Goal: Task Accomplishment & Management: Complete application form

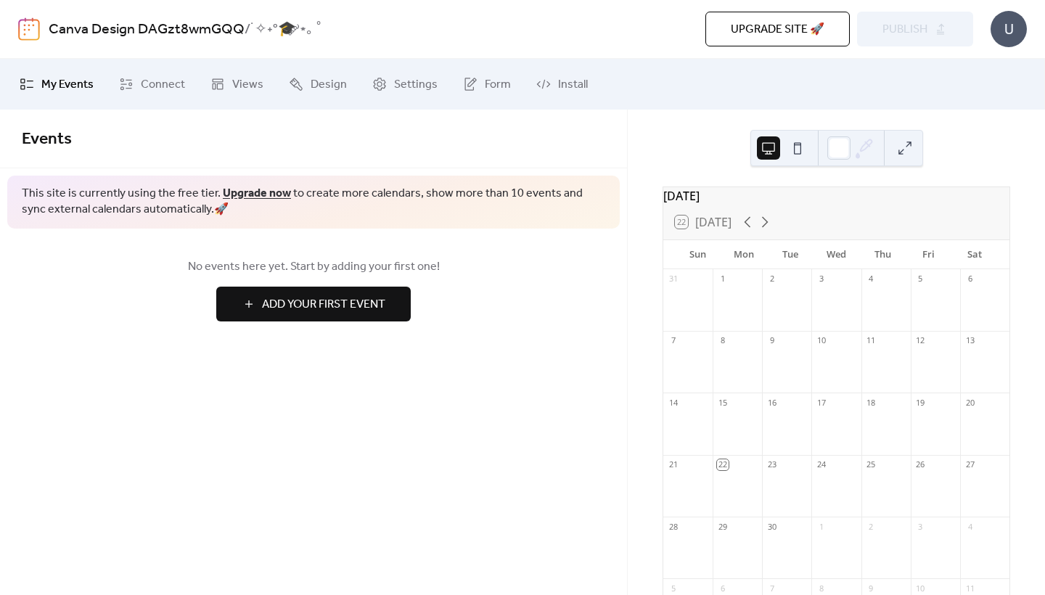
click at [366, 302] on span "Add Your First Event" at bounding box center [323, 304] width 123 height 17
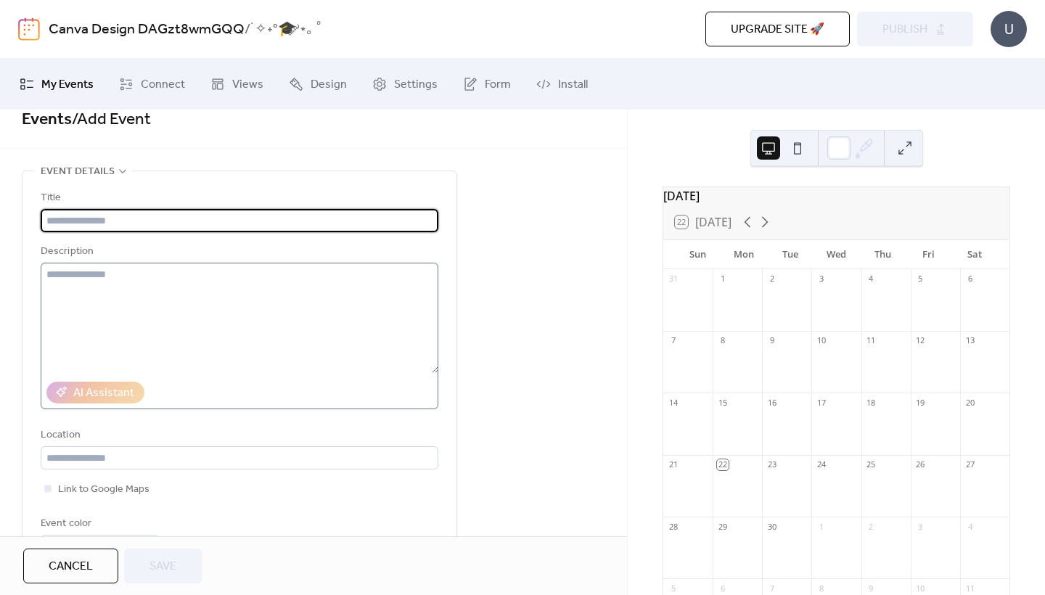
scroll to position [22, 0]
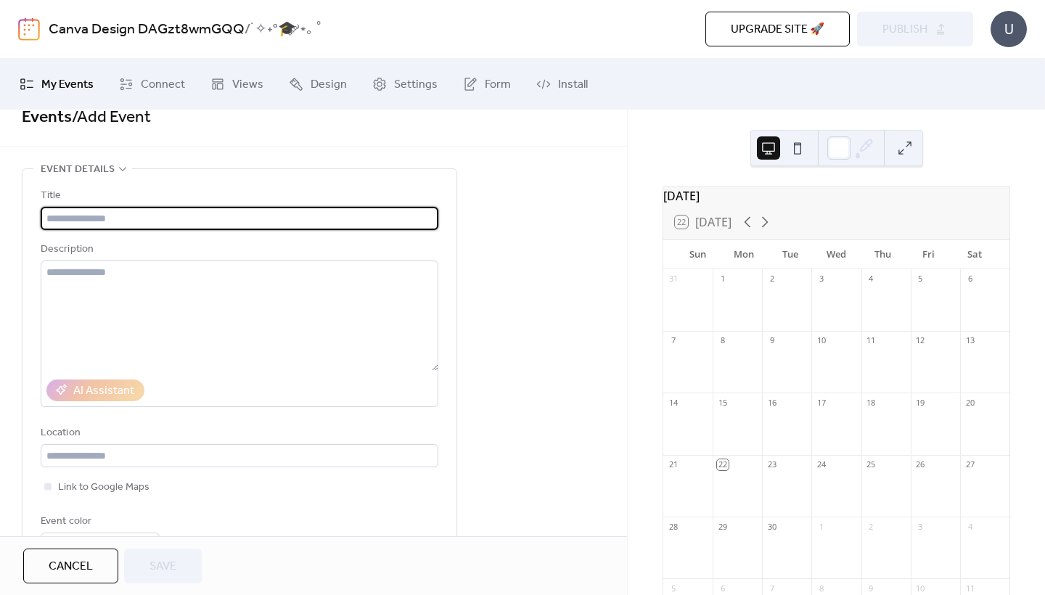
type input "*"
paste input "**********"
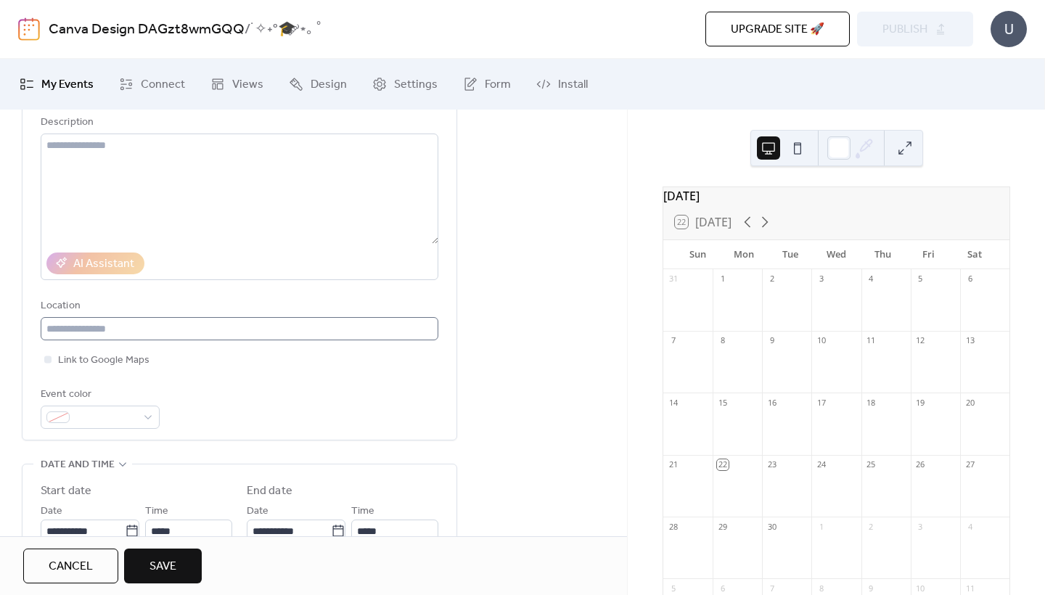
scroll to position [290, 0]
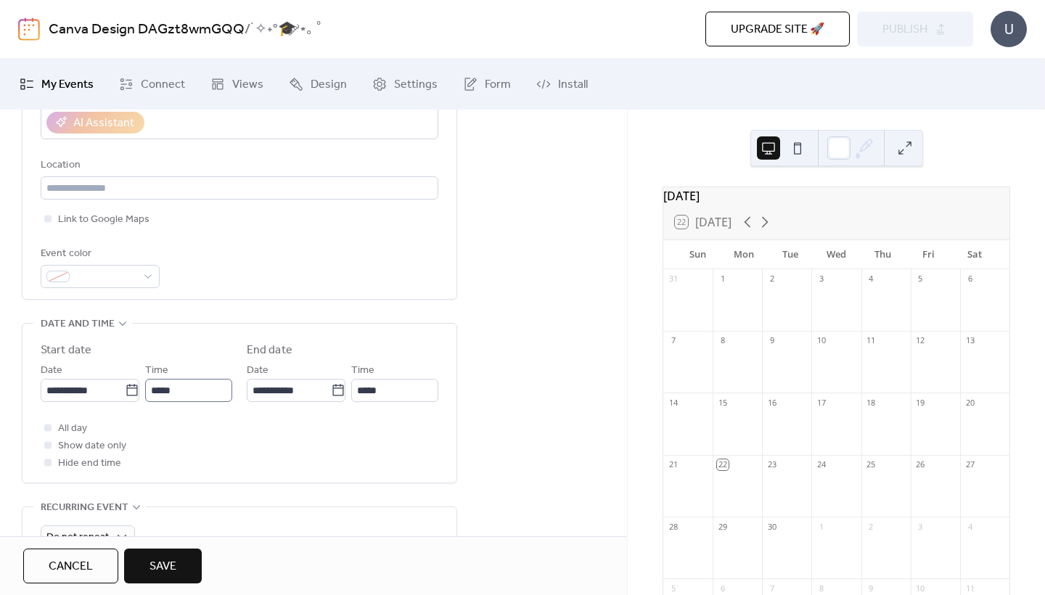
type input "**********"
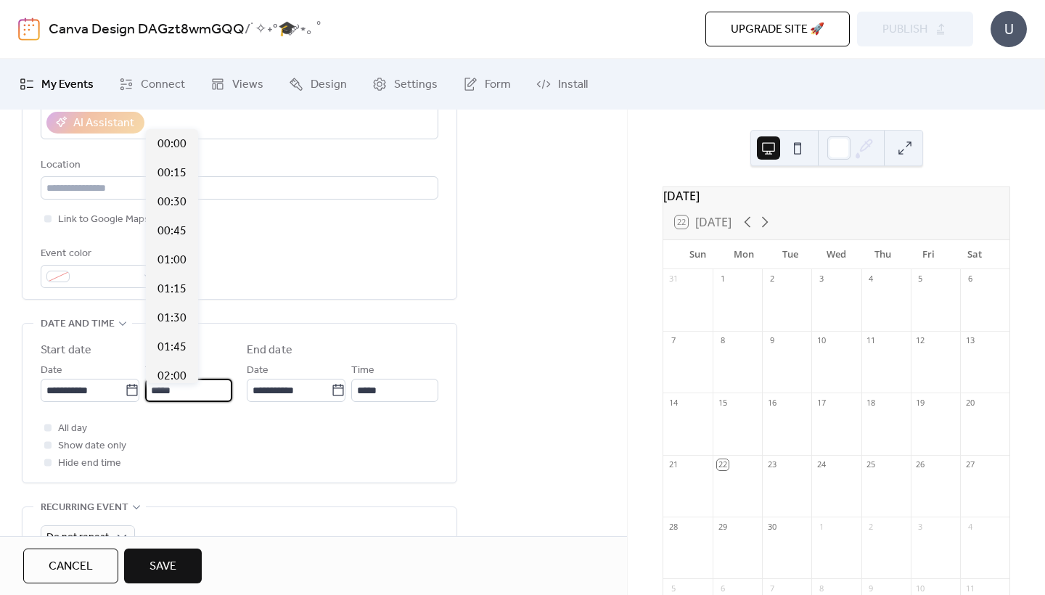
click at [170, 396] on input "*****" at bounding box center [188, 390] width 87 height 23
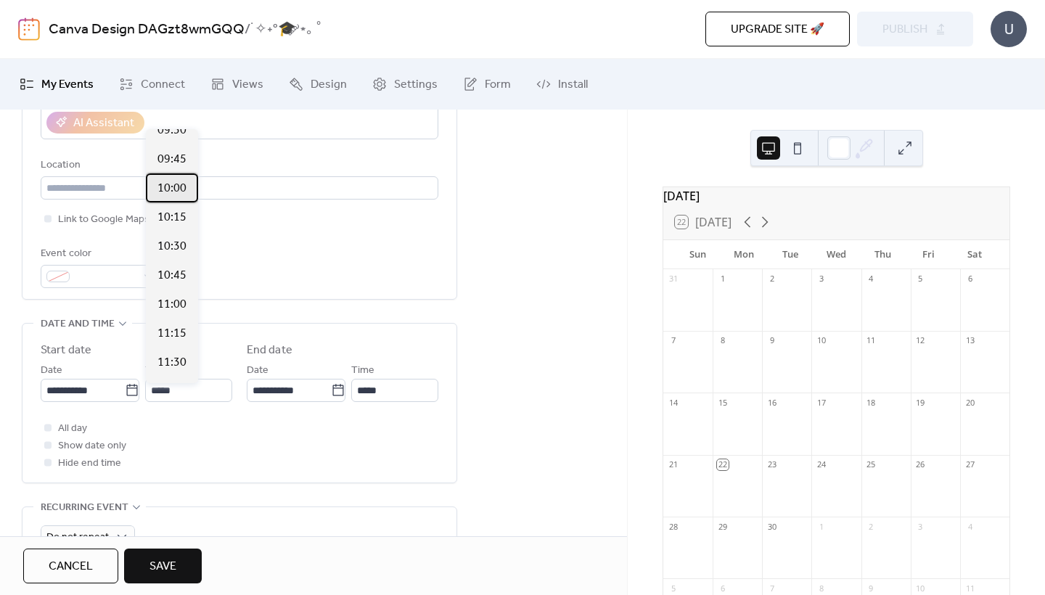
click at [174, 190] on span "10:00" at bounding box center [172, 188] width 29 height 17
type input "*****"
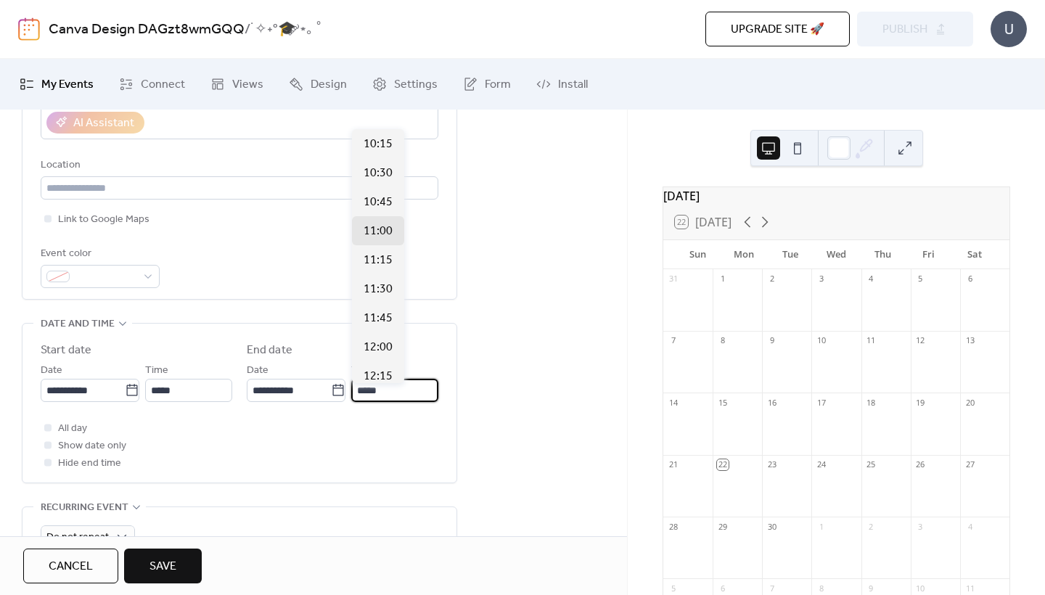
click at [385, 395] on input "*****" at bounding box center [394, 390] width 87 height 23
click at [376, 352] on span "12:00" at bounding box center [378, 347] width 29 height 17
type input "*****"
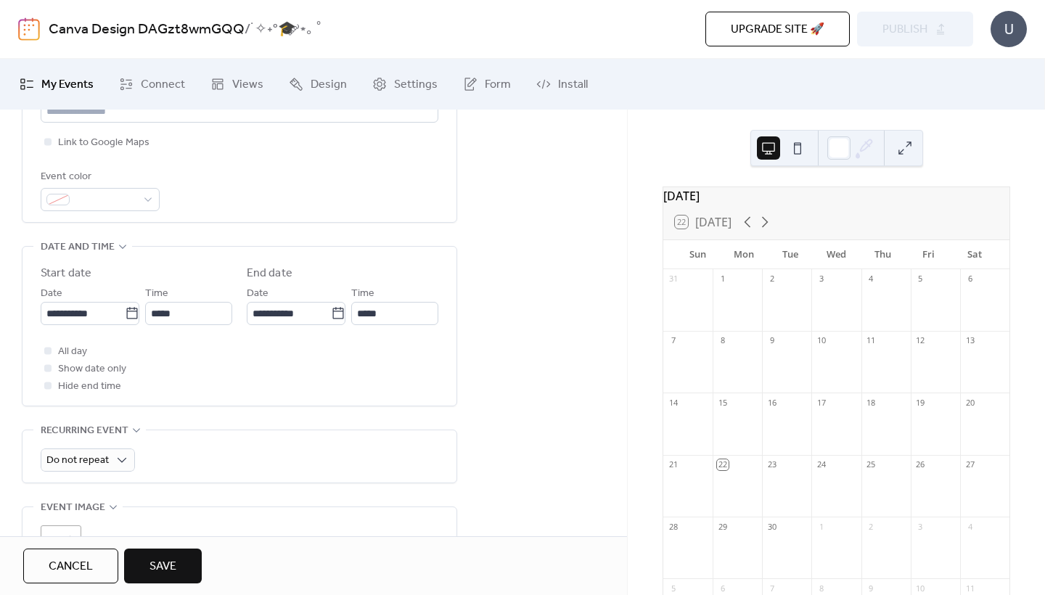
scroll to position [404, 0]
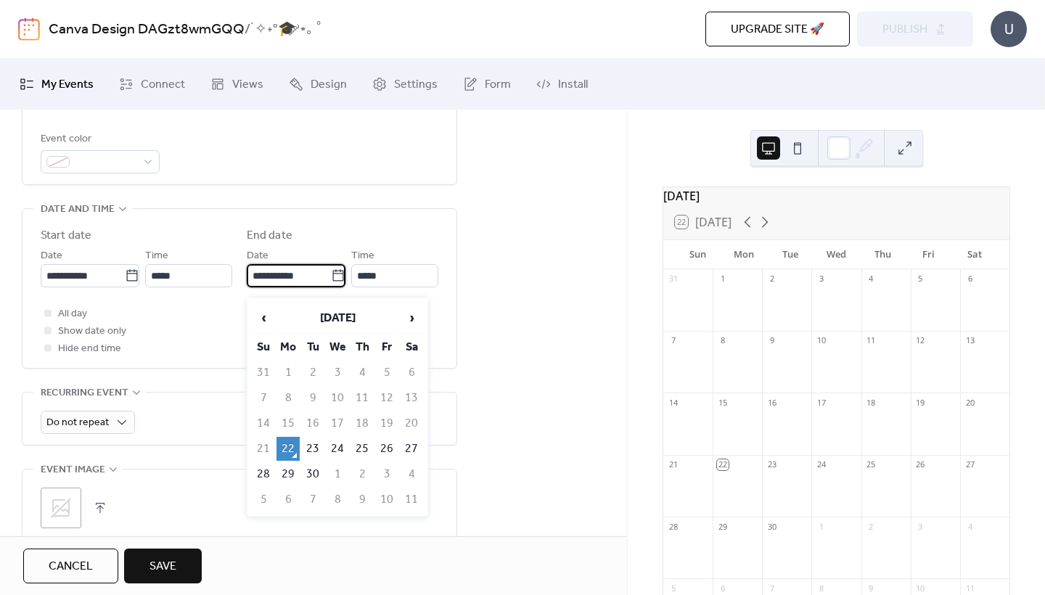
click at [296, 278] on input "**********" at bounding box center [289, 275] width 84 height 23
click at [408, 318] on span "›" at bounding box center [412, 317] width 22 height 29
click at [355, 373] on td "4" at bounding box center [362, 373] width 23 height 24
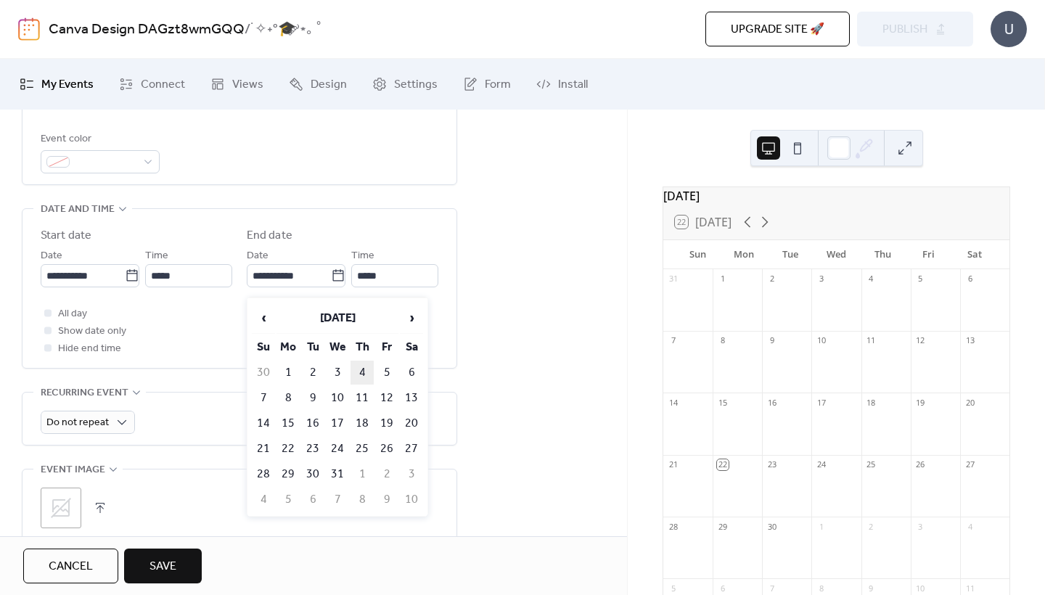
type input "**********"
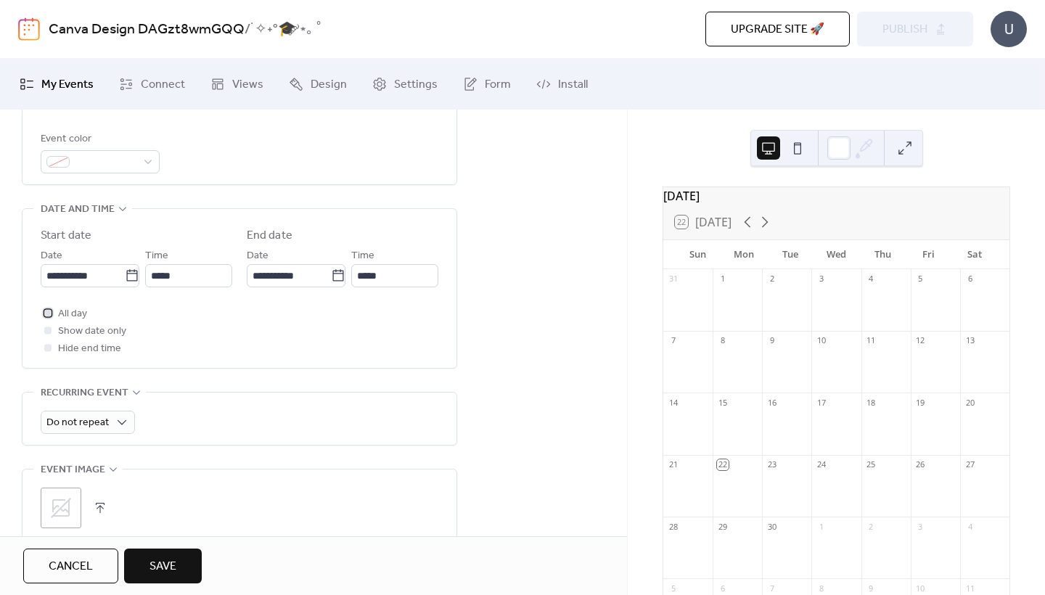
click at [62, 321] on span "All day" at bounding box center [72, 314] width 29 height 17
click at [64, 332] on span "Show date only" at bounding box center [92, 331] width 68 height 17
click at [90, 340] on span "Show date only" at bounding box center [92, 331] width 68 height 17
click at [69, 340] on span "Show date only" at bounding box center [92, 331] width 68 height 17
click at [49, 334] on div at bounding box center [47, 330] width 7 height 7
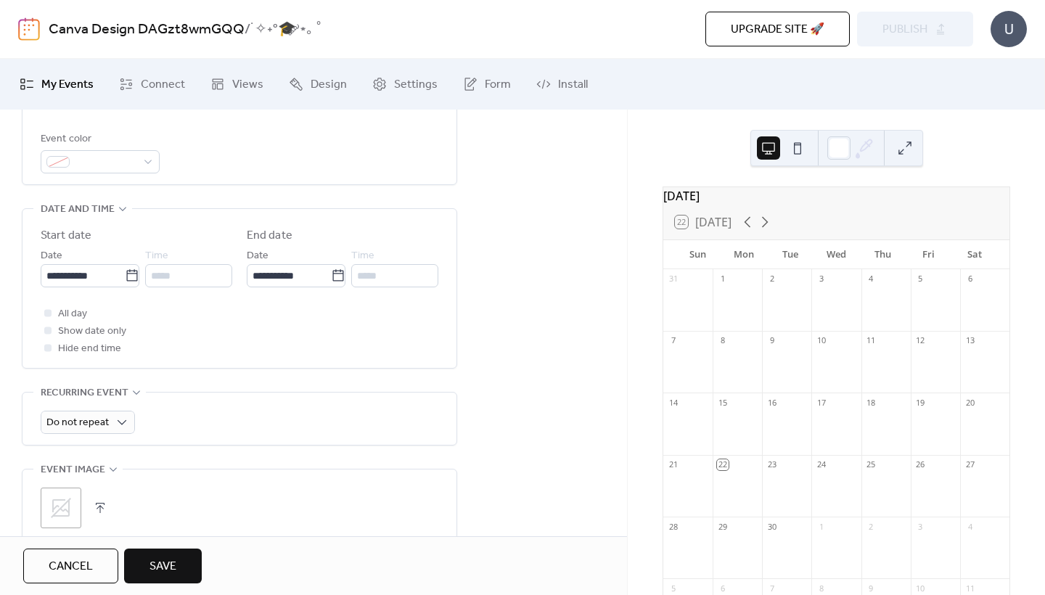
click at [45, 333] on div at bounding box center [48, 330] width 15 height 15
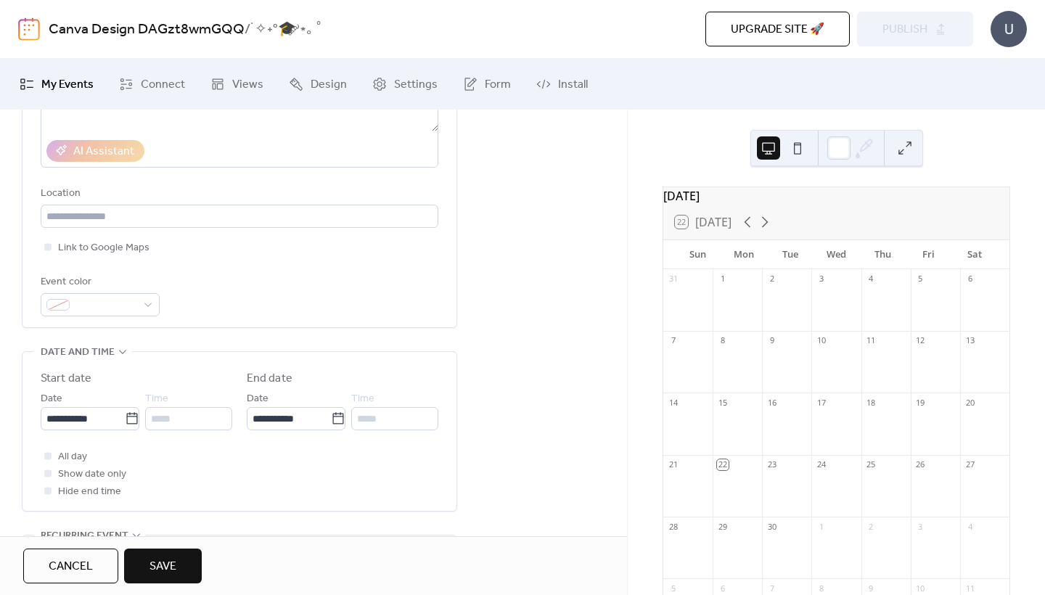
scroll to position [258, 0]
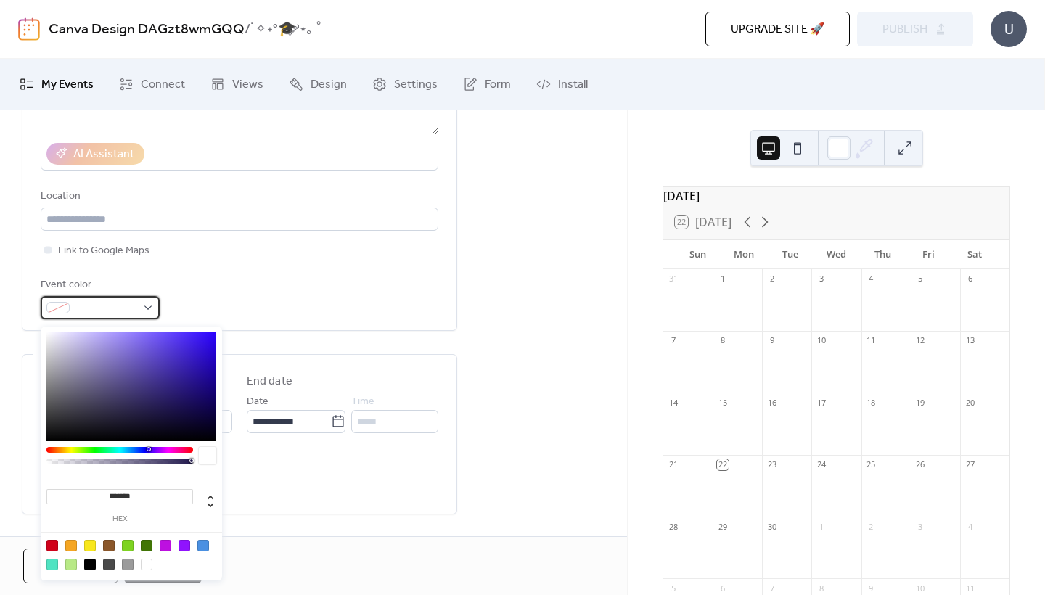
click at [145, 314] on div at bounding box center [100, 307] width 119 height 23
drag, startPoint x: 152, startPoint y: 446, endPoint x: 174, endPoint y: 445, distance: 21.8
click at [174, 445] on div "******* hex" at bounding box center [131, 455] width 181 height 257
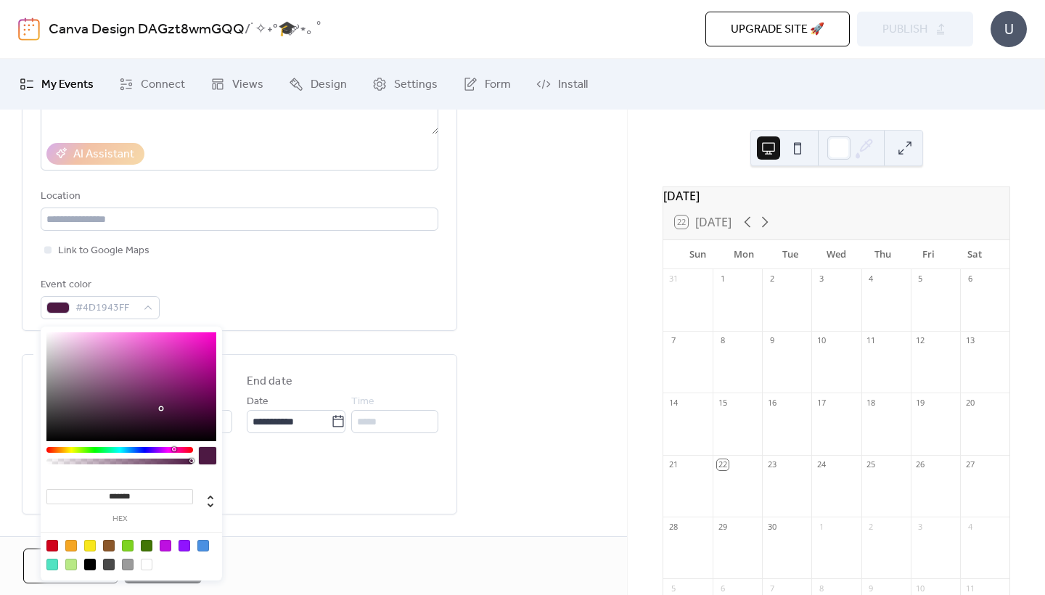
click at [174, 448] on div at bounding box center [119, 450] width 147 height 6
click at [82, 340] on div at bounding box center [131, 386] width 170 height 109
type input "*******"
click at [66, 335] on div at bounding box center [131, 386] width 170 height 109
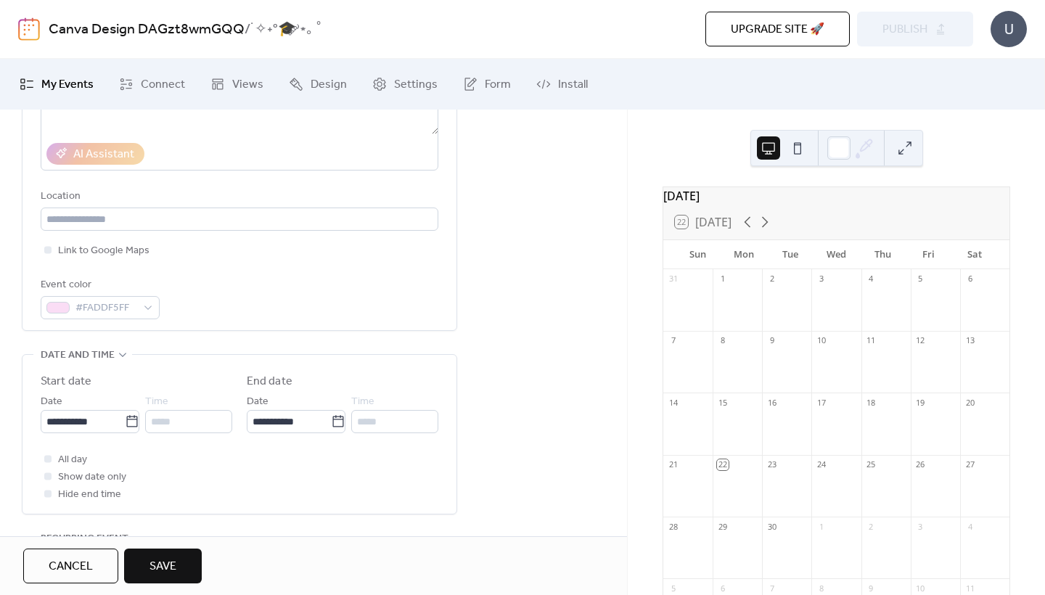
click at [300, 291] on div "Event color #FADDF5FF" at bounding box center [240, 298] width 398 height 43
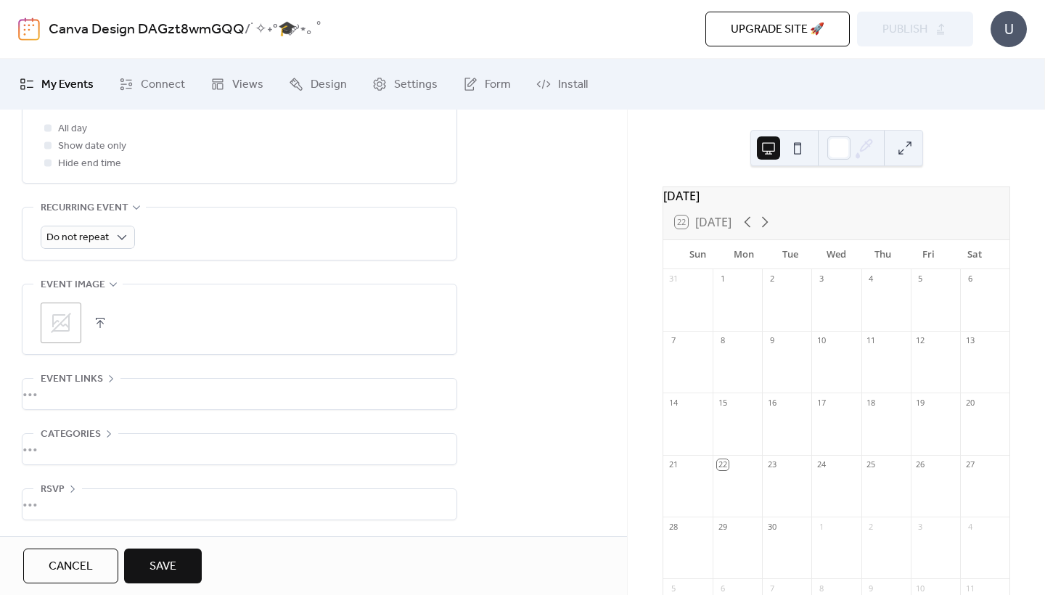
scroll to position [0, 0]
click at [94, 444] on div "•••" at bounding box center [240, 449] width 434 height 30
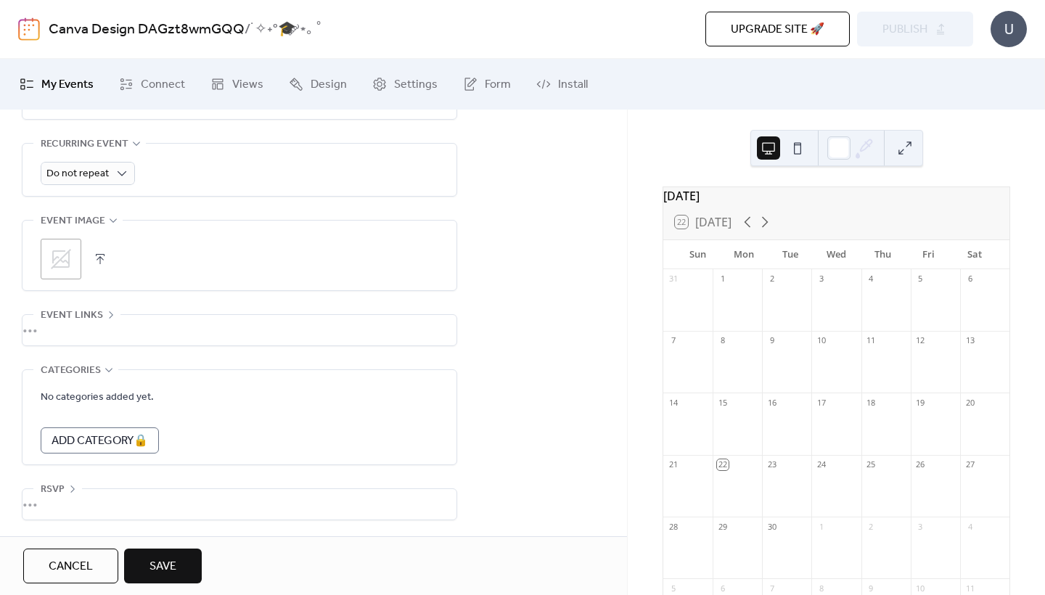
scroll to position [660, 0]
click at [118, 445] on div "Add Category 🔒" at bounding box center [100, 441] width 118 height 26
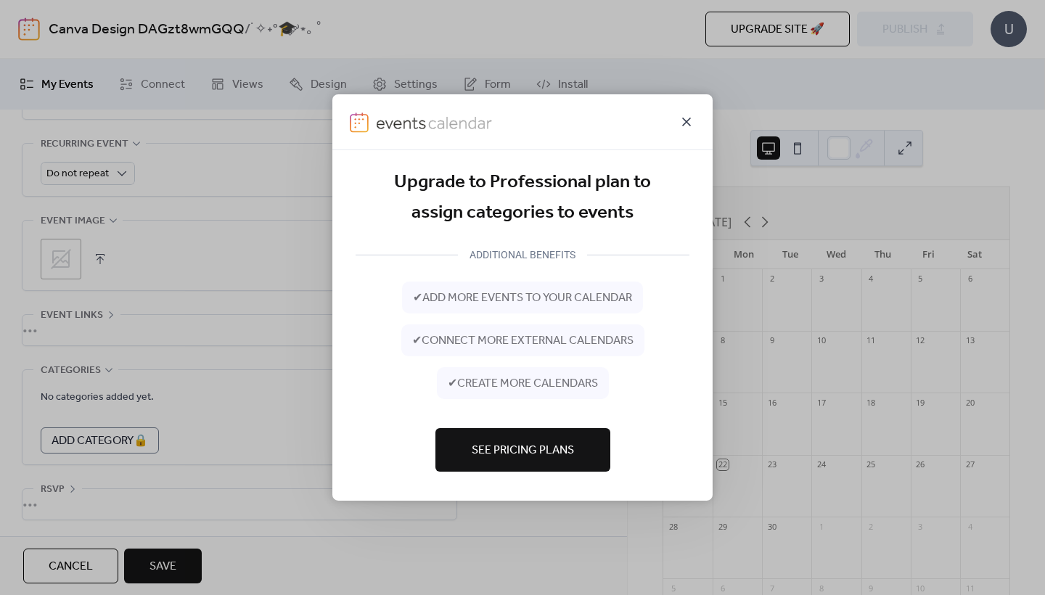
click at [690, 119] on icon at bounding box center [686, 122] width 9 height 9
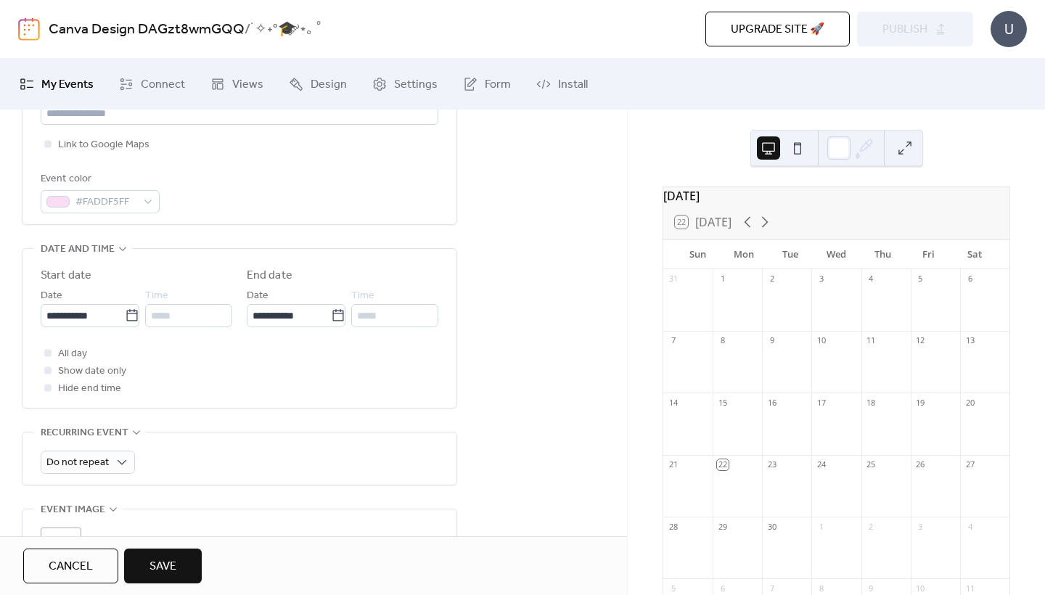
scroll to position [332, 0]
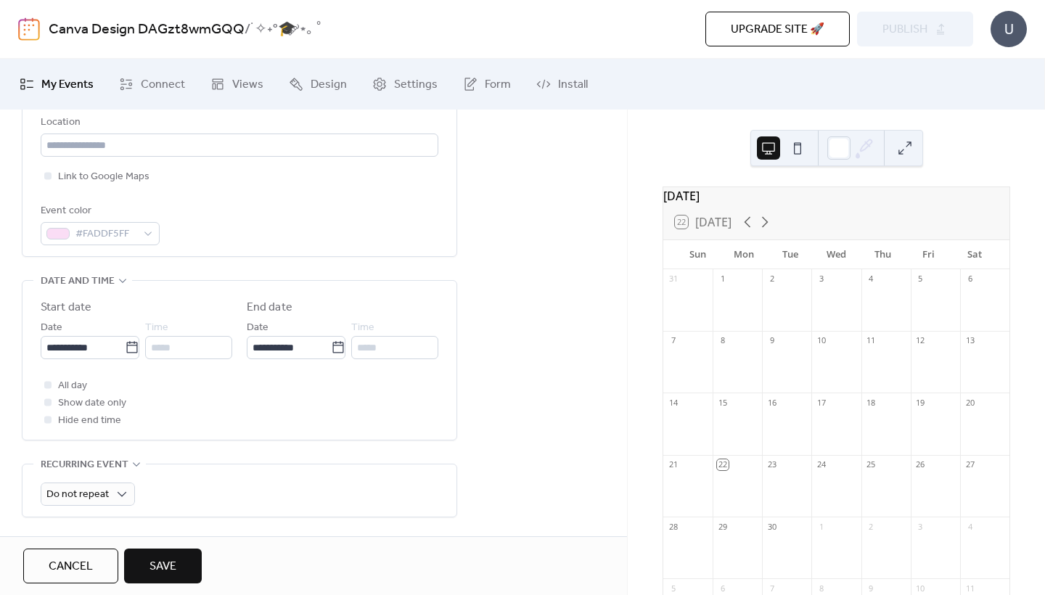
click at [94, 410] on span "Show date only" at bounding box center [92, 403] width 68 height 17
click at [40, 414] on div "**********" at bounding box center [240, 360] width 434 height 159
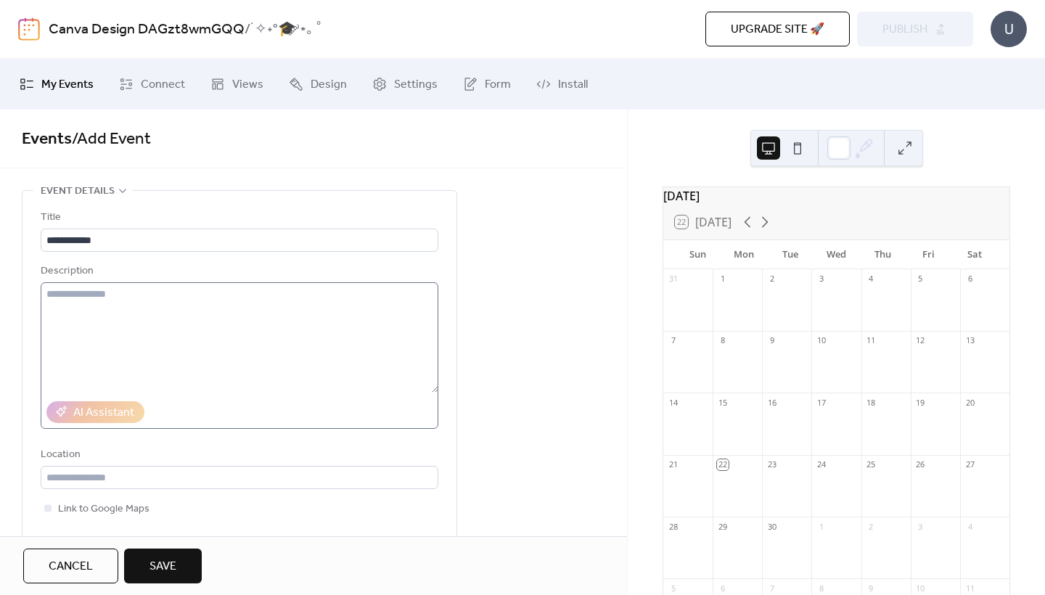
scroll to position [0, 0]
click at [178, 552] on button "Save" at bounding box center [163, 566] width 78 height 35
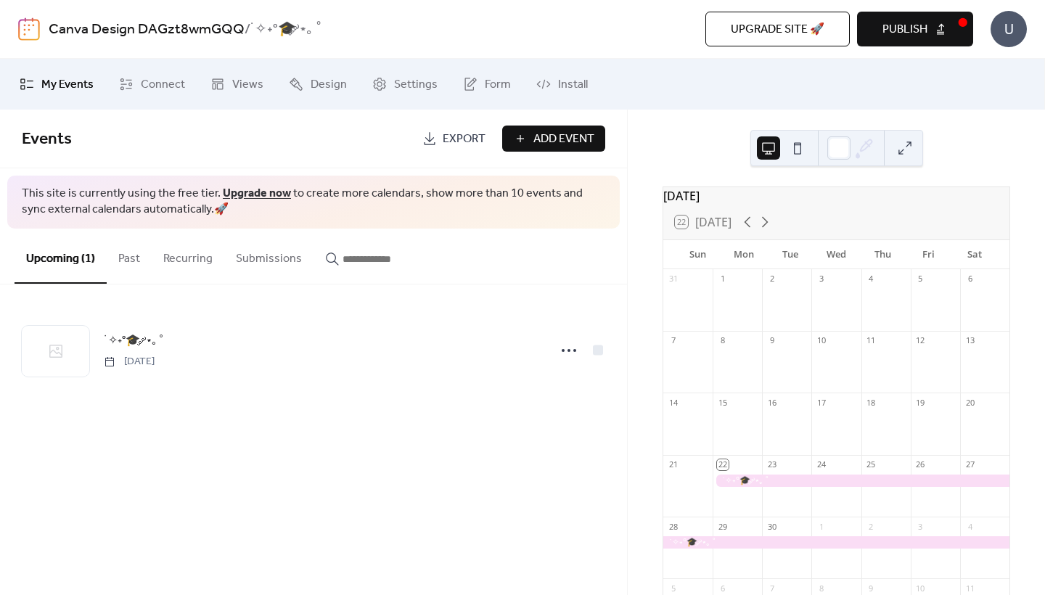
click at [786, 487] on div at bounding box center [861, 481] width 297 height 12
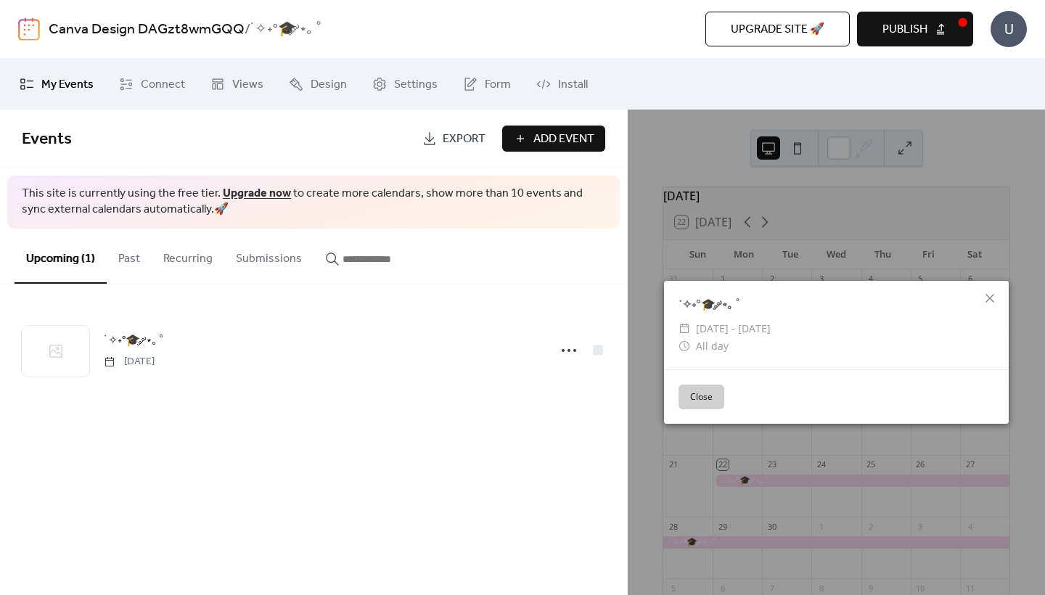
click at [721, 347] on span "All day" at bounding box center [712, 346] width 33 height 17
click at [703, 401] on button "Close" at bounding box center [702, 397] width 46 height 25
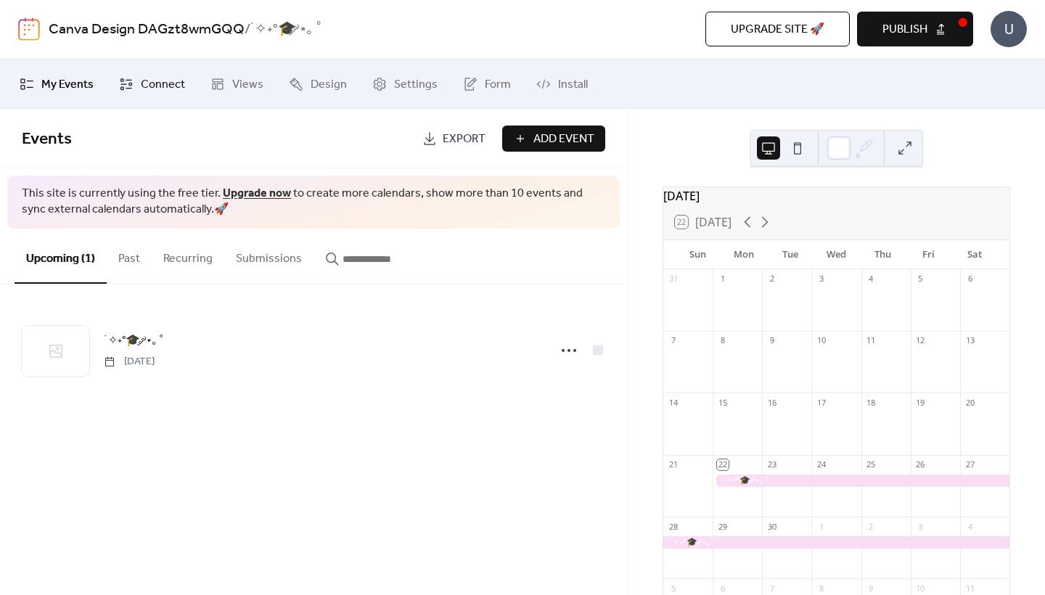
click at [142, 86] on span "Connect" at bounding box center [163, 84] width 44 height 17
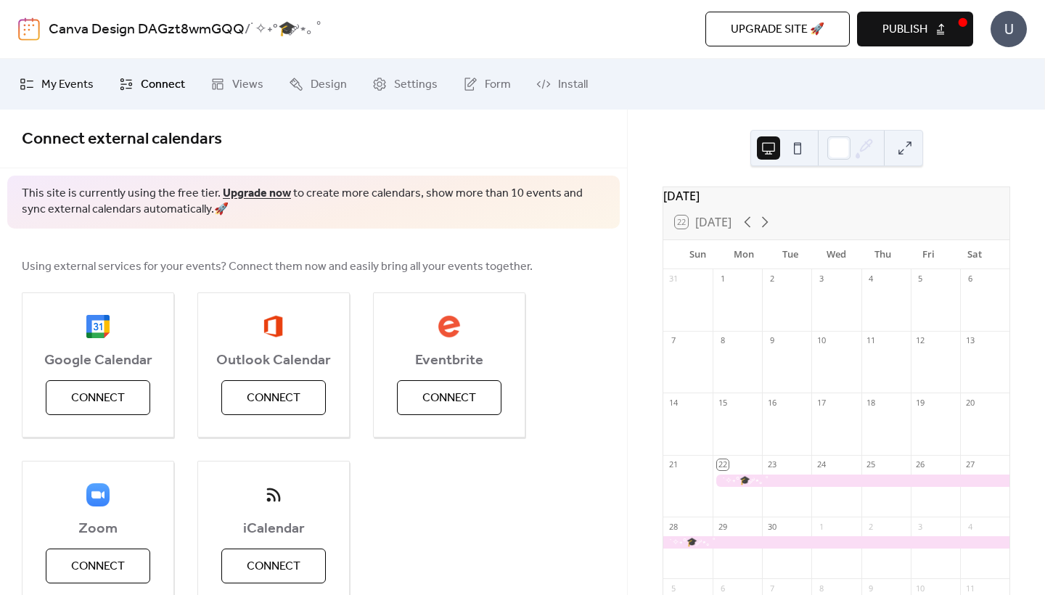
click at [64, 81] on span "My Events" at bounding box center [67, 84] width 52 height 17
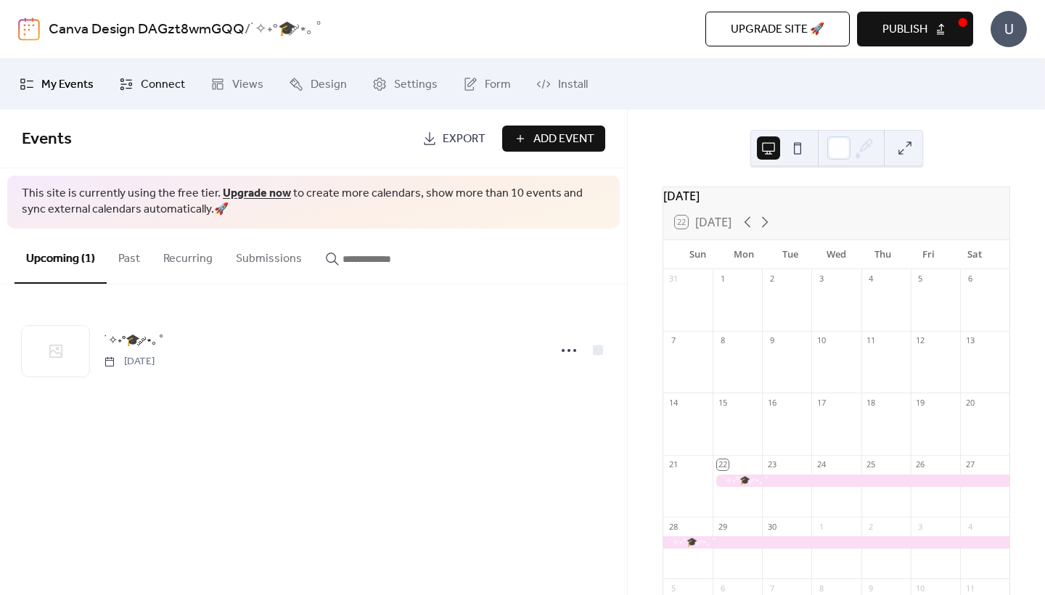
click at [137, 75] on link "Connect" at bounding box center [152, 84] width 88 height 39
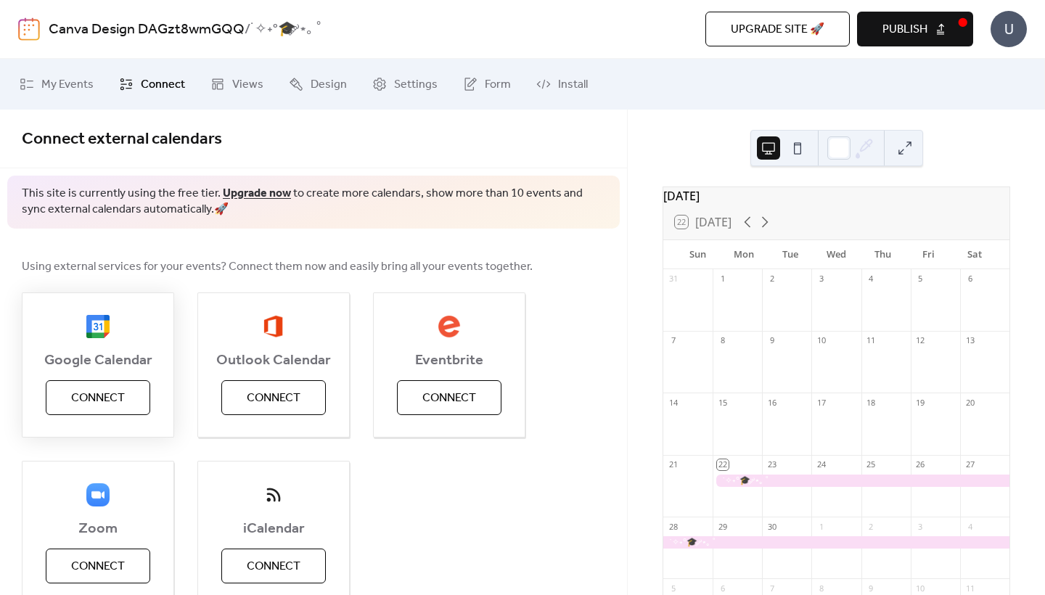
click at [110, 402] on span "Connect" at bounding box center [98, 398] width 54 height 17
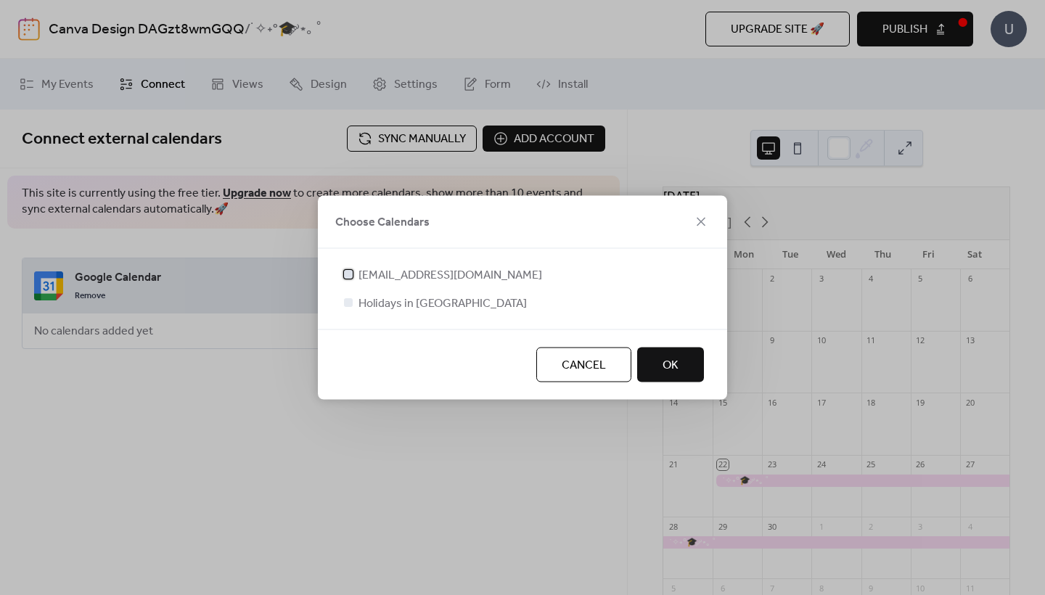
click at [442, 272] on span "[EMAIL_ADDRESS][DOMAIN_NAME]" at bounding box center [451, 275] width 184 height 17
click at [682, 364] on button "OK" at bounding box center [670, 365] width 67 height 35
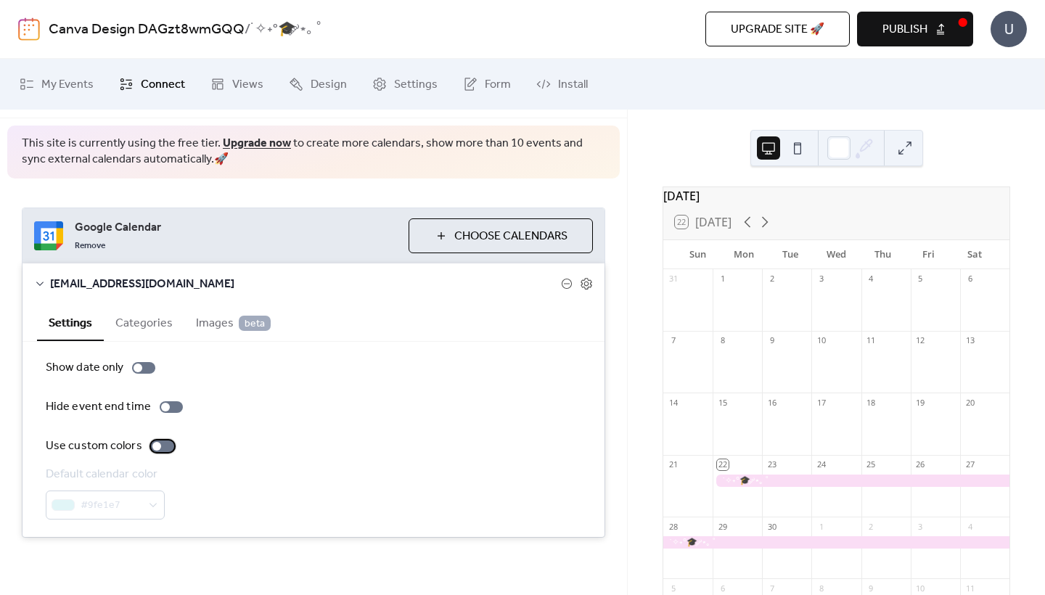
click at [160, 444] on div at bounding box center [162, 447] width 23 height 12
click at [139, 370] on div at bounding box center [138, 368] width 9 height 9
click at [139, 370] on div at bounding box center [143, 368] width 23 height 12
click at [139, 369] on div at bounding box center [138, 368] width 9 height 9
click at [134, 489] on div "Default calendar color #9fe1e7" at bounding box center [105, 493] width 119 height 54
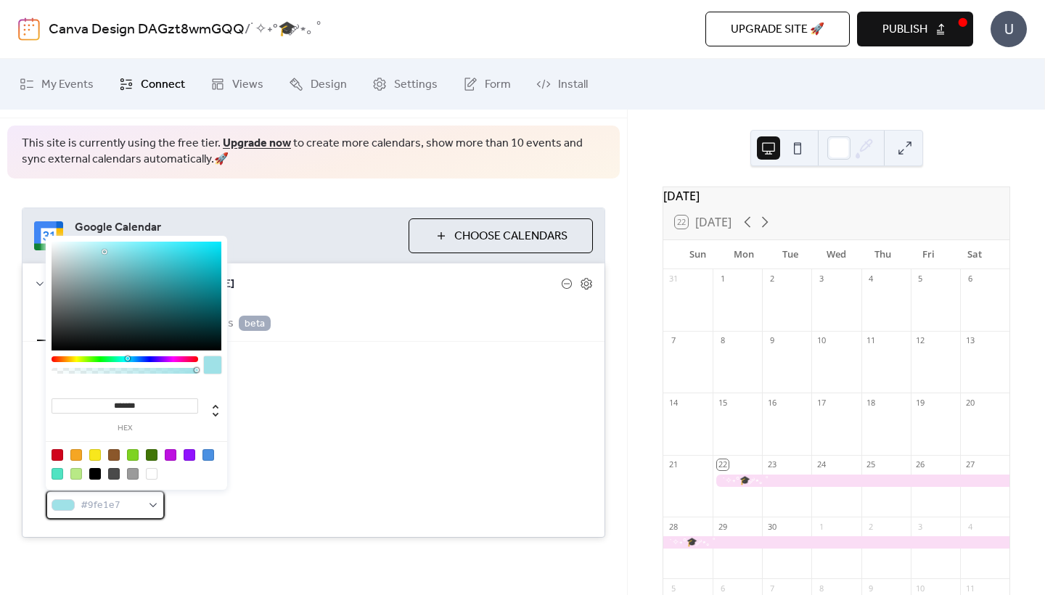
click at [135, 502] on span "#9fe1e7" at bounding box center [111, 505] width 61 height 17
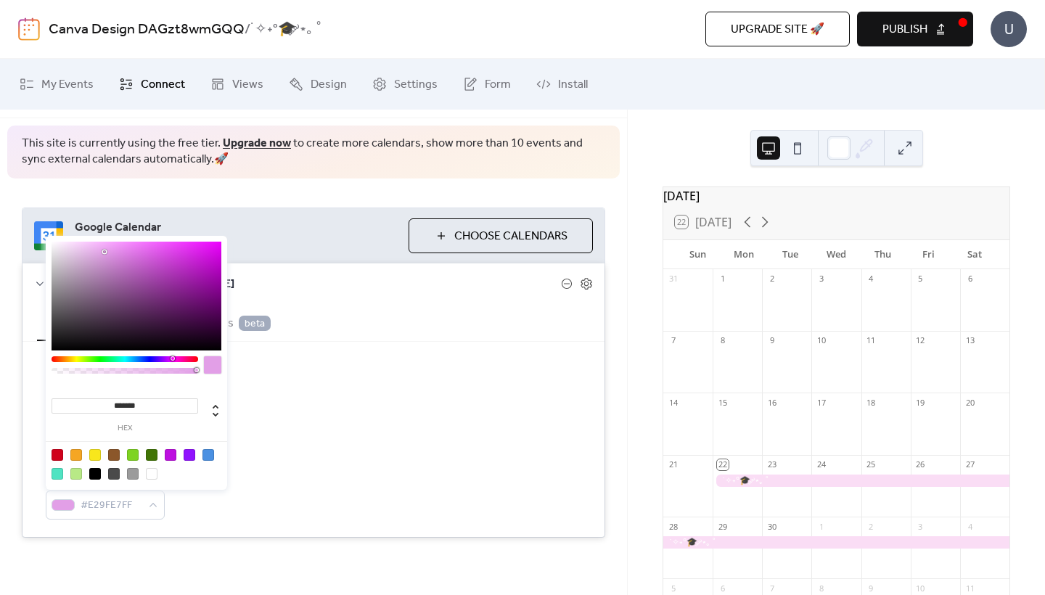
click at [172, 359] on div at bounding box center [125, 359] width 147 height 6
click at [73, 279] on div at bounding box center [137, 296] width 170 height 109
click at [68, 248] on div at bounding box center [137, 296] width 170 height 109
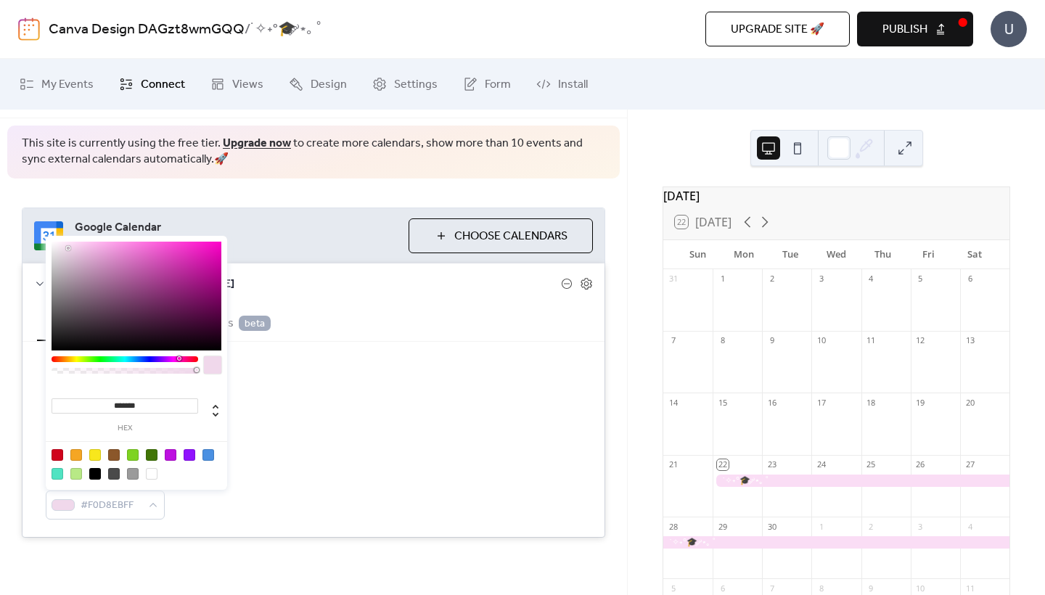
type input "*******"
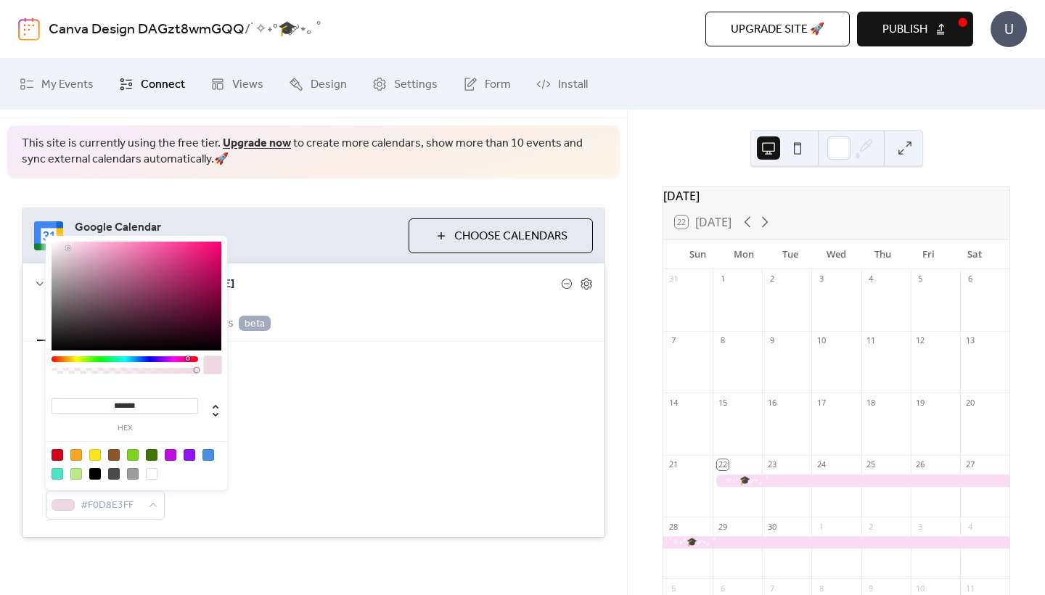
drag, startPoint x: 174, startPoint y: 359, endPoint x: 187, endPoint y: 360, distance: 13.1
click at [187, 360] on div at bounding box center [188, 358] width 4 height 4
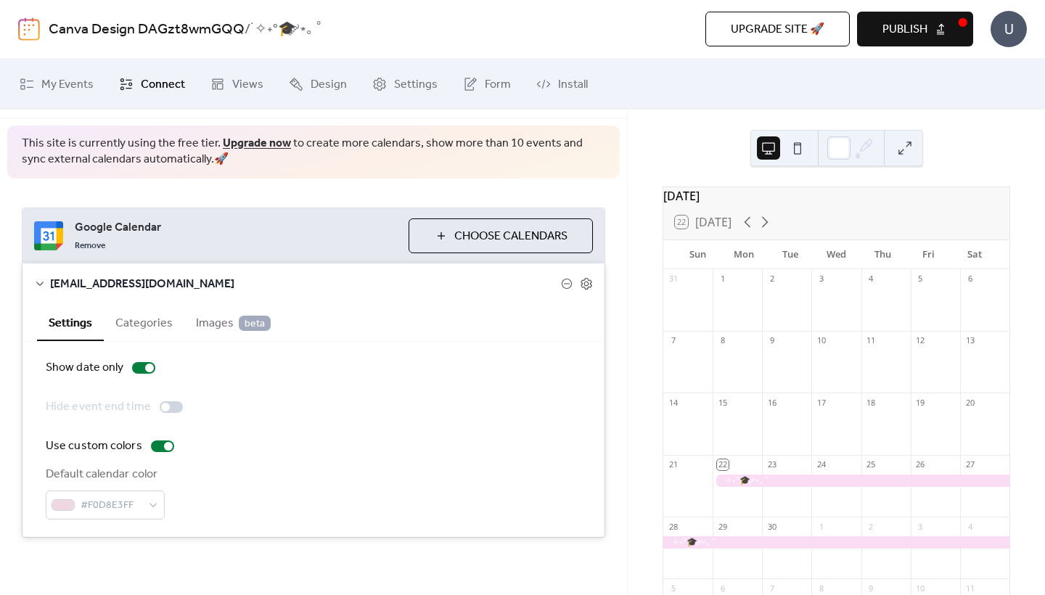
click at [244, 425] on div "Show date only Hide event end time Use custom colors Default calendar color #F0…" at bounding box center [314, 439] width 536 height 160
click at [516, 231] on span "Choose Calendars" at bounding box center [510, 236] width 113 height 17
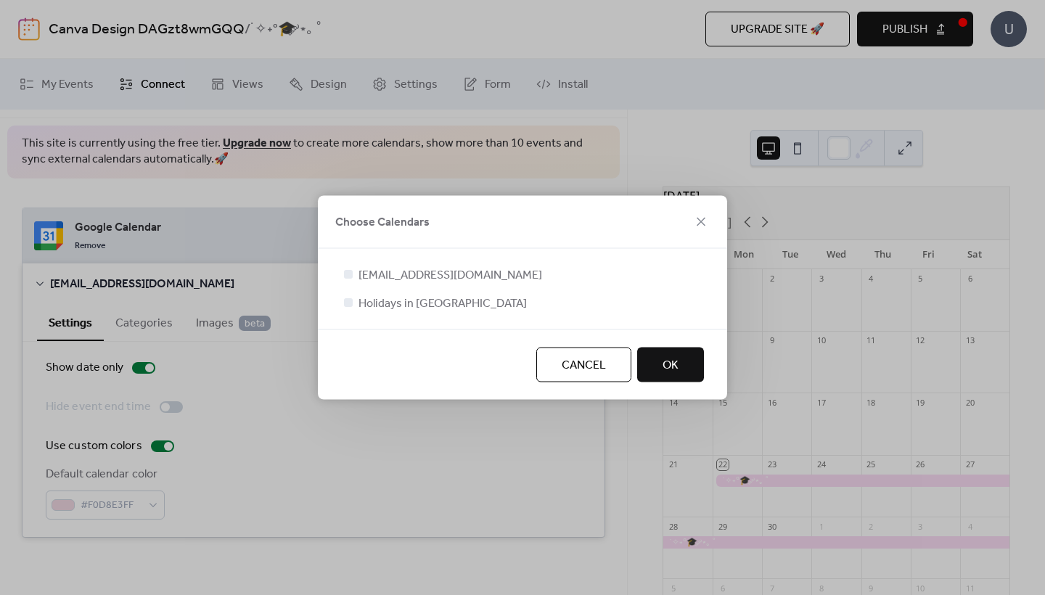
click at [672, 362] on span "OK" at bounding box center [671, 365] width 16 height 17
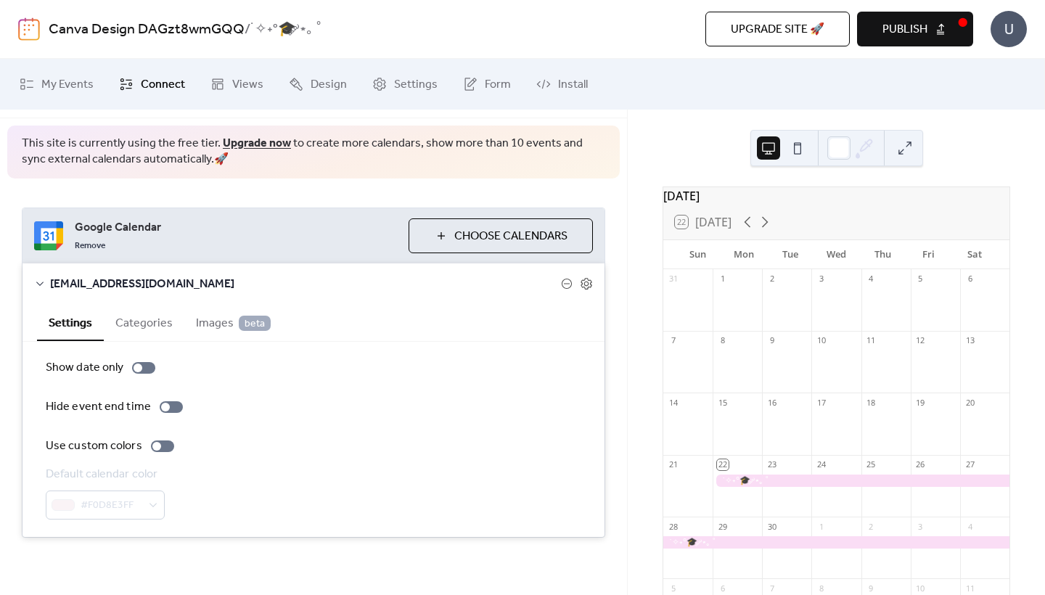
click at [400, 513] on div "Default calendar color #F0D8E3FF" at bounding box center [314, 493] width 536 height 54
click at [467, 563] on div "Google Calendar Remove Choose Calendars [EMAIL_ADDRESS][DOMAIN_NAME] Settings C…" at bounding box center [313, 373] width 627 height 388
click at [796, 149] on button at bounding box center [797, 147] width 23 height 23
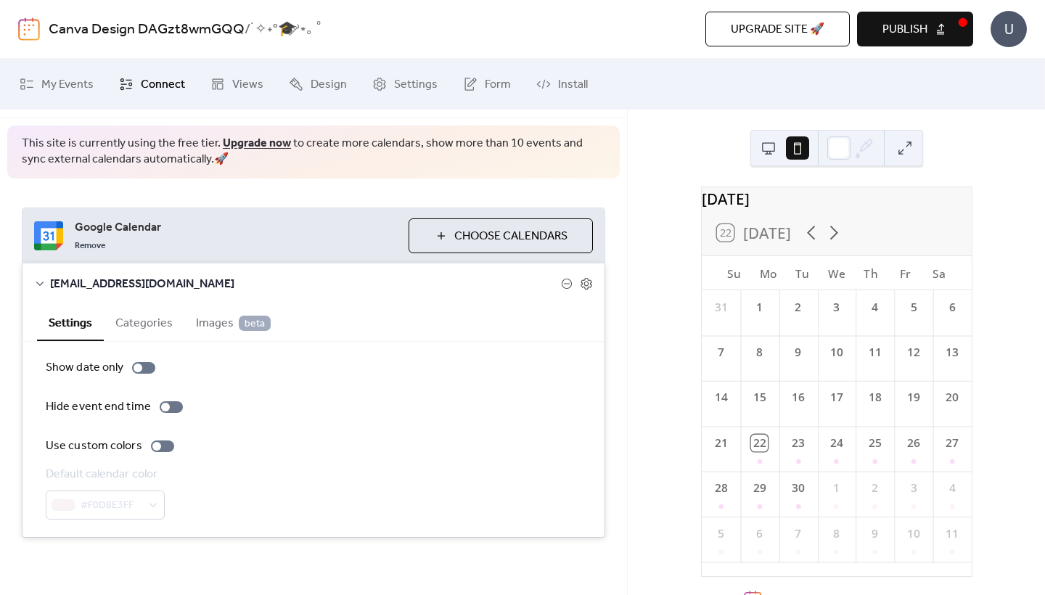
click at [764, 150] on button at bounding box center [768, 147] width 23 height 23
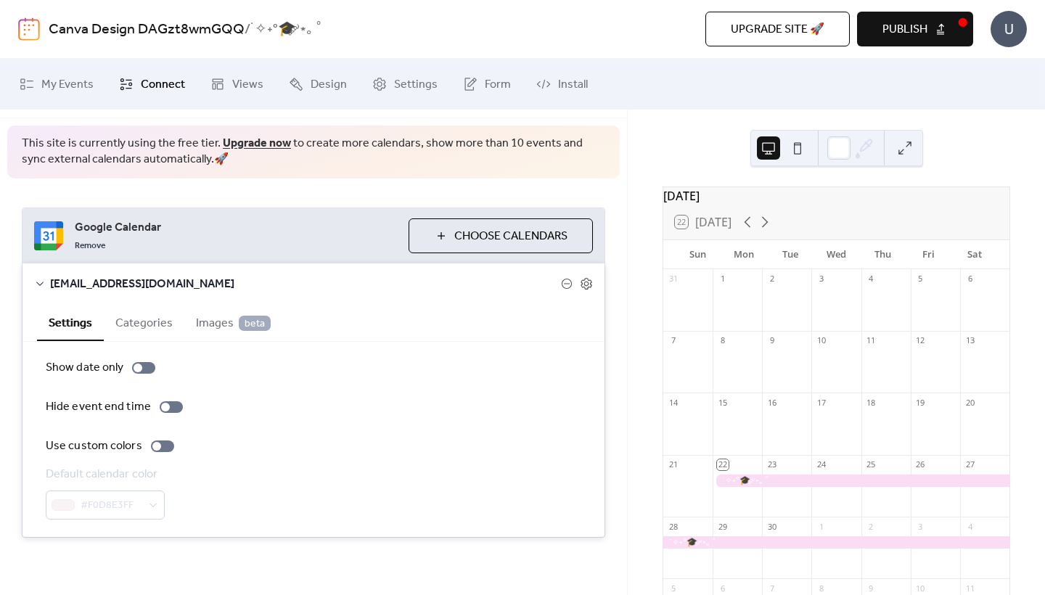
click at [517, 184] on div "Google Calendar Remove Choose Calendars [EMAIL_ADDRESS][DOMAIN_NAME] Settings C…" at bounding box center [313, 373] width 627 height 388
click at [581, 291] on div "[EMAIL_ADDRESS][DOMAIN_NAME]" at bounding box center [314, 284] width 582 height 41
click at [46, 287] on div "[EMAIL_ADDRESS][DOMAIN_NAME]" at bounding box center [314, 284] width 582 height 41
click at [38, 281] on icon at bounding box center [40, 284] width 12 height 12
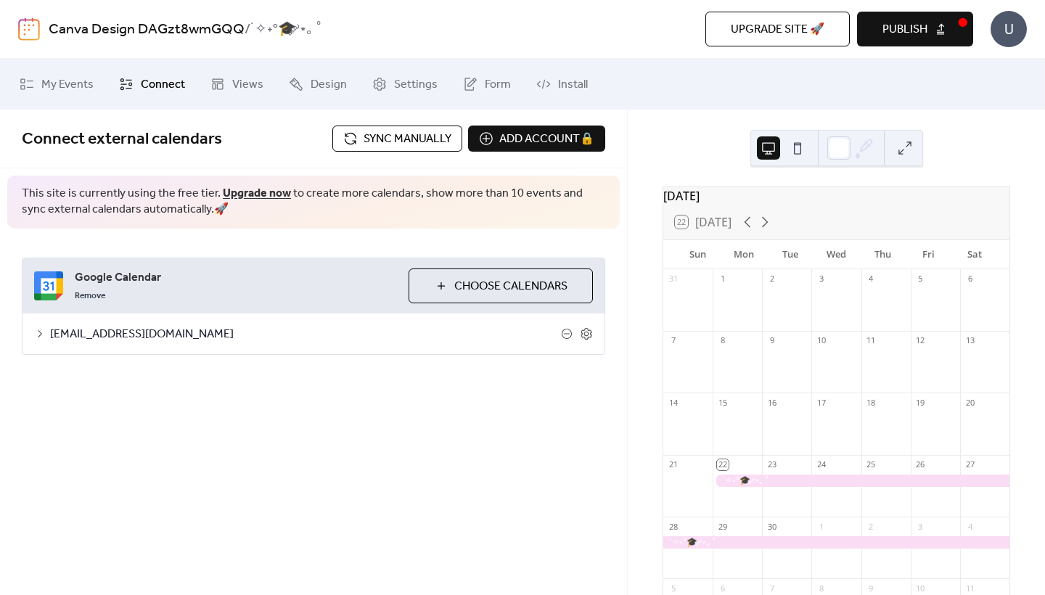
click at [755, 487] on div at bounding box center [861, 481] width 297 height 12
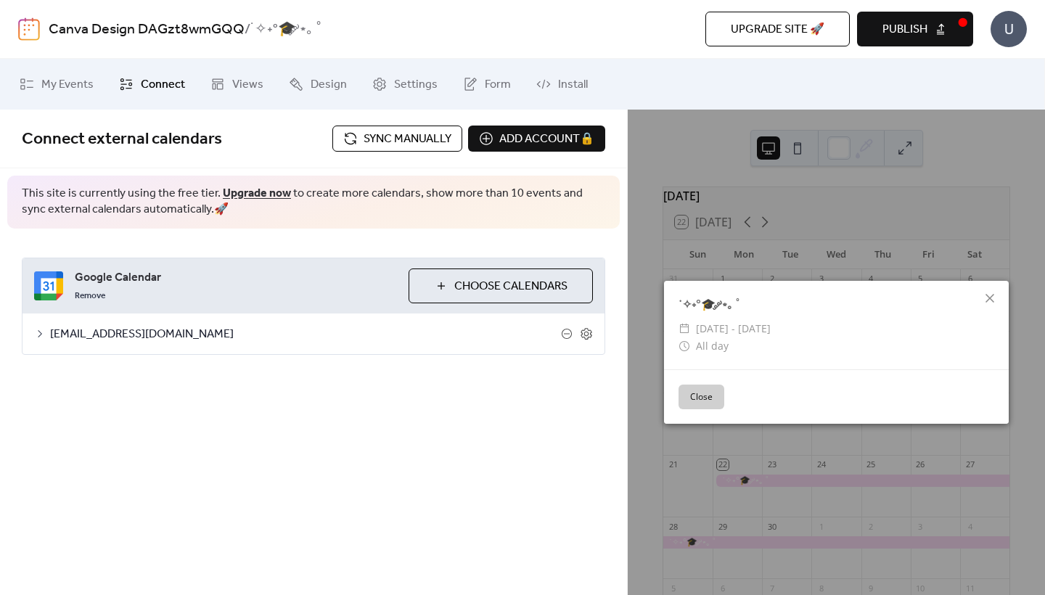
click at [700, 393] on button "Close" at bounding box center [702, 397] width 46 height 25
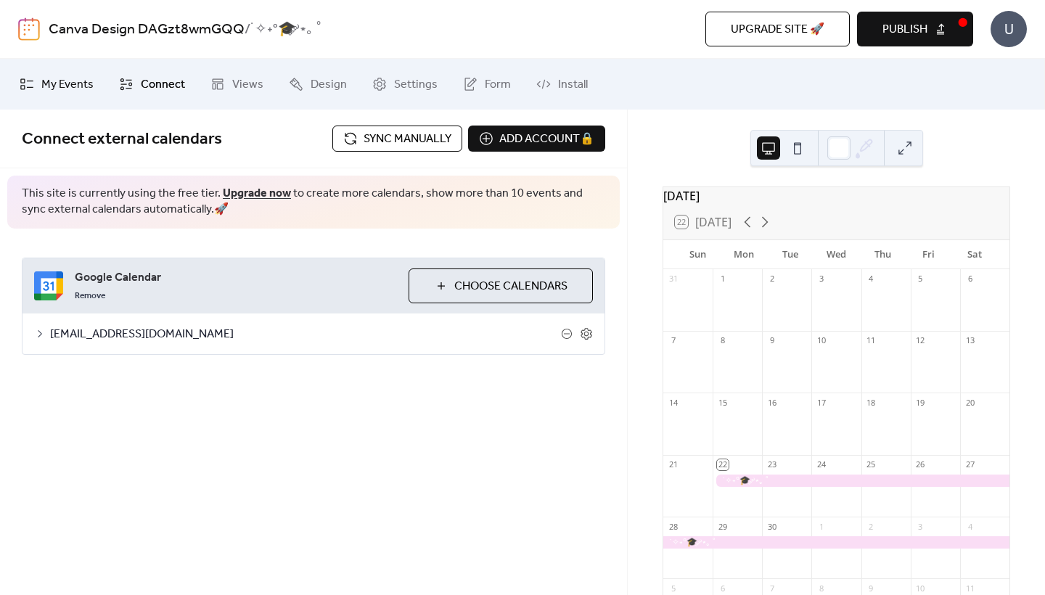
click at [58, 89] on span "My Events" at bounding box center [67, 84] width 52 height 17
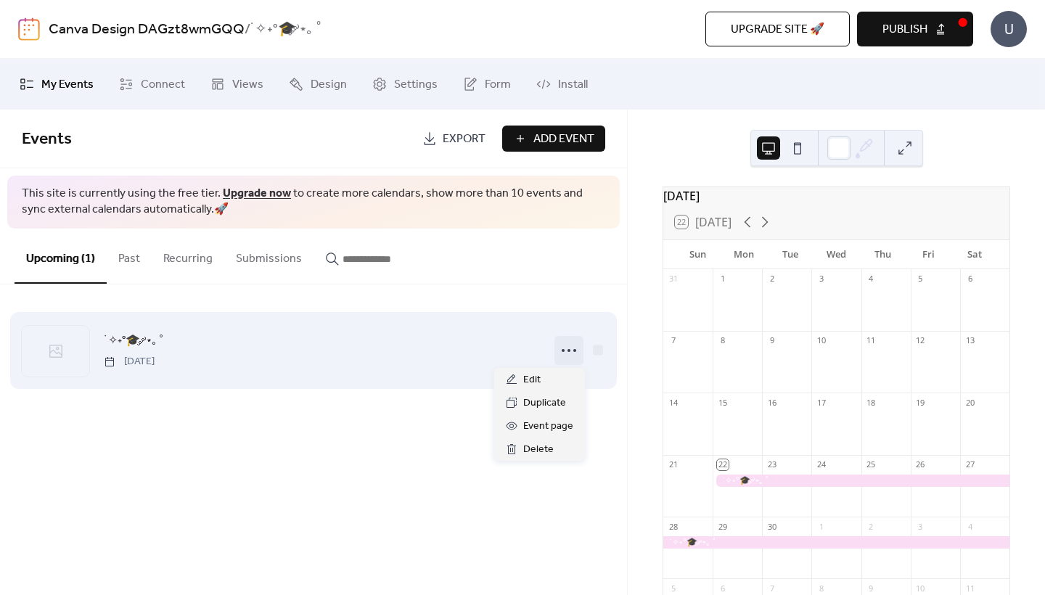
click at [569, 354] on icon at bounding box center [569, 350] width 23 height 23
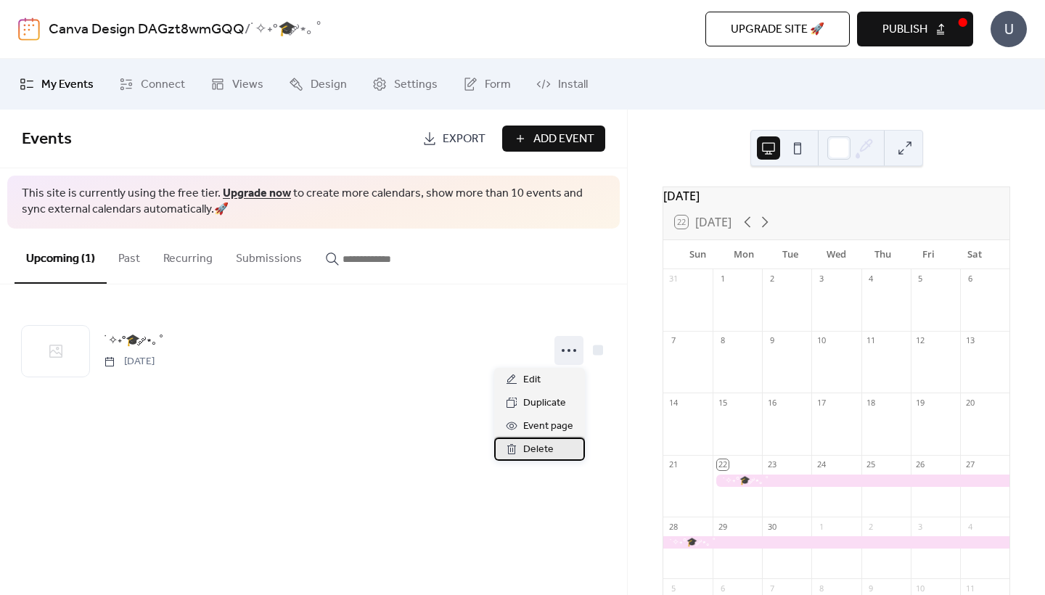
click at [550, 453] on span "Delete" at bounding box center [538, 449] width 30 height 17
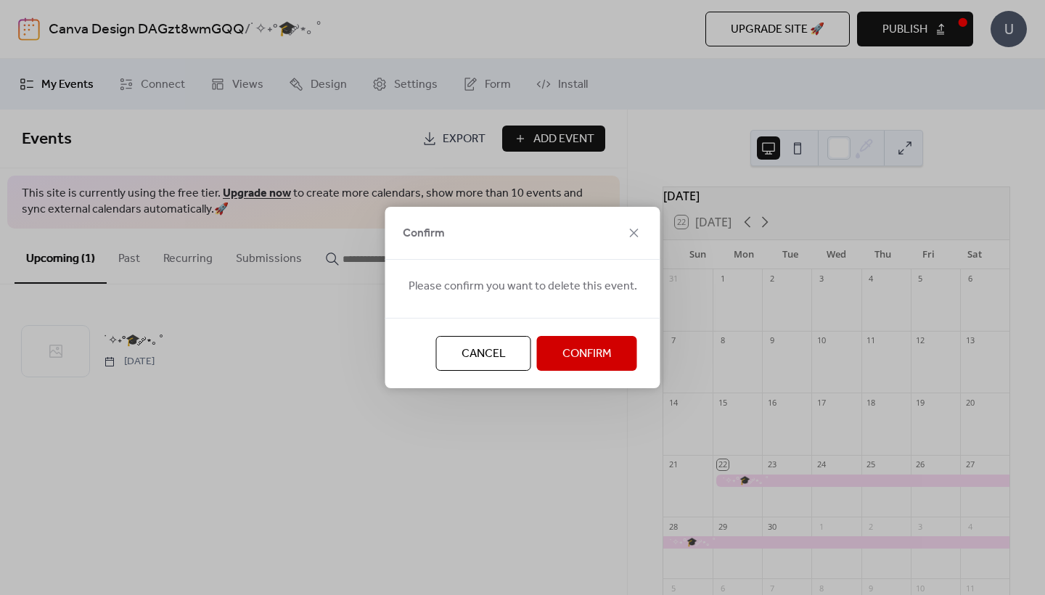
click at [579, 346] on span "Confirm" at bounding box center [587, 354] width 49 height 17
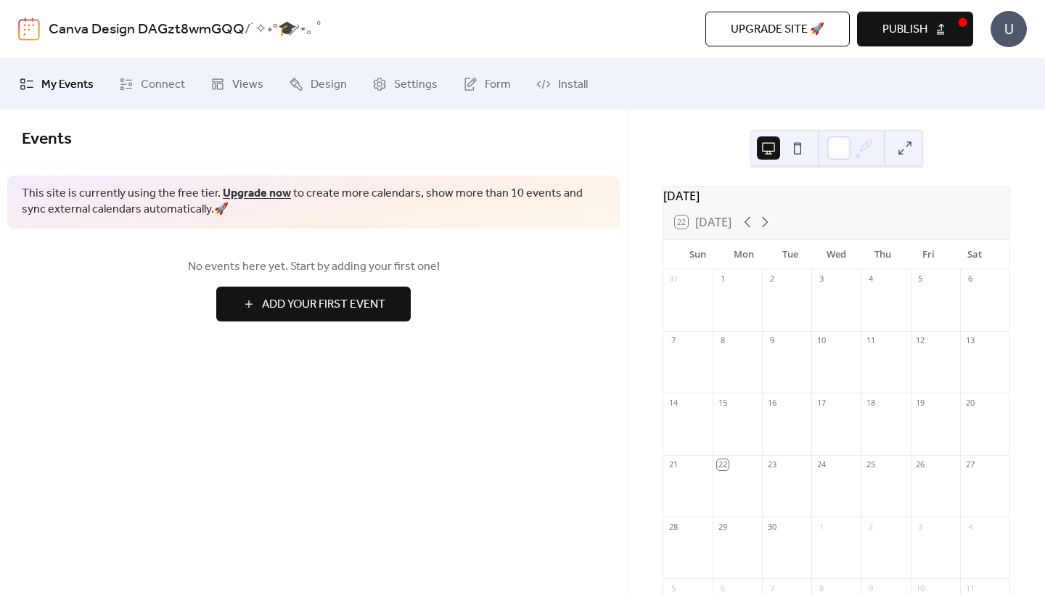
click at [351, 298] on span "Add Your First Event" at bounding box center [323, 304] width 123 height 17
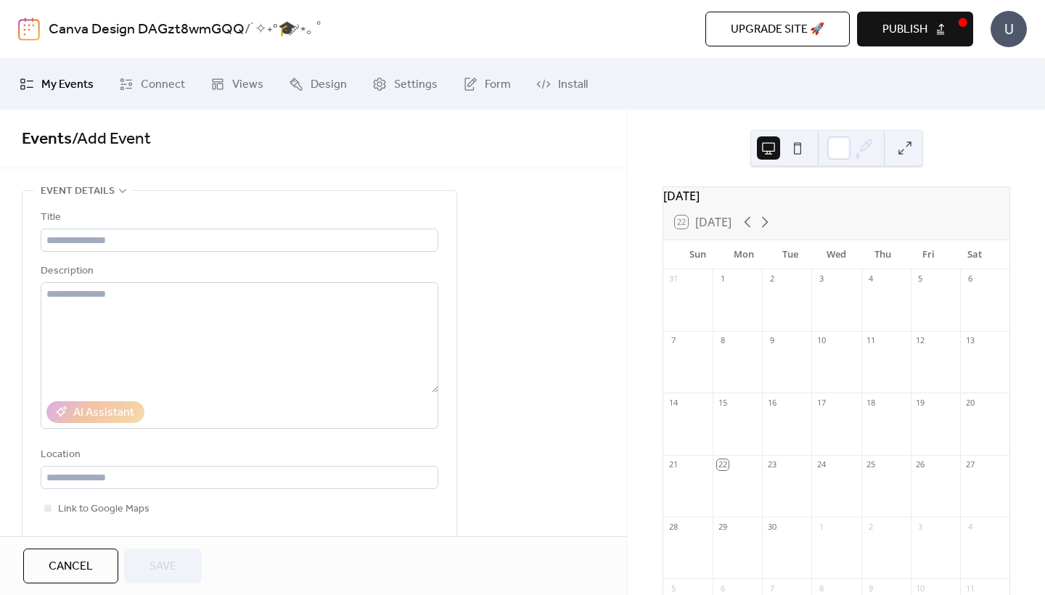
click at [52, 574] on span "Cancel" at bounding box center [71, 566] width 44 height 17
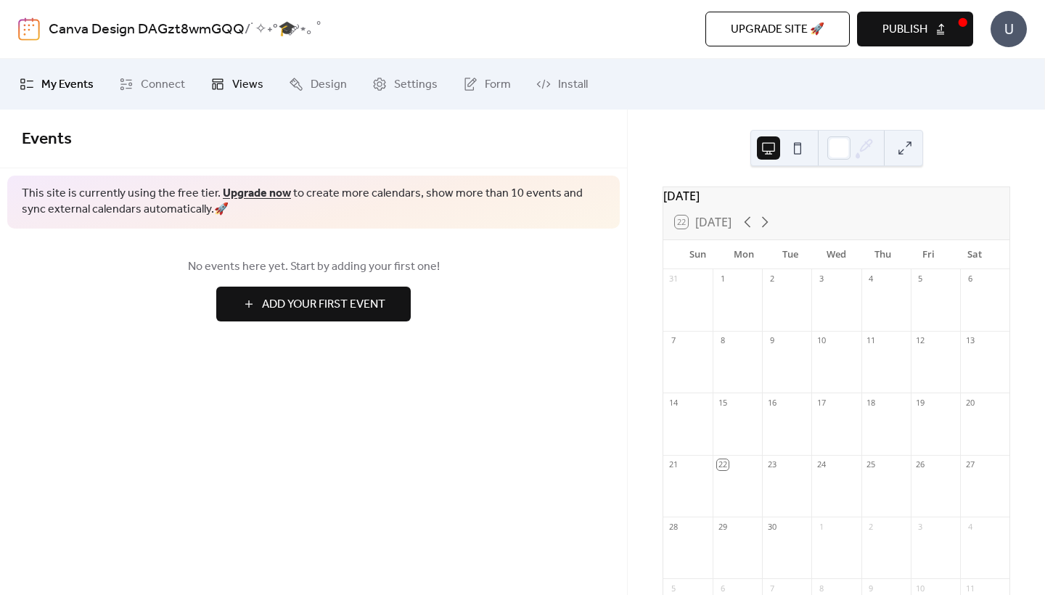
click at [213, 83] on icon at bounding box center [218, 84] width 15 height 15
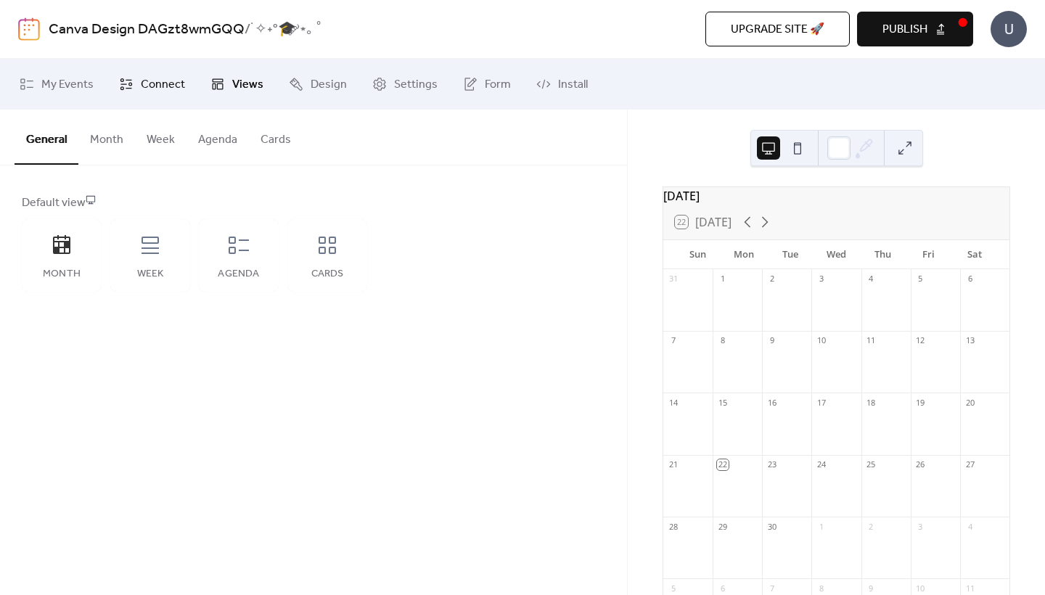
click at [170, 84] on span "Connect" at bounding box center [163, 84] width 44 height 17
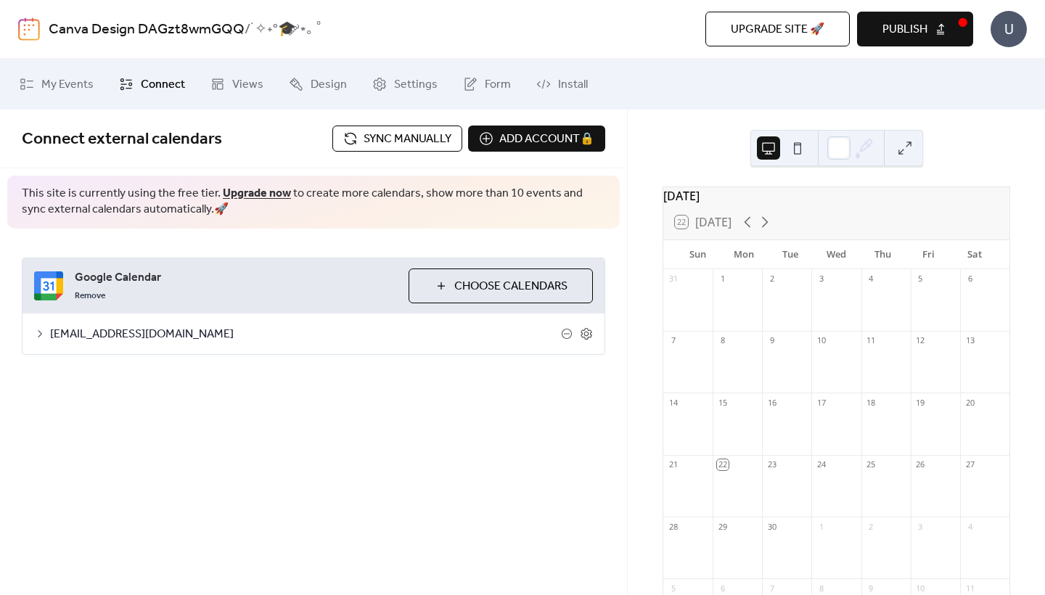
click at [276, 330] on span "[EMAIL_ADDRESS][DOMAIN_NAME]" at bounding box center [305, 334] width 511 height 17
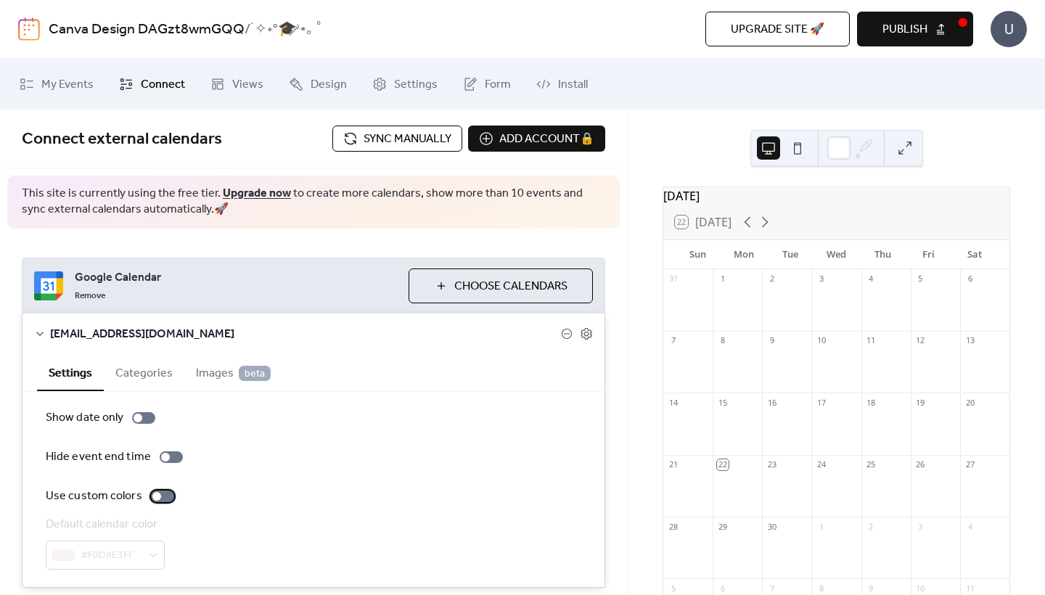
click at [159, 502] on label "Use custom colors" at bounding box center [113, 496] width 134 height 17
click at [138, 418] on div at bounding box center [138, 418] width 9 height 9
click at [153, 374] on button "Categories" at bounding box center [144, 372] width 81 height 36
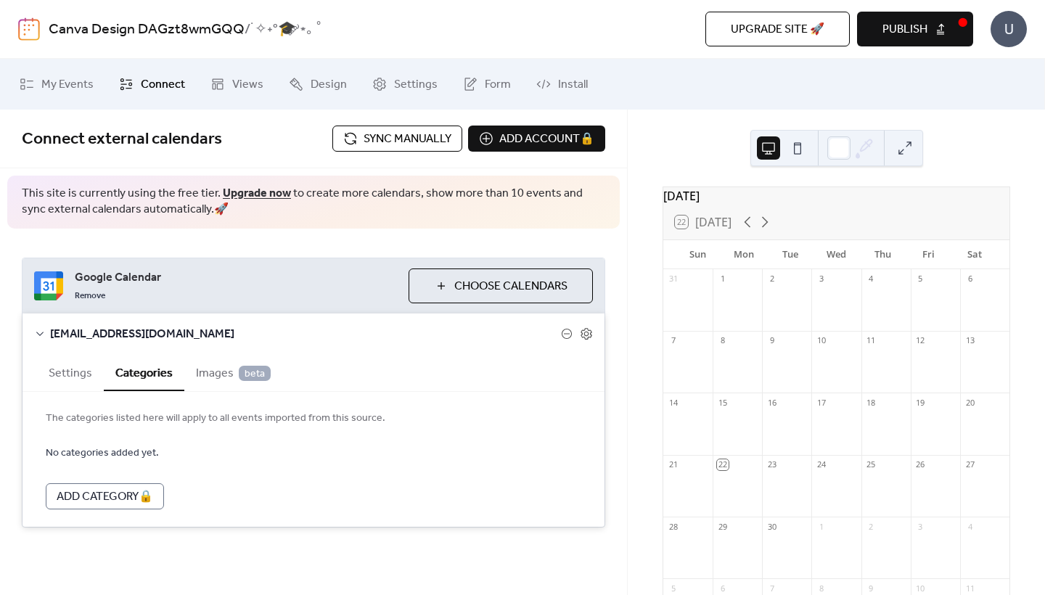
click at [200, 378] on span "Images beta" at bounding box center [233, 373] width 75 height 17
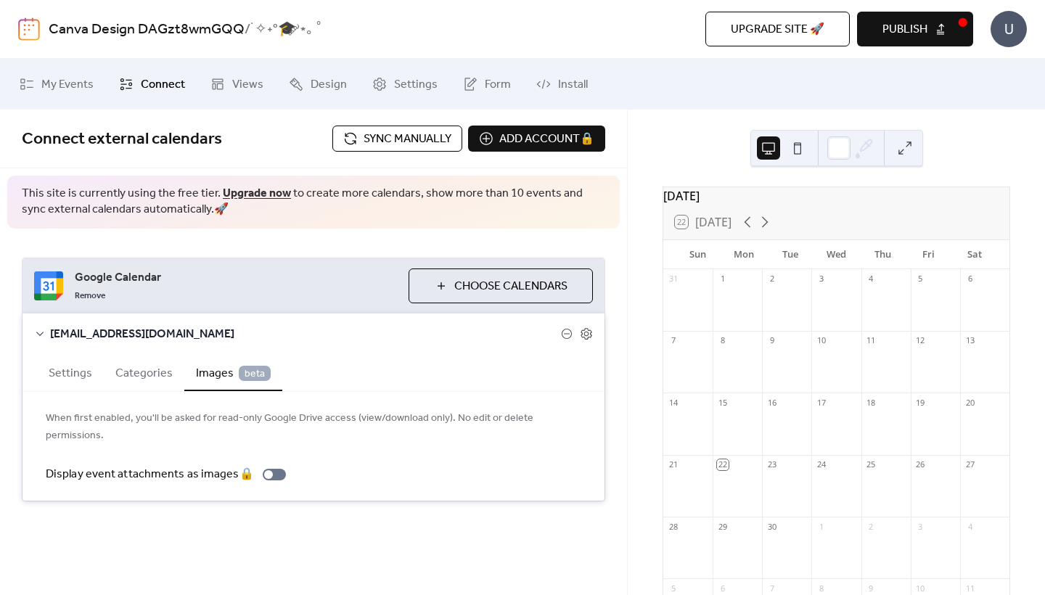
click at [155, 372] on button "Categories" at bounding box center [144, 372] width 81 height 36
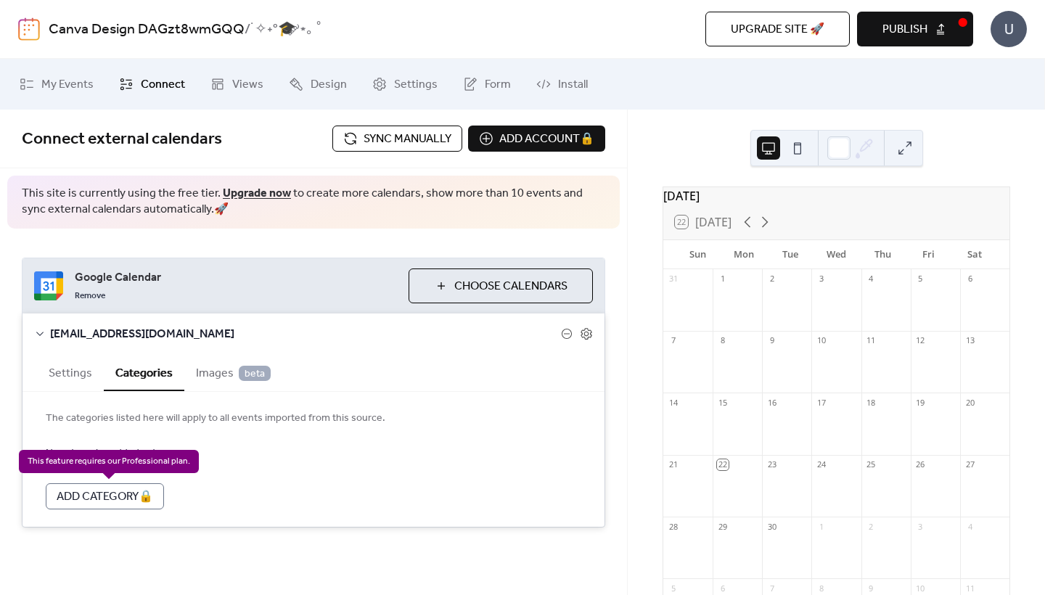
click at [126, 501] on div "Add Category 🔒" at bounding box center [105, 497] width 118 height 26
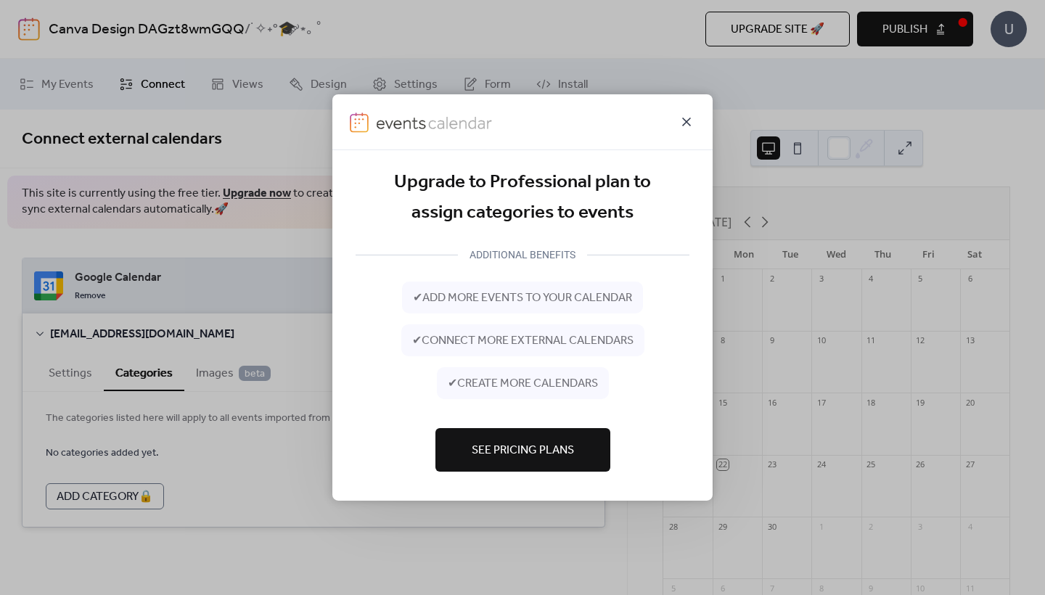
click at [693, 117] on icon at bounding box center [686, 121] width 17 height 17
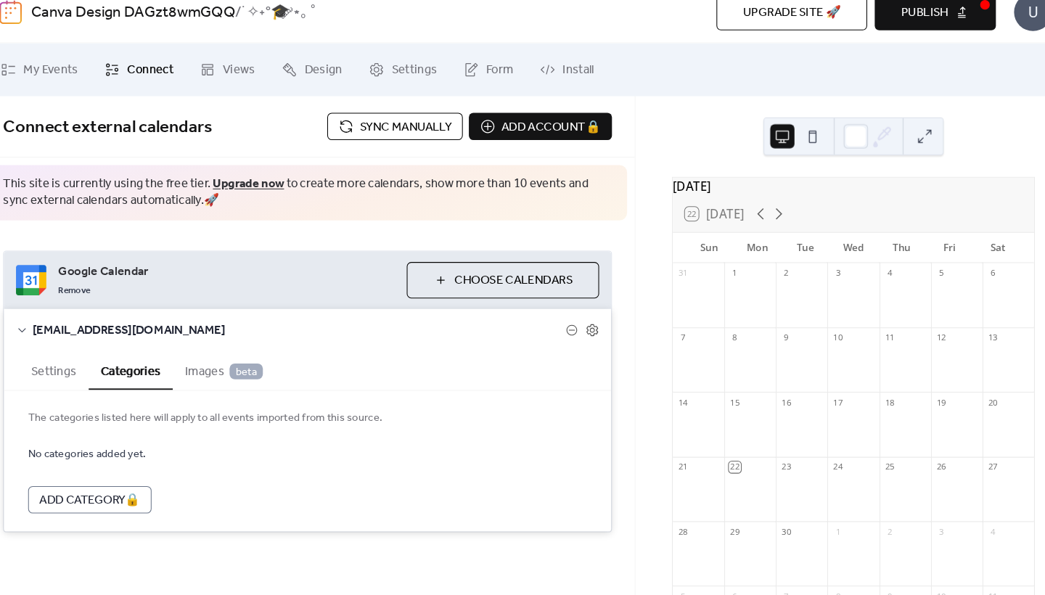
click at [575, 314] on div "[EMAIL_ADDRESS][DOMAIN_NAME]" at bounding box center [314, 334] width 582 height 41
click at [580, 327] on icon at bounding box center [586, 333] width 13 height 13
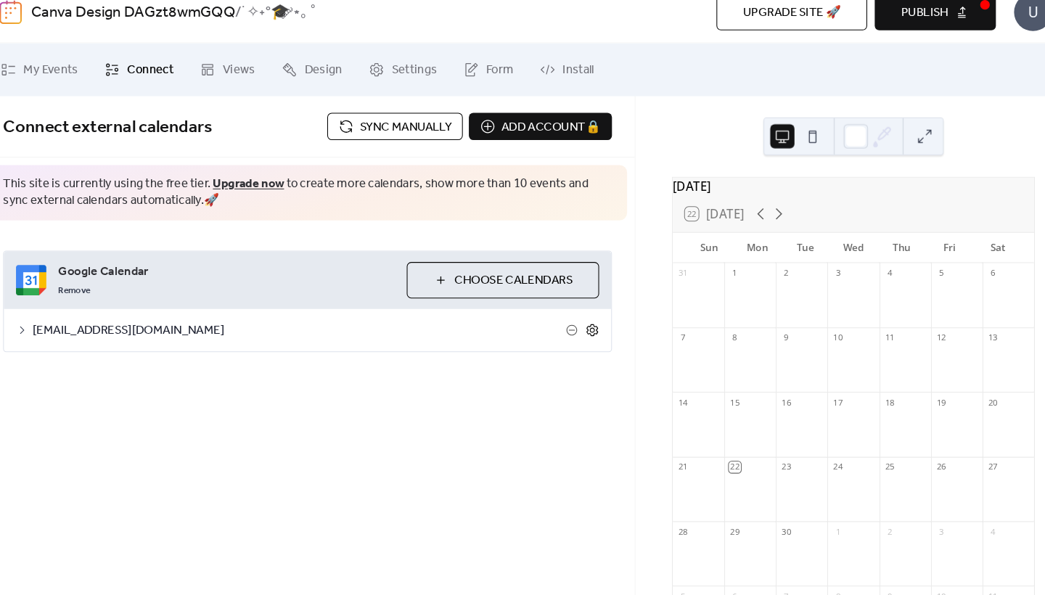
click at [580, 327] on icon at bounding box center [586, 333] width 13 height 13
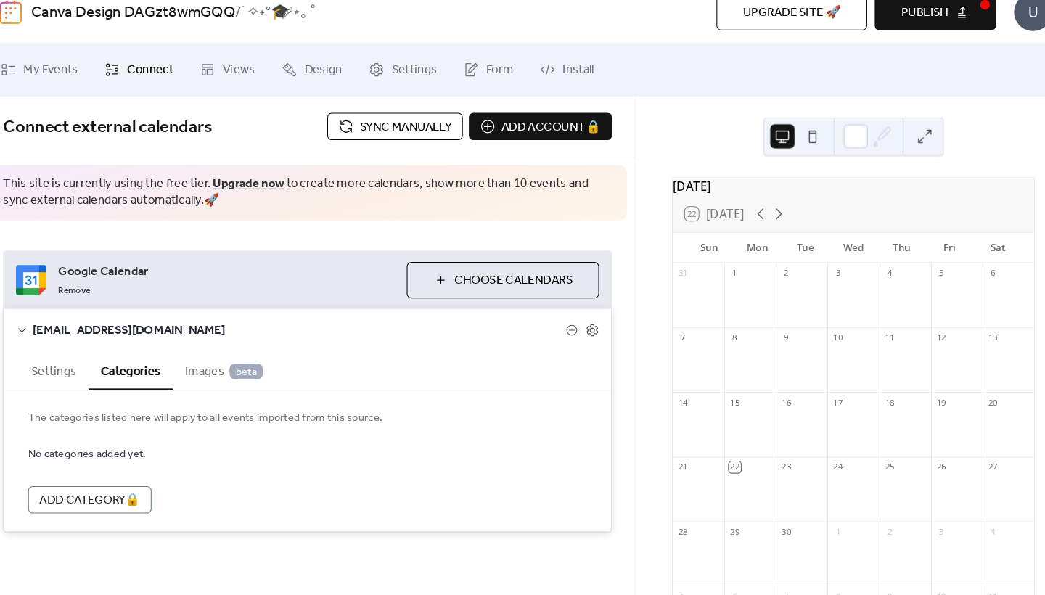
click at [488, 278] on span "Choose Calendars" at bounding box center [510, 286] width 113 height 17
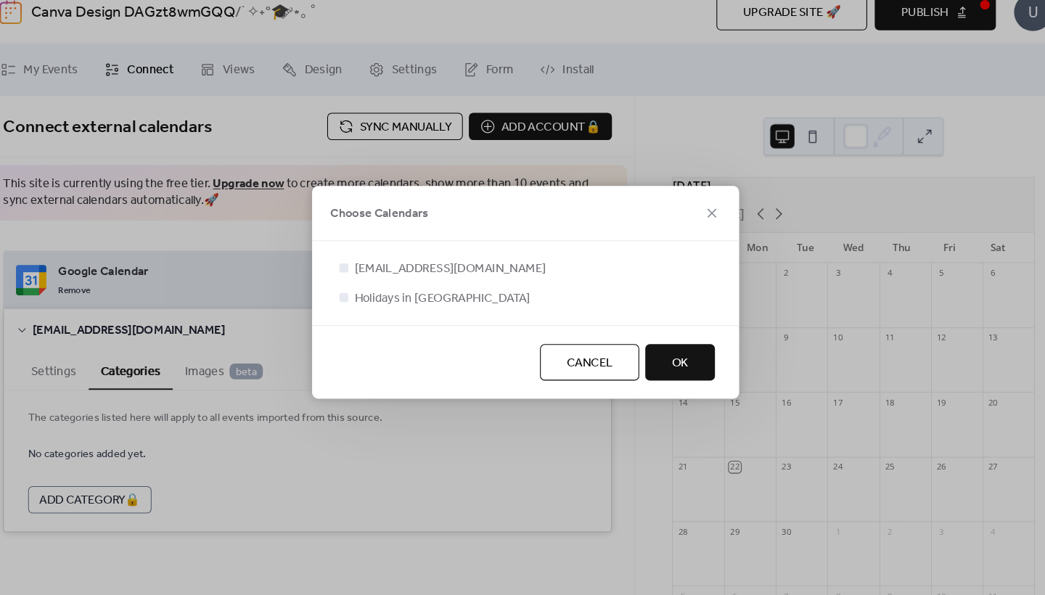
click at [436, 295] on div "Holidays in [GEOGRAPHIC_DATA]" at bounding box center [522, 303] width 363 height 17
click at [396, 295] on span "Holidays in [GEOGRAPHIC_DATA]" at bounding box center [443, 303] width 168 height 17
click at [365, 295] on span "Holidays in [GEOGRAPHIC_DATA]" at bounding box center [443, 303] width 168 height 17
click at [359, 295] on span "Holidays in [GEOGRAPHIC_DATA]" at bounding box center [443, 303] width 168 height 17
click at [344, 298] on div at bounding box center [348, 302] width 9 height 9
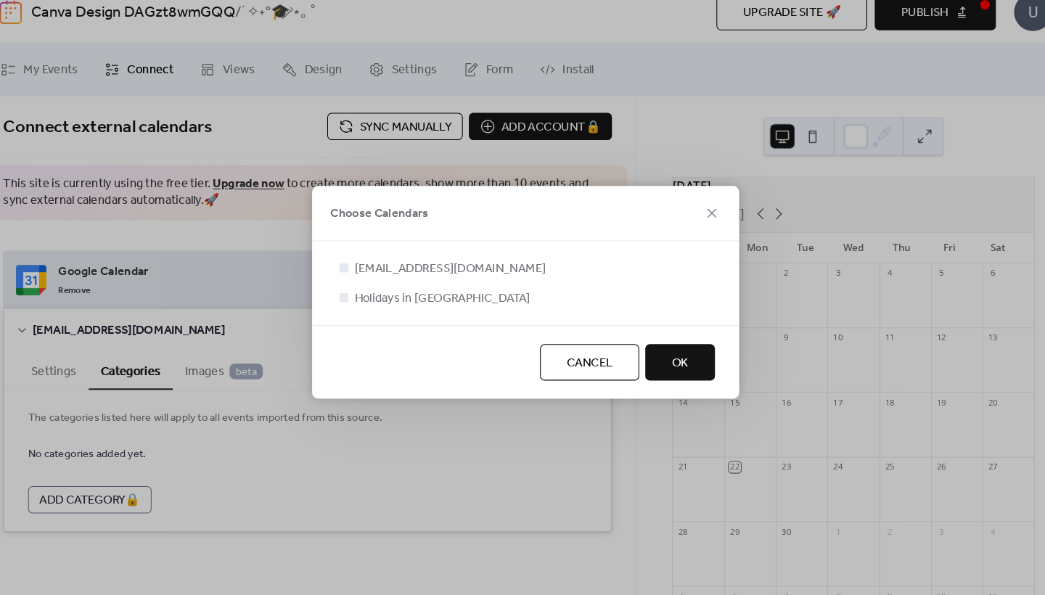
click at [663, 357] on span "OK" at bounding box center [671, 365] width 16 height 17
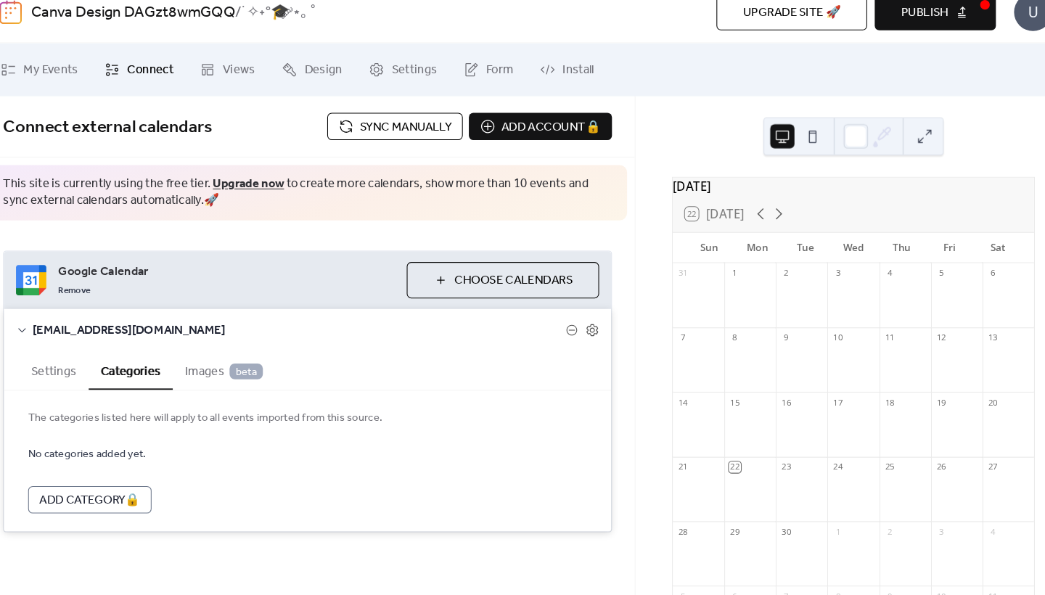
click at [364, 131] on span "Sync manually" at bounding box center [408, 139] width 88 height 17
click at [232, 76] on span "Views" at bounding box center [247, 84] width 31 height 17
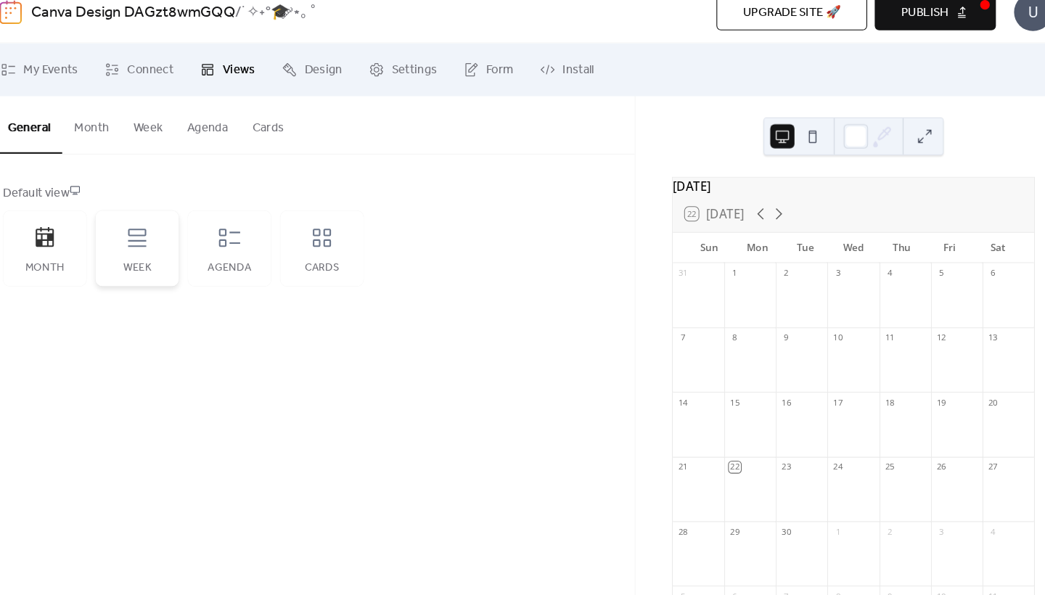
click at [126, 242] on div "Week" at bounding box center [150, 255] width 80 height 73
click at [68, 233] on div "Month" at bounding box center [62, 255] width 80 height 73
click at [311, 76] on span "Design" at bounding box center [329, 84] width 36 height 17
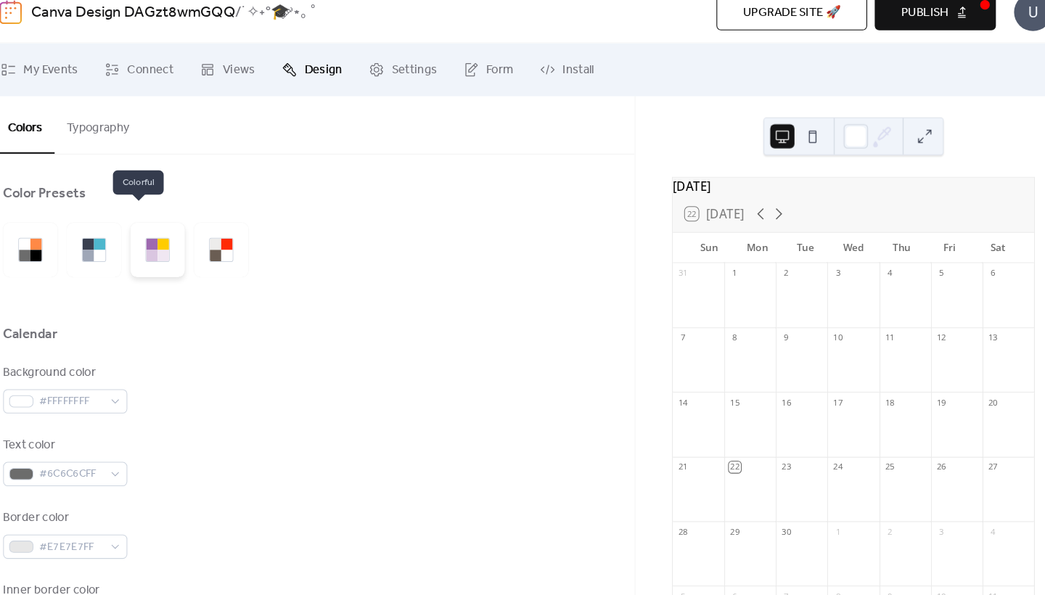
click at [170, 257] on div at bounding box center [175, 262] width 11 height 11
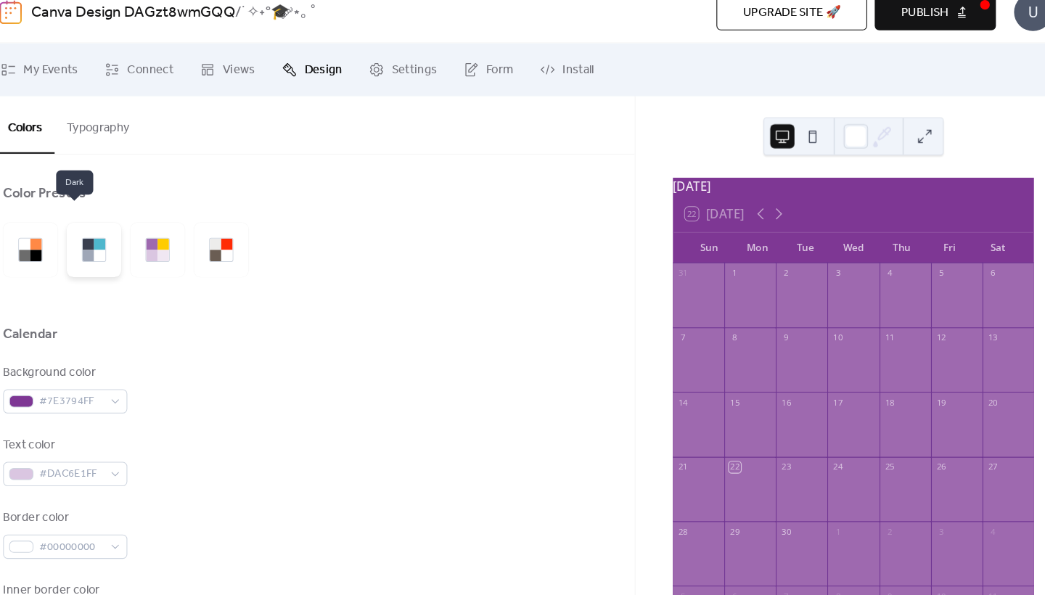
click at [109, 246] on div at bounding box center [114, 251] width 11 height 11
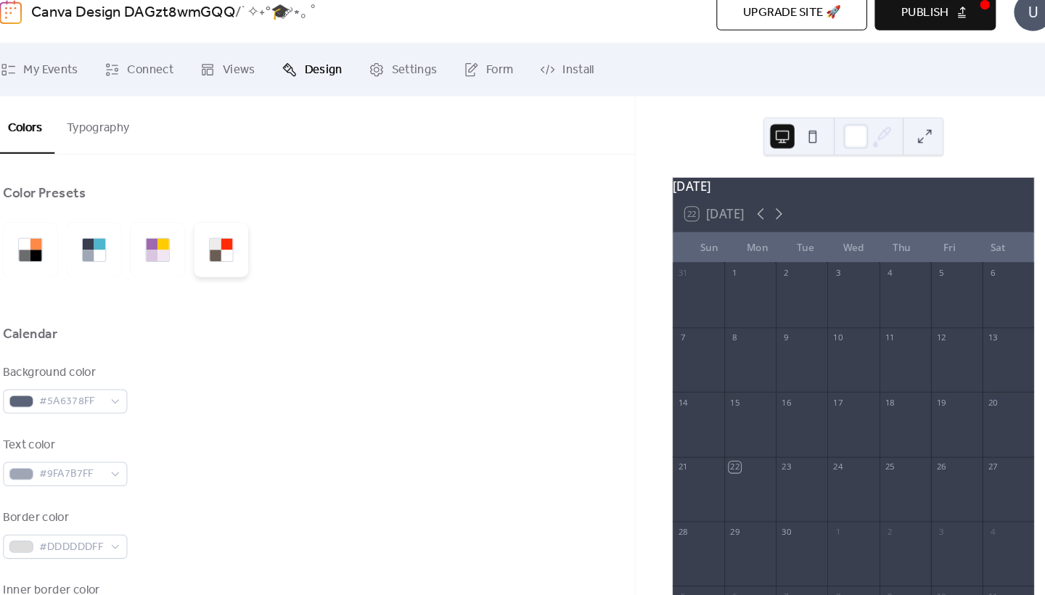
click at [205, 231] on div at bounding box center [231, 257] width 52 height 52
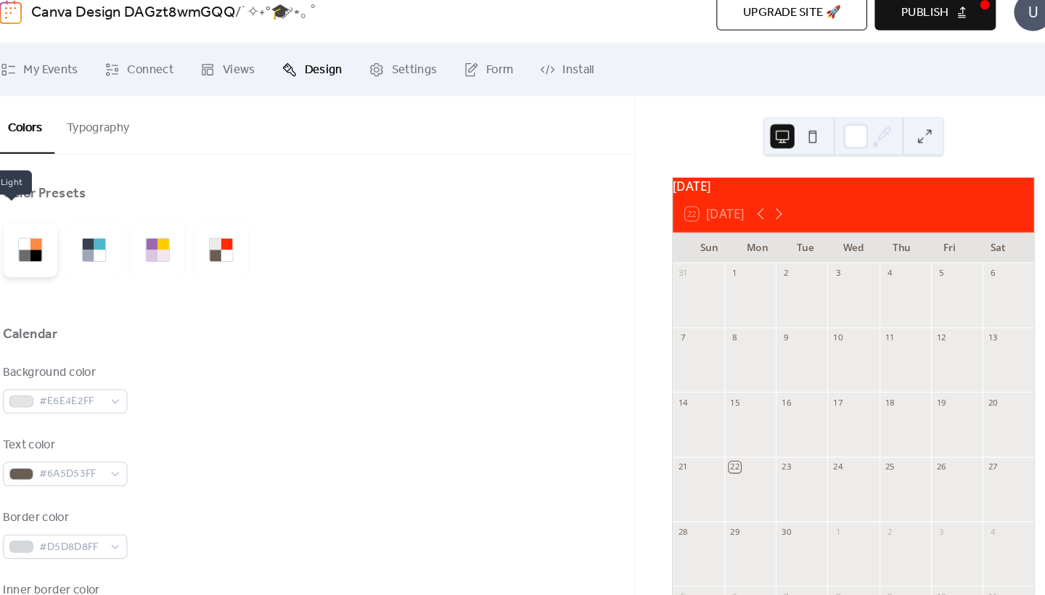
click at [46, 232] on div at bounding box center [48, 257] width 52 height 52
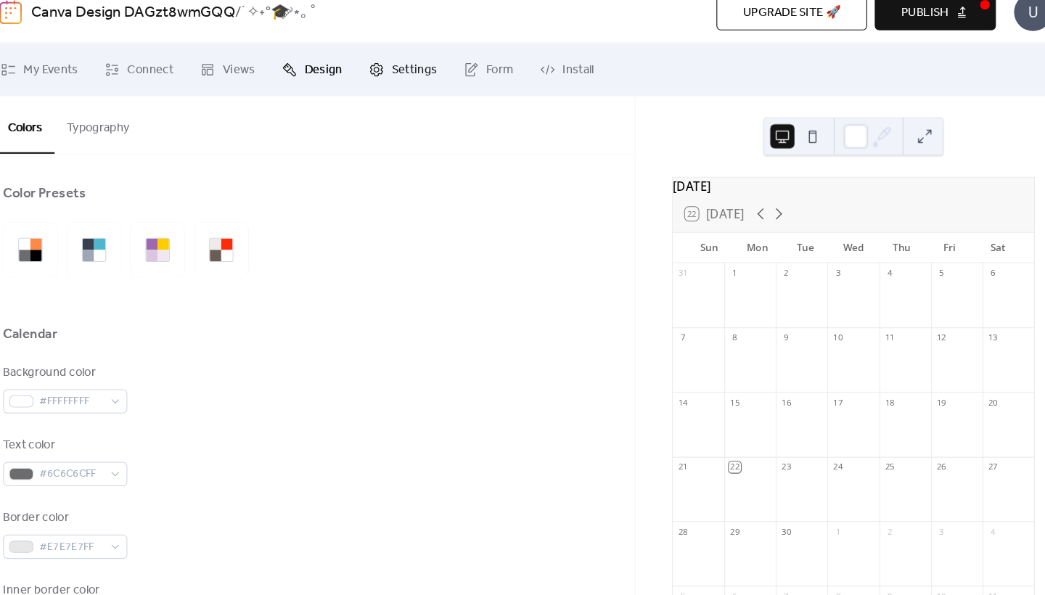
click at [394, 76] on span "Settings" at bounding box center [416, 84] width 44 height 17
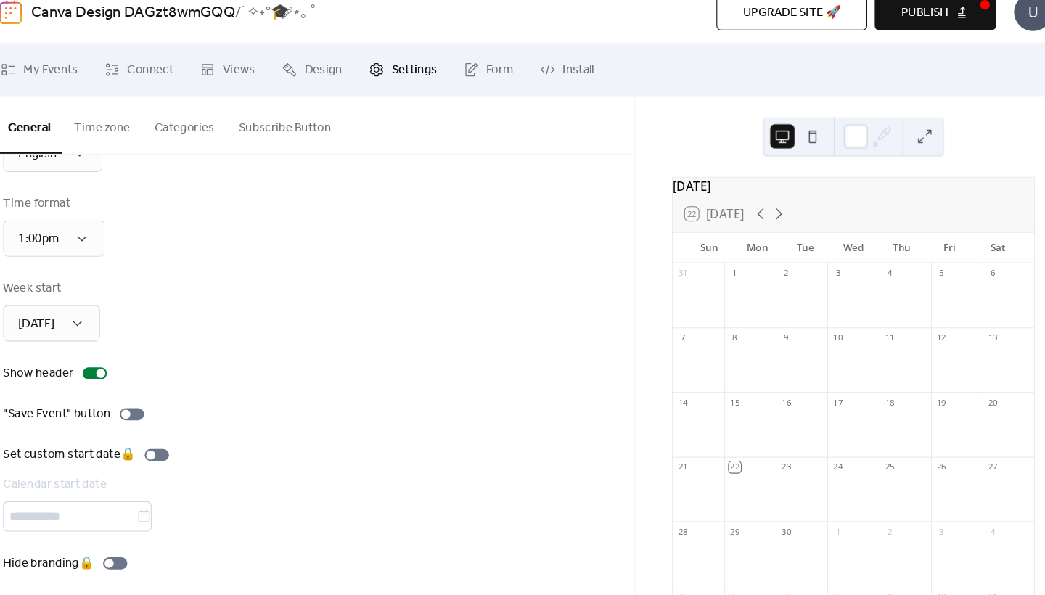
scroll to position [77, 0]
click at [485, 76] on span "Form" at bounding box center [498, 84] width 26 height 17
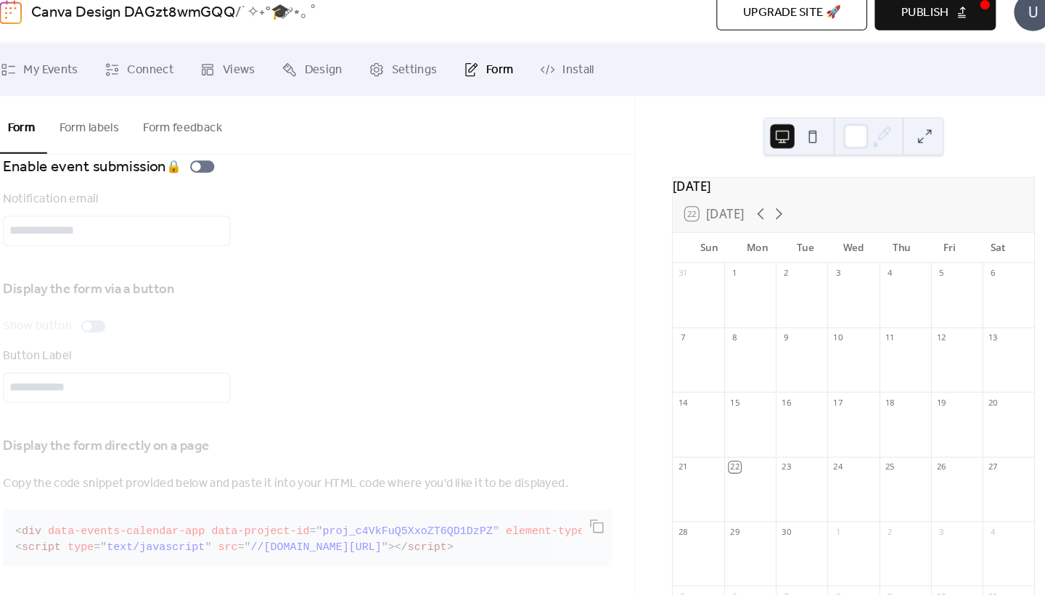
scroll to position [43, 0]
click at [529, 72] on link "Install" at bounding box center [562, 84] width 73 height 39
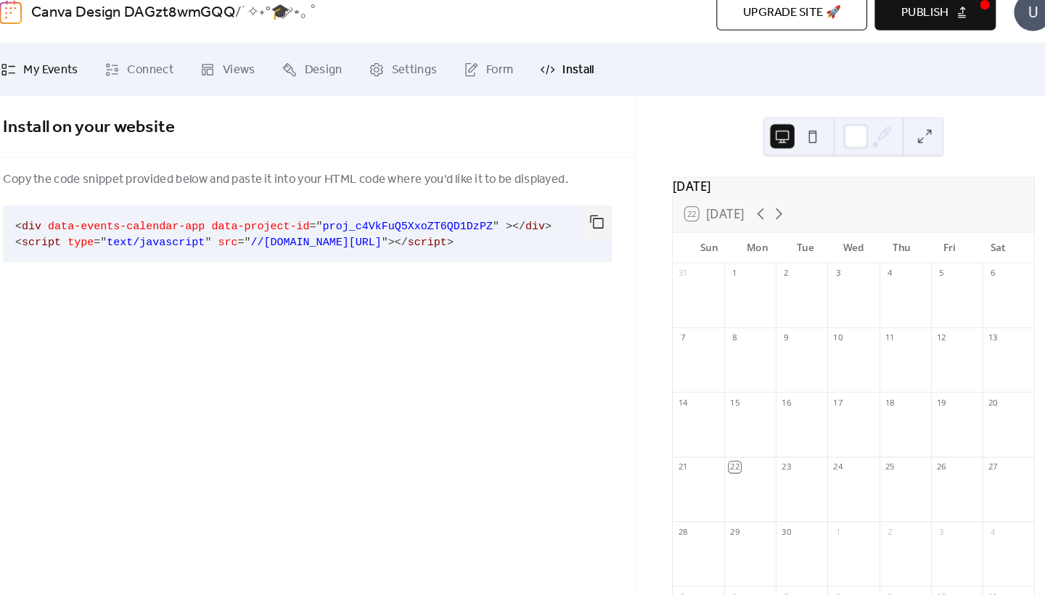
click at [52, 76] on span "My Events" at bounding box center [67, 84] width 52 height 17
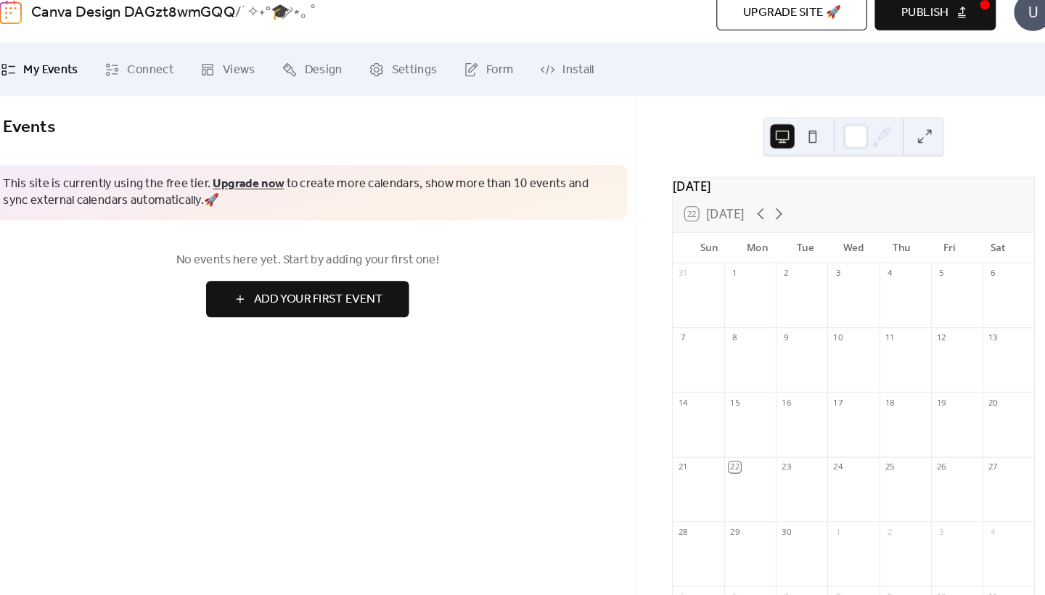
click at [266, 301] on button "Add Your First Event" at bounding box center [313, 304] width 195 height 35
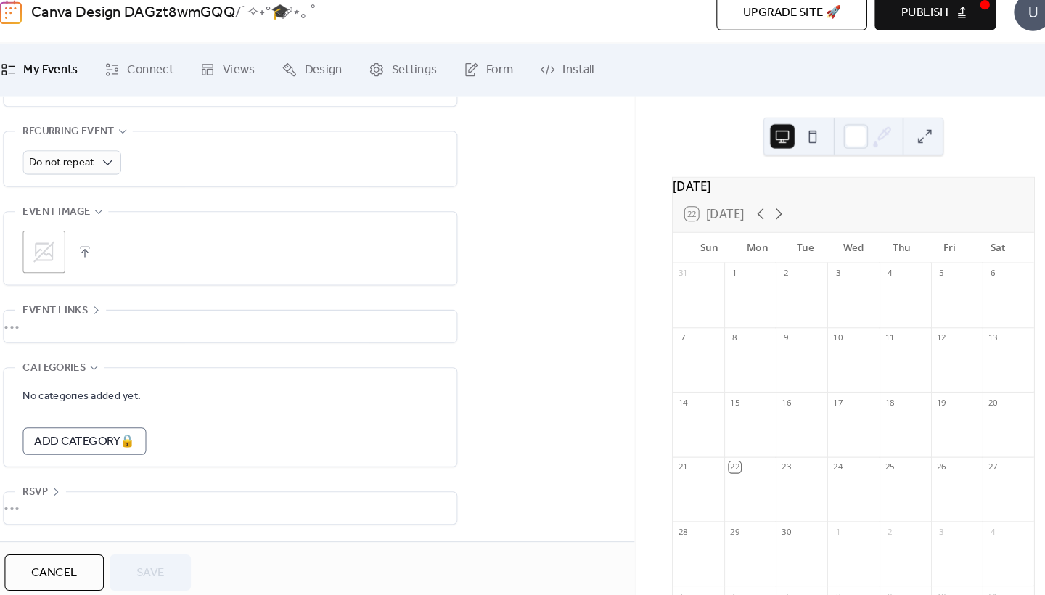
scroll to position [656, 0]
click at [49, 491] on div "•••" at bounding box center [240, 504] width 434 height 30
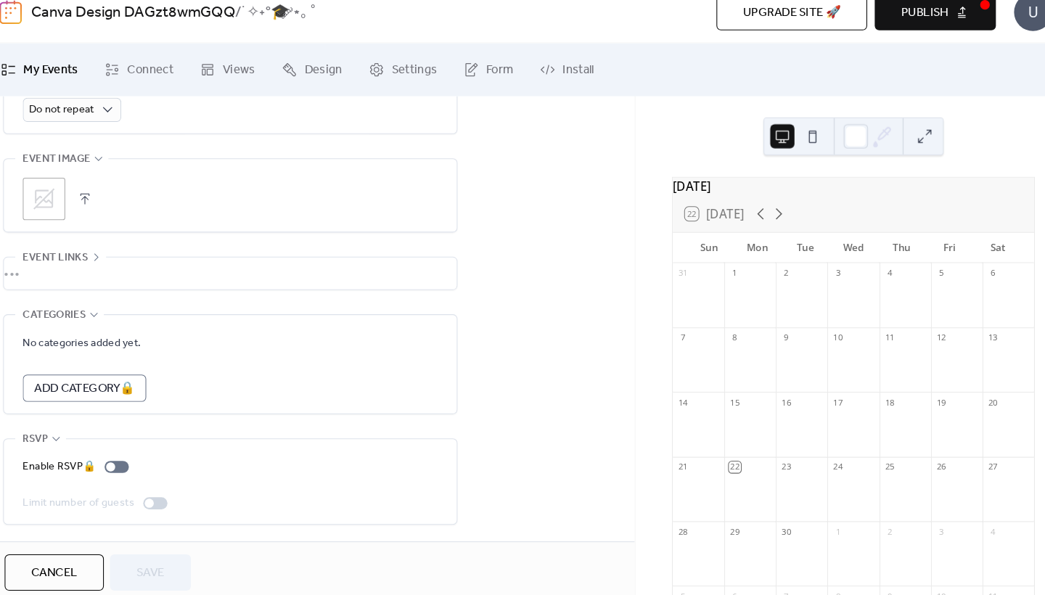
scroll to position [711, 0]
click at [40, 264] on div "•••" at bounding box center [240, 279] width 434 height 30
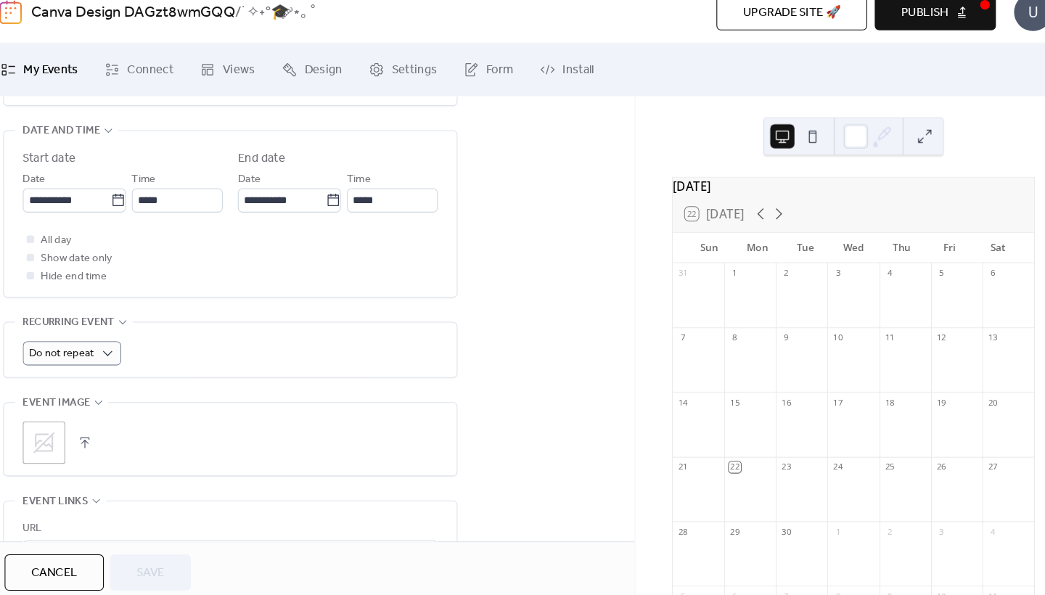
scroll to position [468, 0]
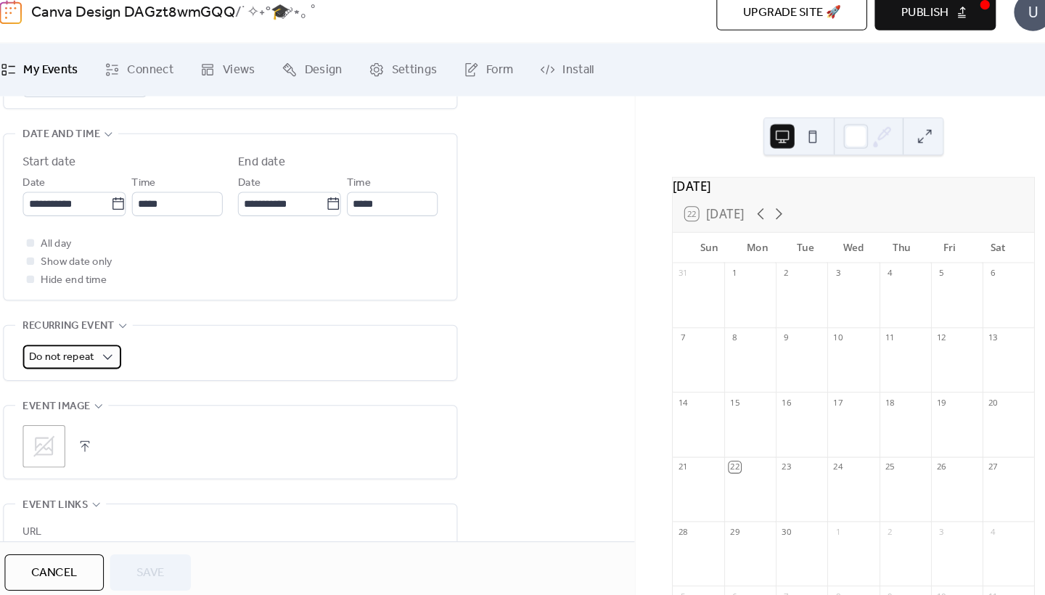
click at [66, 351] on body "**********" at bounding box center [522, 297] width 1045 height 595
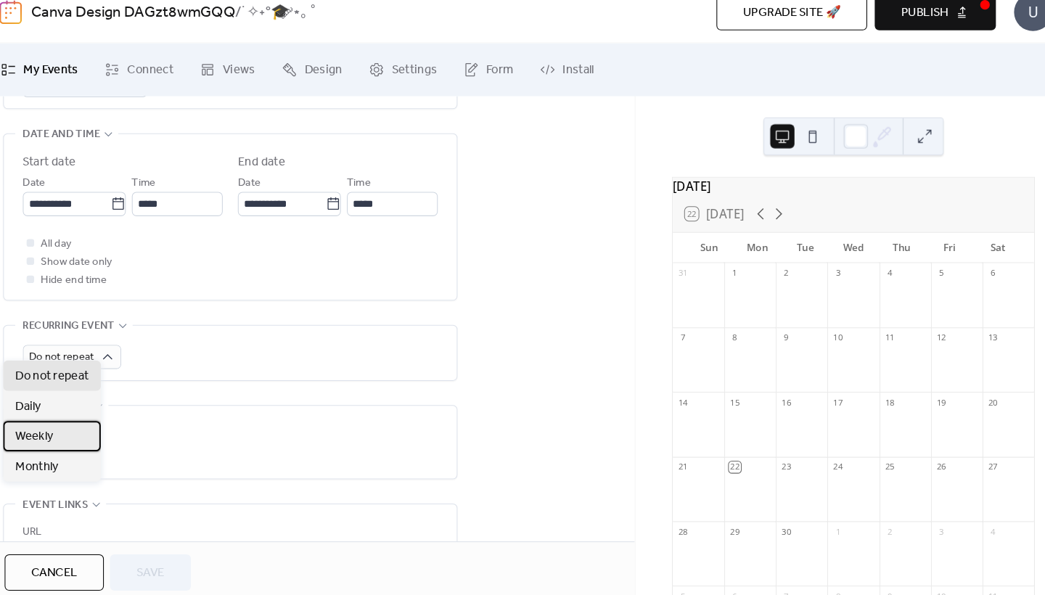
click at [76, 421] on div "Weekly" at bounding box center [69, 435] width 94 height 29
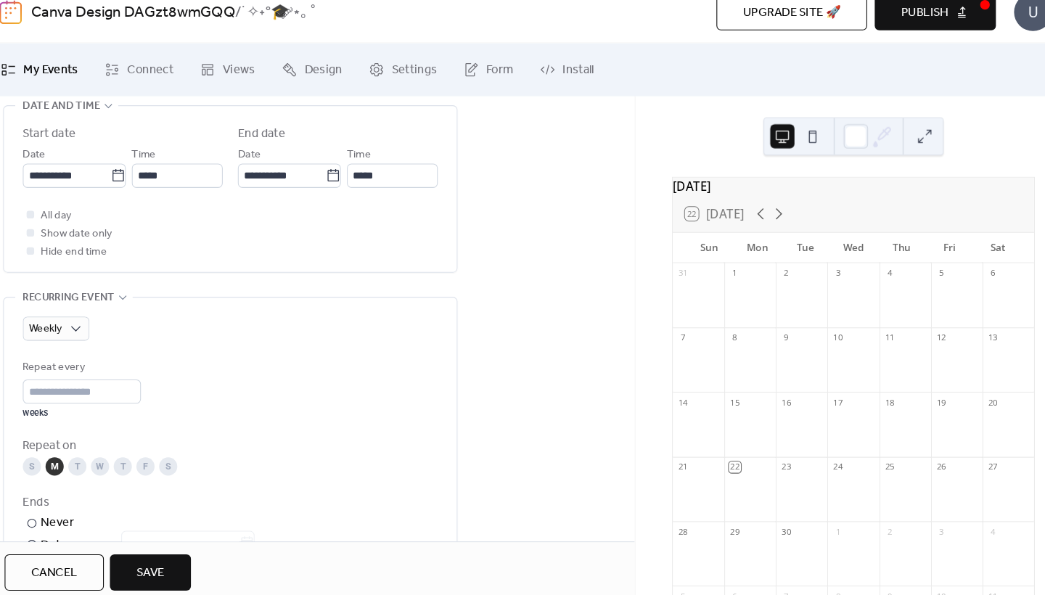
scroll to position [495, 0]
click at [41, 457] on div "S" at bounding box center [49, 463] width 17 height 17
click at [62, 456] on div "M" at bounding box center [70, 463] width 17 height 17
click at [84, 455] on div "T" at bounding box center [92, 463] width 17 height 17
click at [128, 456] on div "T" at bounding box center [136, 463] width 17 height 17
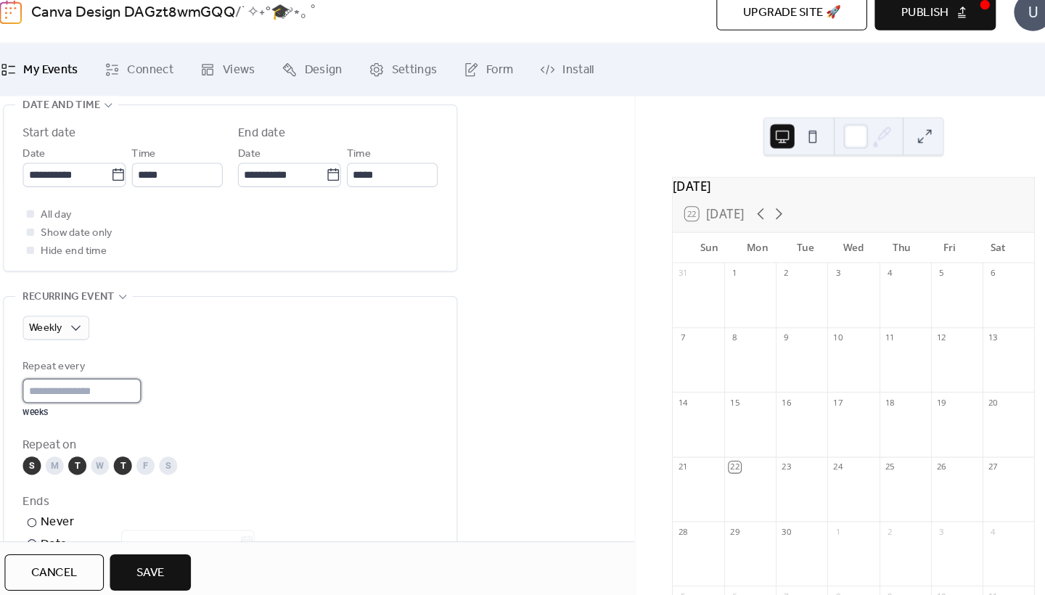
click at [147, 383] on input "*" at bounding box center [97, 391] width 113 height 23
click at [150, 383] on input "*" at bounding box center [97, 391] width 113 height 23
click at [115, 380] on input "*" at bounding box center [97, 391] width 113 height 23
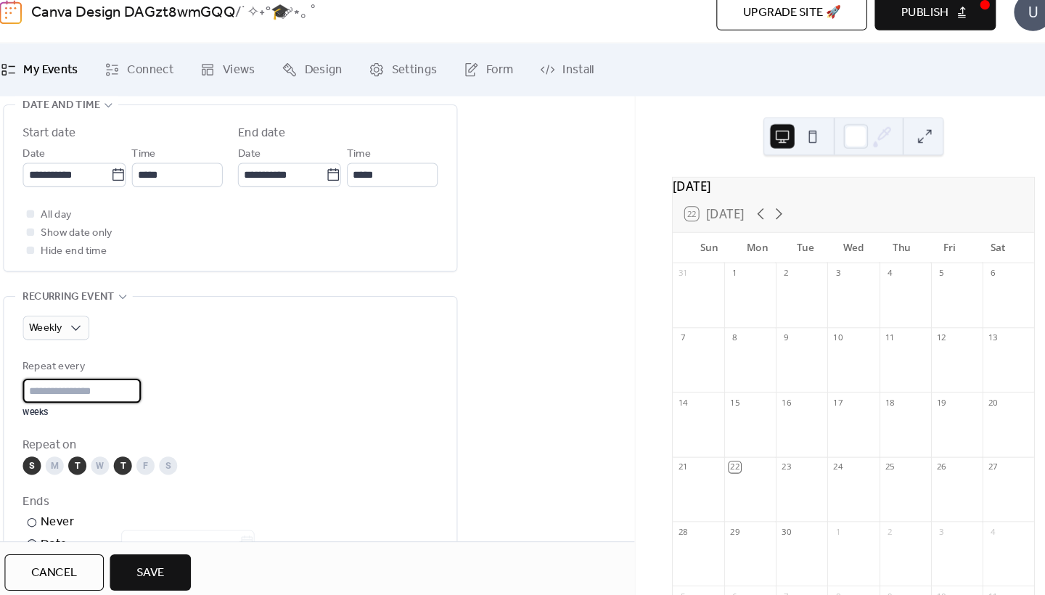
click at [97, 333] on div "Weekly Repeat every * weeks Repeat on S M T W T F S Ends ​ Never ​ Date Exclude…" at bounding box center [240, 468] width 398 height 296
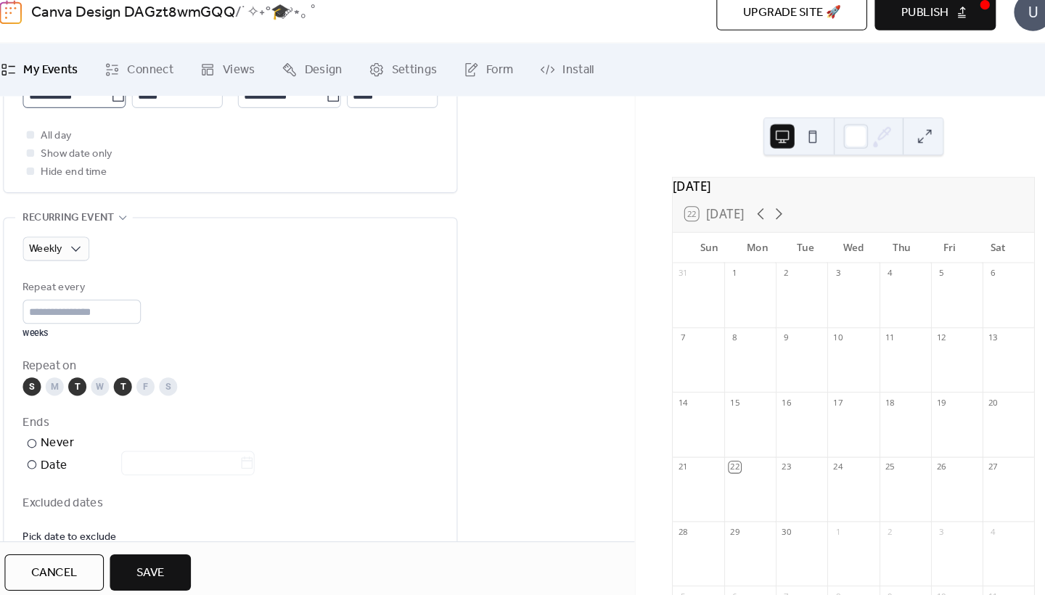
scroll to position [582, 0]
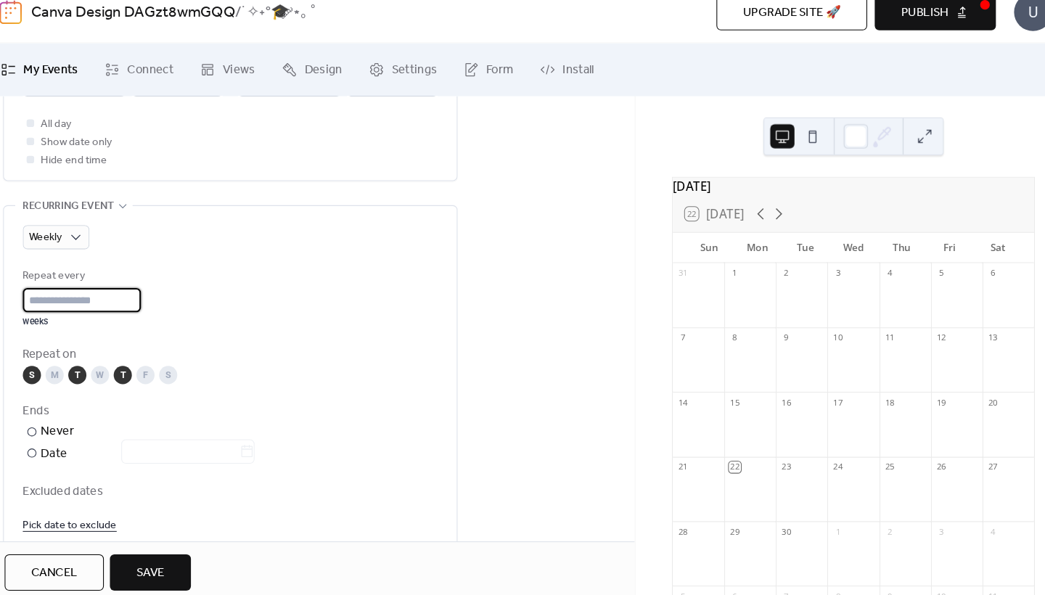
click at [153, 296] on input "*" at bounding box center [97, 304] width 113 height 23
click at [148, 296] on input "*" at bounding box center [97, 304] width 113 height 23
click at [148, 293] on input "*" at bounding box center [97, 304] width 113 height 23
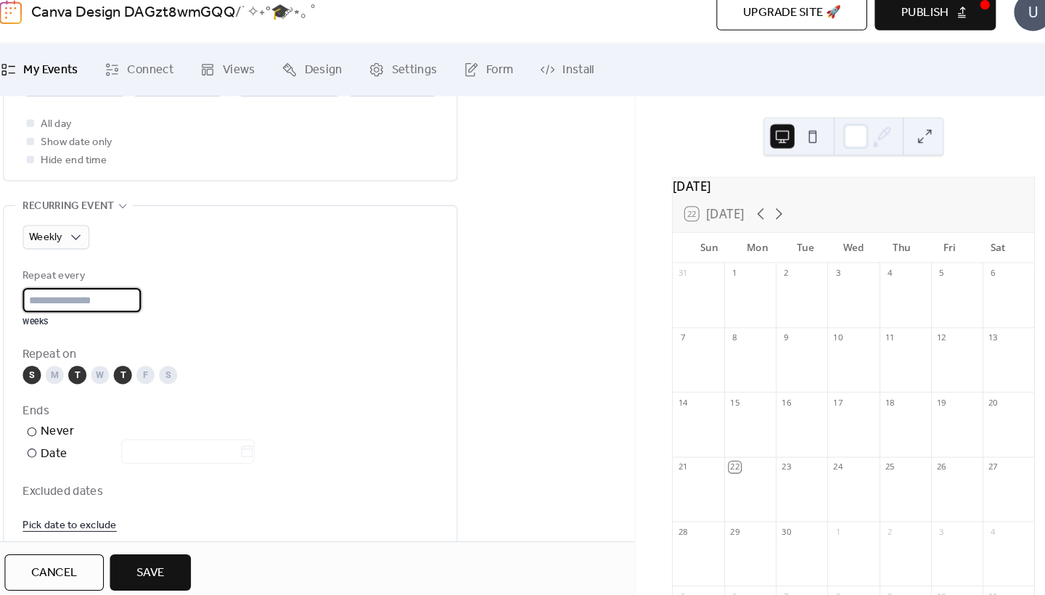
click at [148, 293] on input "*" at bounding box center [97, 304] width 113 height 23
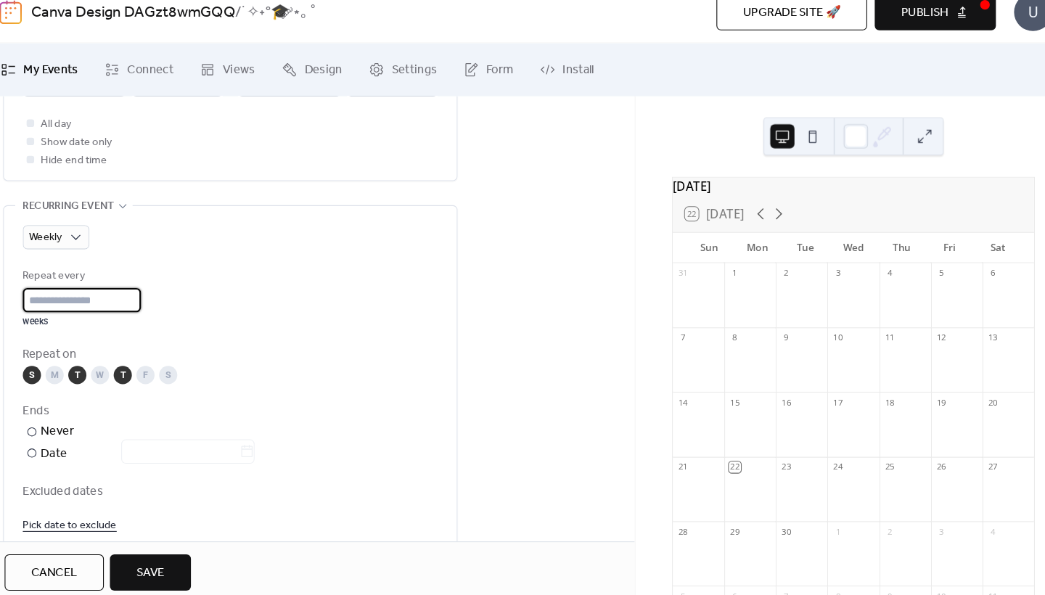
click at [148, 293] on input "*" at bounding box center [97, 304] width 113 height 23
type input "**"
click at [148, 293] on input "**" at bounding box center [97, 304] width 113 height 23
click at [110, 293] on input "**" at bounding box center [97, 304] width 113 height 23
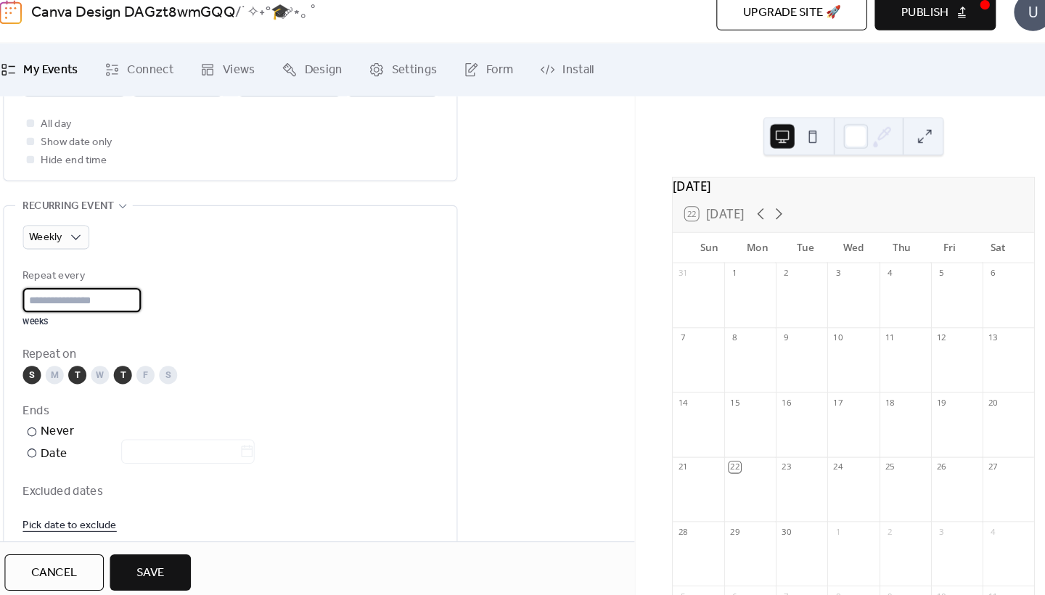
click at [110, 293] on input "**" at bounding box center [97, 304] width 113 height 23
type input "*"
click at [150, 221] on div "Weekly Repeat every * weeks Repeat on S M T W T F S Ends ​ Never ​ Date Exclude…" at bounding box center [240, 377] width 398 height 325
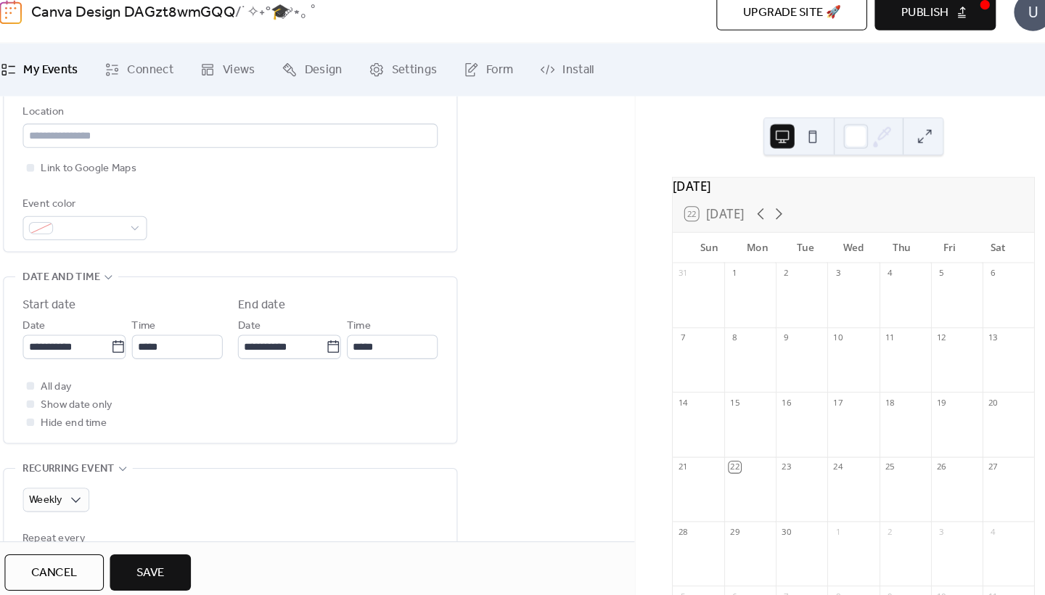
scroll to position [345, 0]
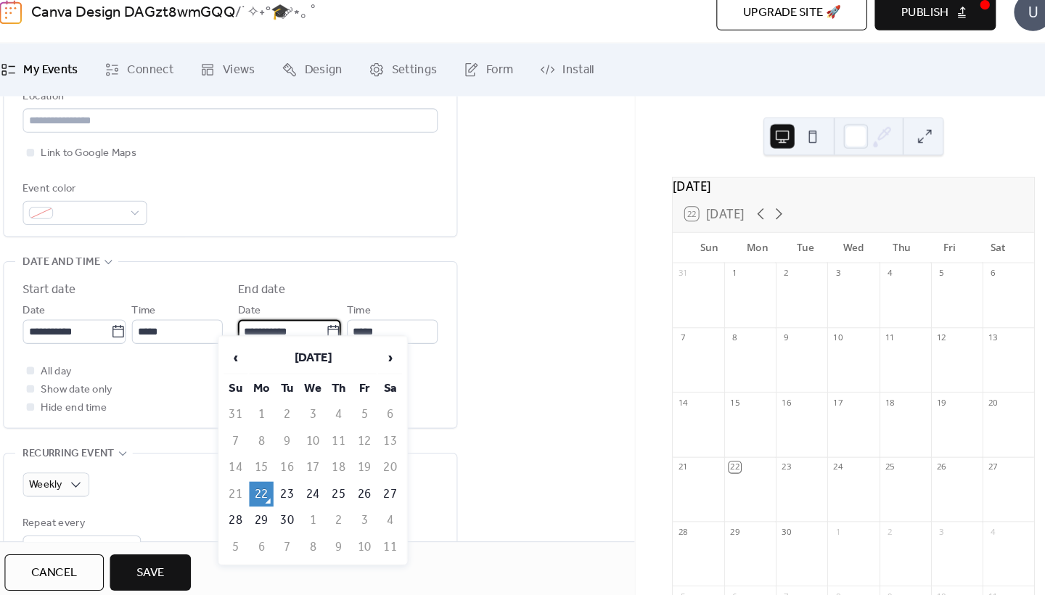
click at [240, 323] on body "**********" at bounding box center [522, 297] width 1045 height 595
click at [382, 346] on span "›" at bounding box center [393, 360] width 22 height 29
click at [332, 403] on td "4" at bounding box center [343, 415] width 23 height 24
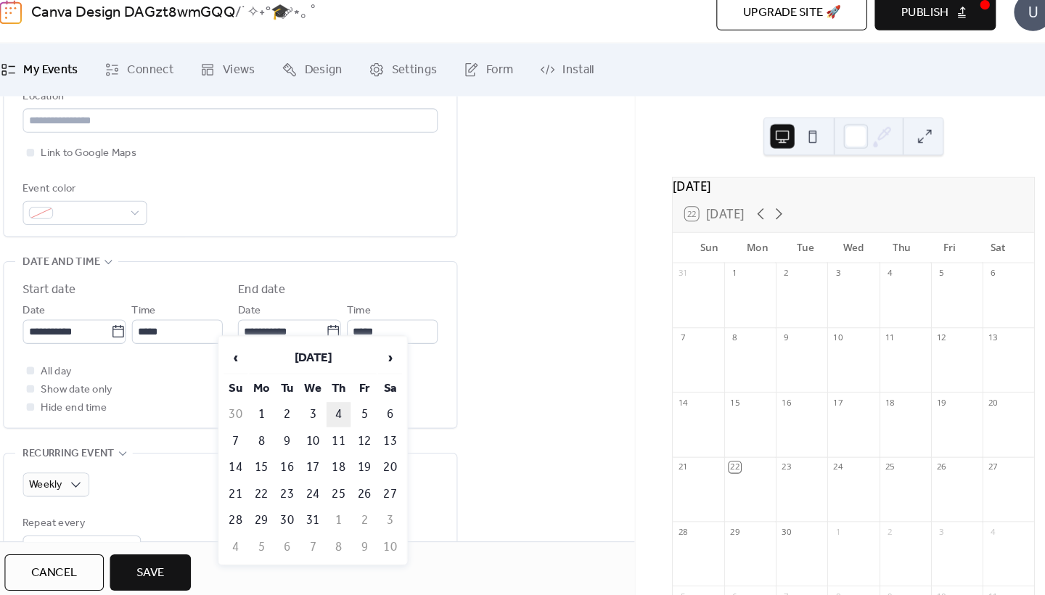
type input "**********"
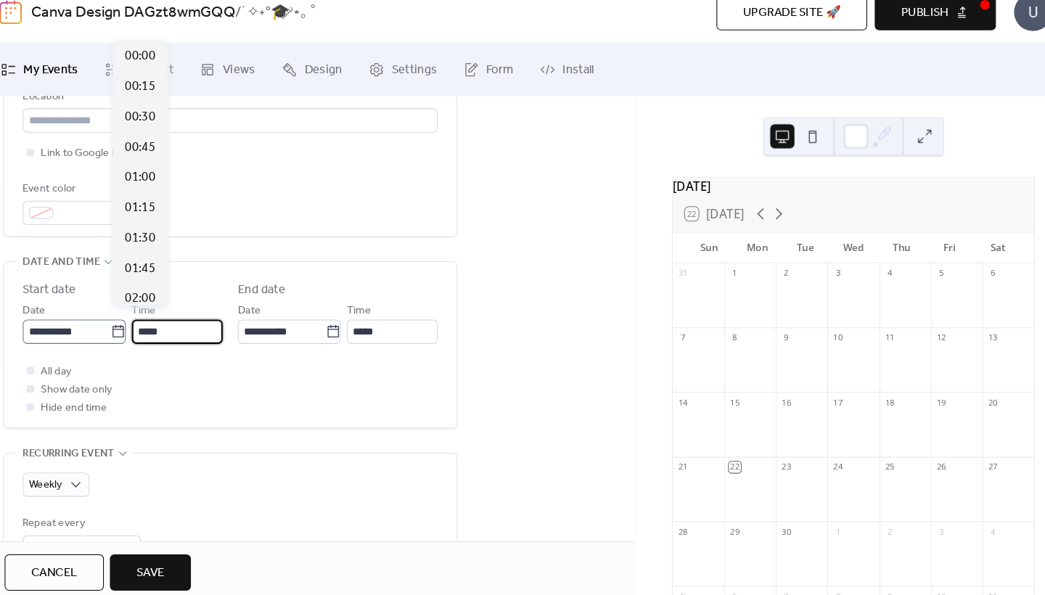
scroll to position [1393, 0]
drag, startPoint x: 143, startPoint y: 322, endPoint x: 106, endPoint y: 329, distance: 37.6
click at [106, 329] on div "**********" at bounding box center [137, 326] width 192 height 41
click at [139, 64] on span "10:00" at bounding box center [153, 72] width 29 height 17
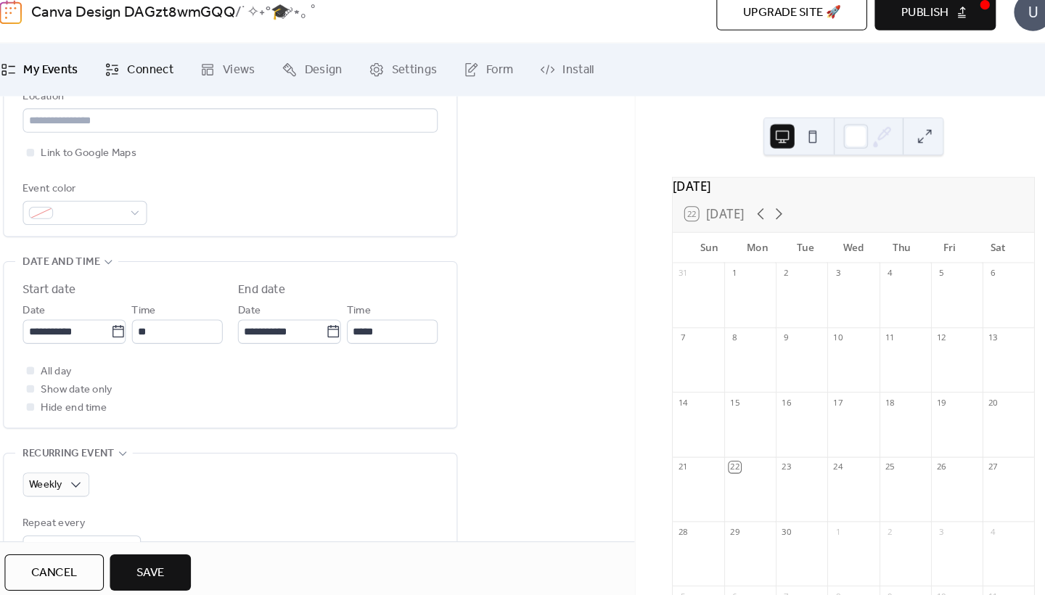
type input "*****"
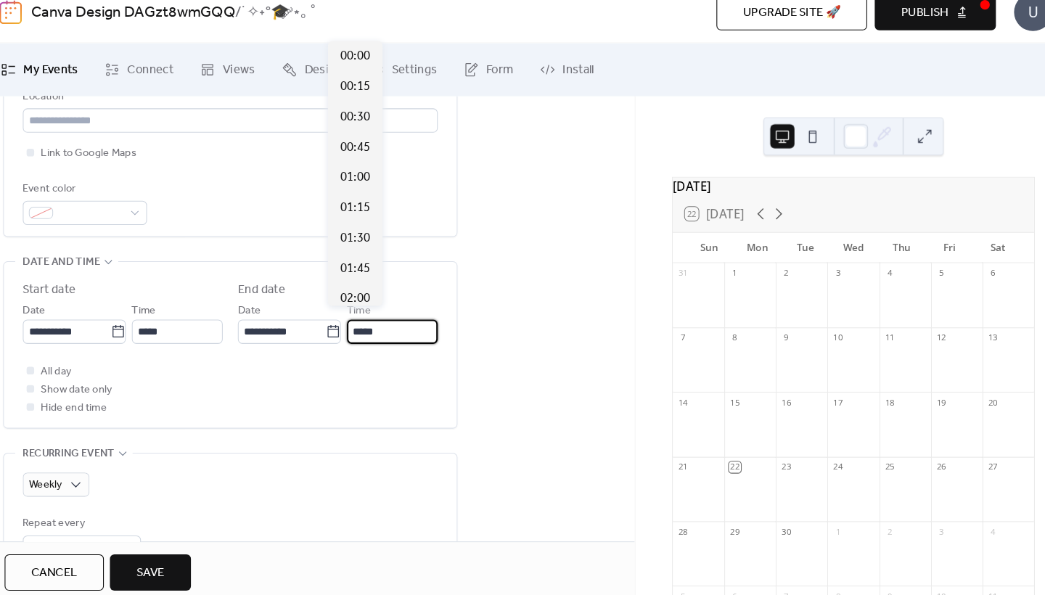
click at [366, 325] on input "*****" at bounding box center [394, 335] width 87 height 23
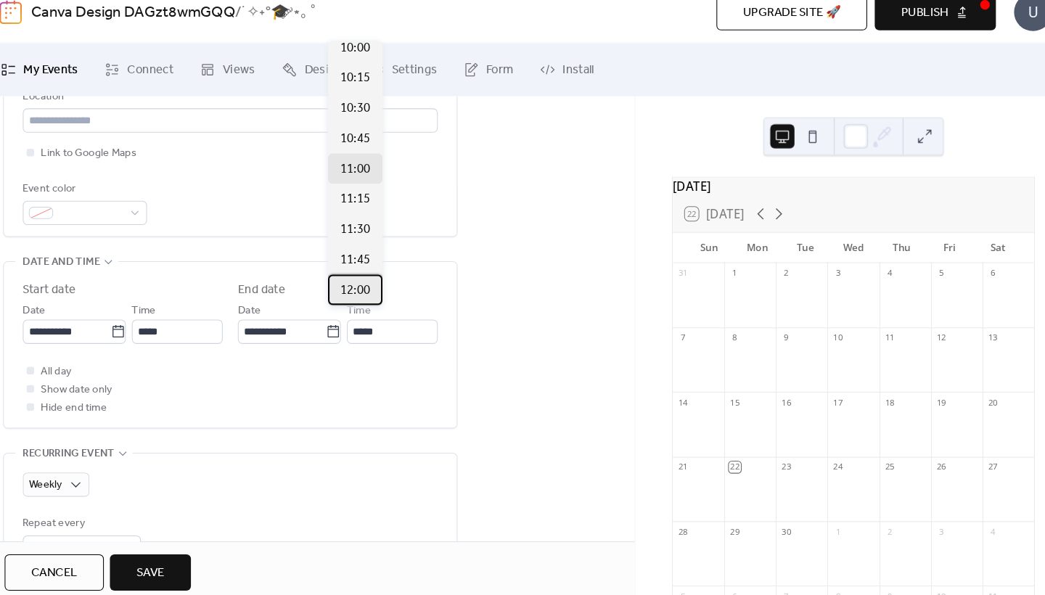
click at [345, 287] on span "12:00" at bounding box center [359, 295] width 29 height 17
type input "*****"
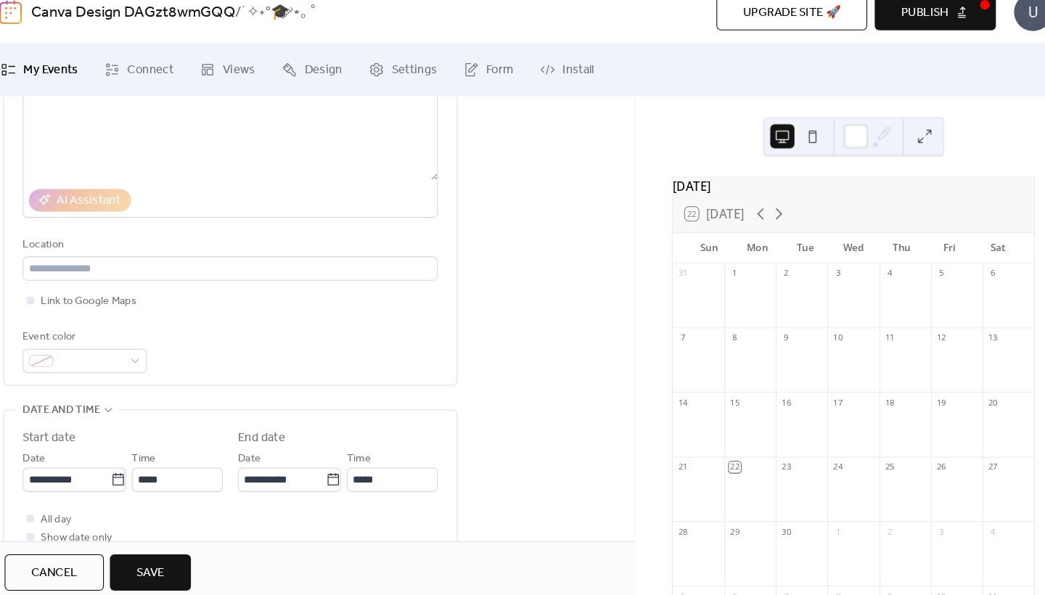
scroll to position [160, 0]
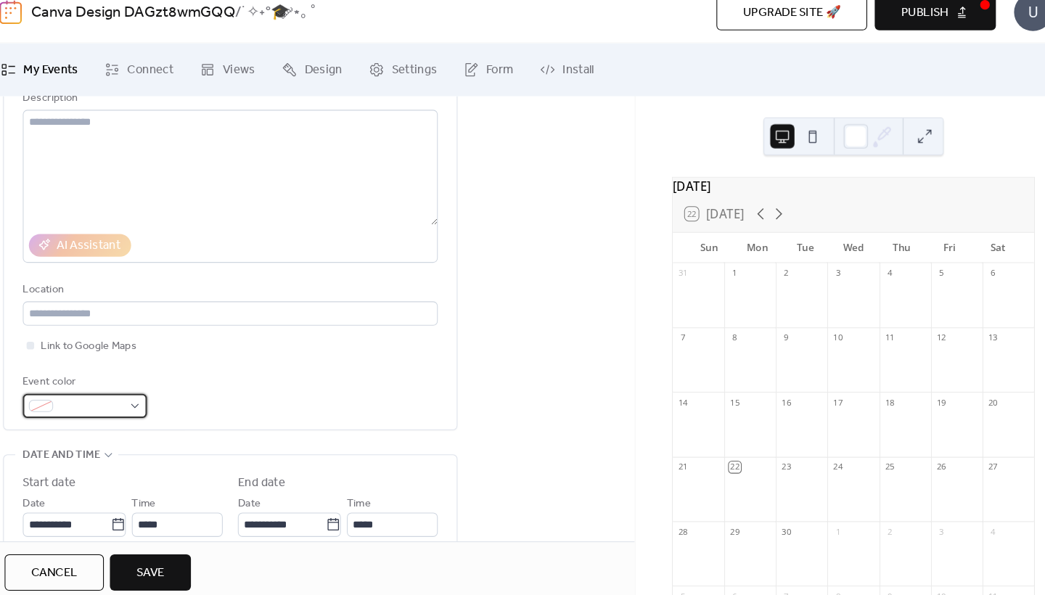
click at [121, 395] on div at bounding box center [100, 406] width 119 height 23
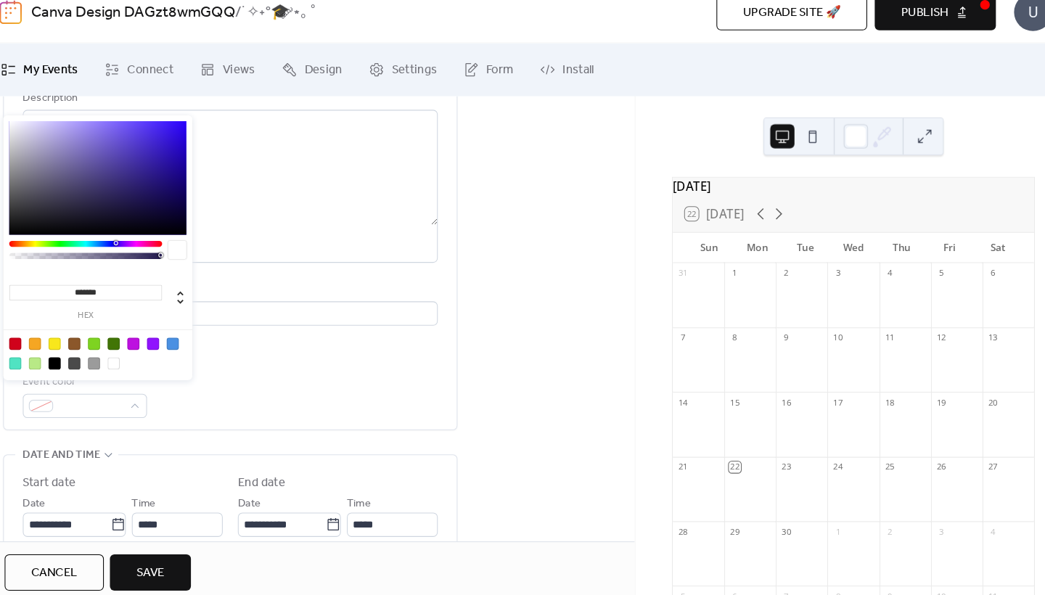
click at [126, 248] on div at bounding box center [101, 251] width 147 height 6
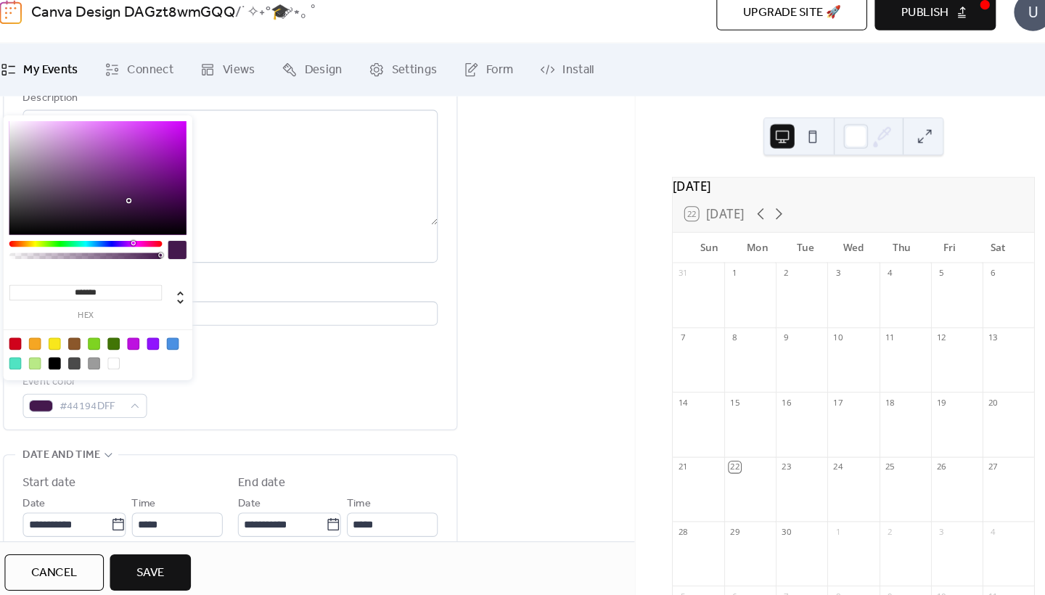
click at [135, 248] on div at bounding box center [101, 251] width 147 height 6
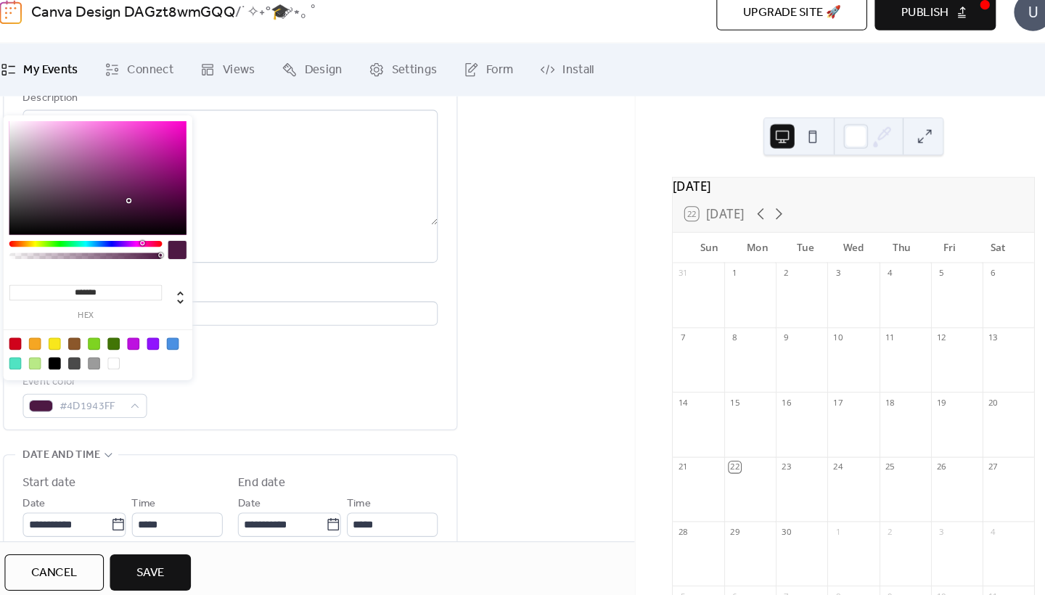
click at [155, 248] on div at bounding box center [157, 250] width 4 height 4
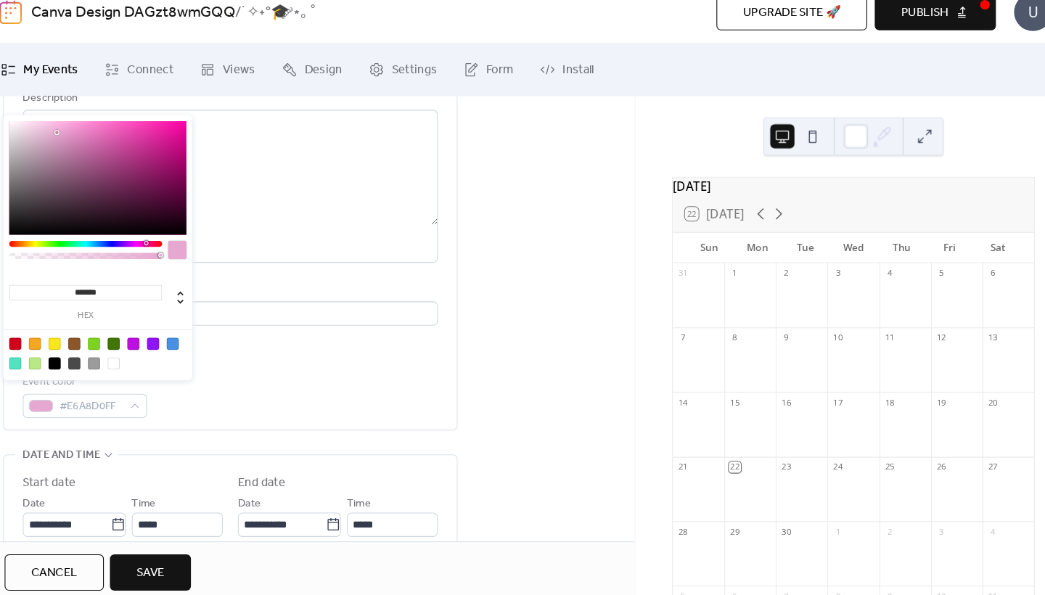
click at [54, 134] on div at bounding box center [113, 188] width 170 height 109
type input "*******"
click at [44, 134] on div at bounding box center [113, 188] width 170 height 109
click at [261, 383] on div "Event color #F3C0E1FF" at bounding box center [240, 396] width 398 height 43
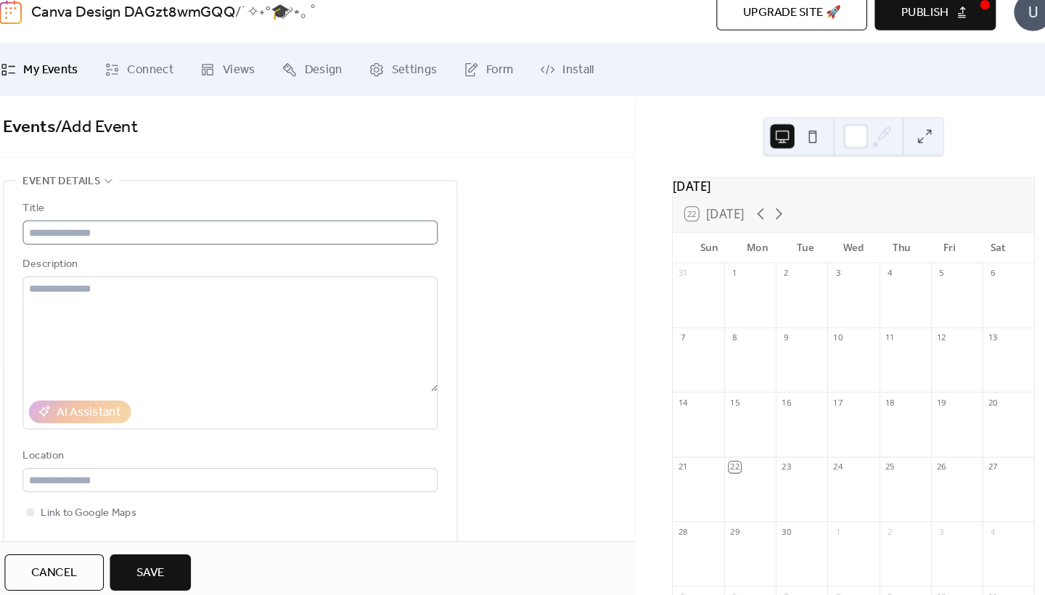
scroll to position [0, 0]
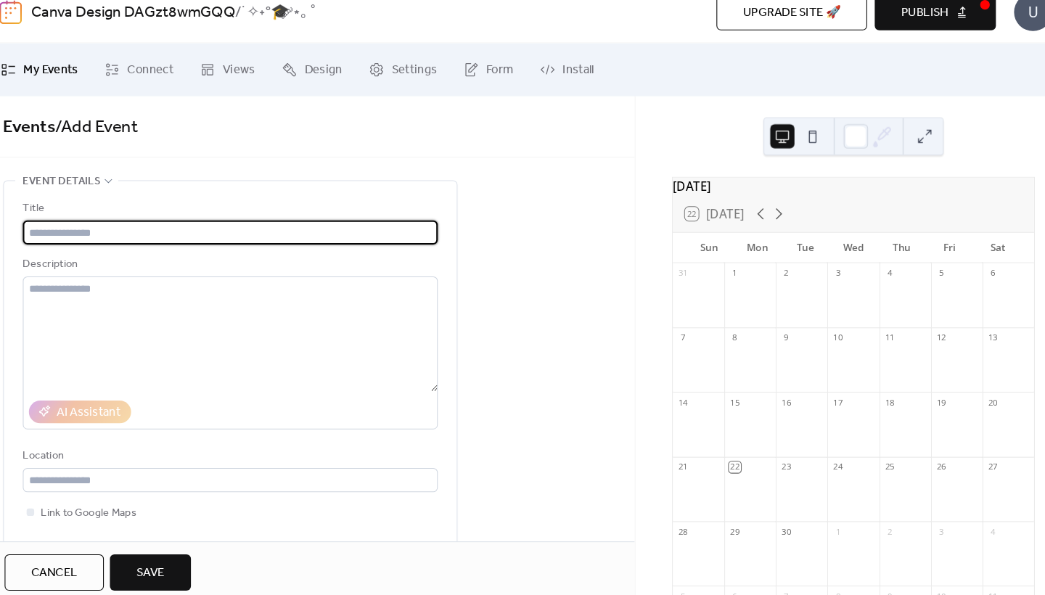
click at [126, 229] on input "text" at bounding box center [240, 240] width 398 height 23
paste input "***"
click at [41, 229] on input "***" at bounding box center [240, 240] width 398 height 23
paste input "*********"
drag, startPoint x: 67, startPoint y: 223, endPoint x: 44, endPoint y: 223, distance: 23.2
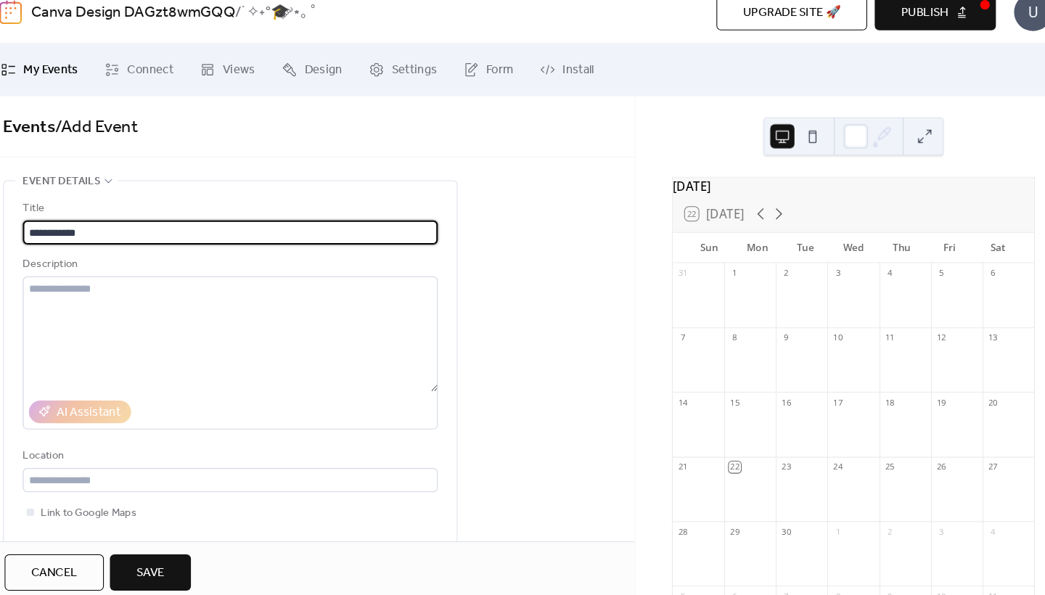
click at [44, 229] on input "**********" at bounding box center [240, 240] width 398 height 23
click at [86, 229] on input "*******" at bounding box center [240, 240] width 398 height 23
paste input "**"
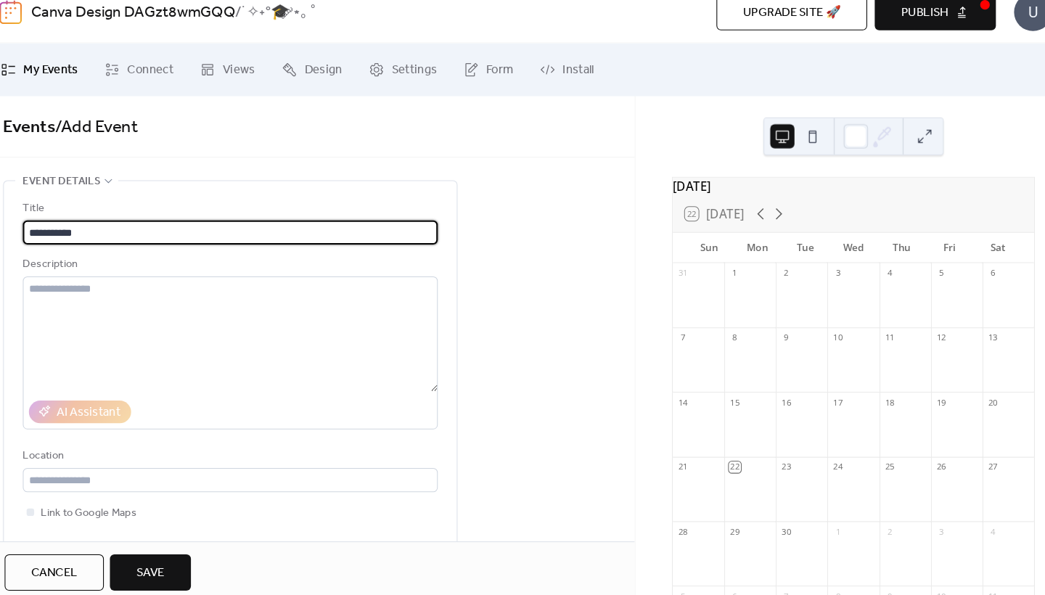
drag, startPoint x: 41, startPoint y: 224, endPoint x: 15, endPoint y: 224, distance: 26.9
click at [23, 224] on div "**********" at bounding box center [240, 390] width 434 height 398
click at [131, 229] on input "**********" at bounding box center [240, 240] width 398 height 23
paste input "****"
type input "**********"
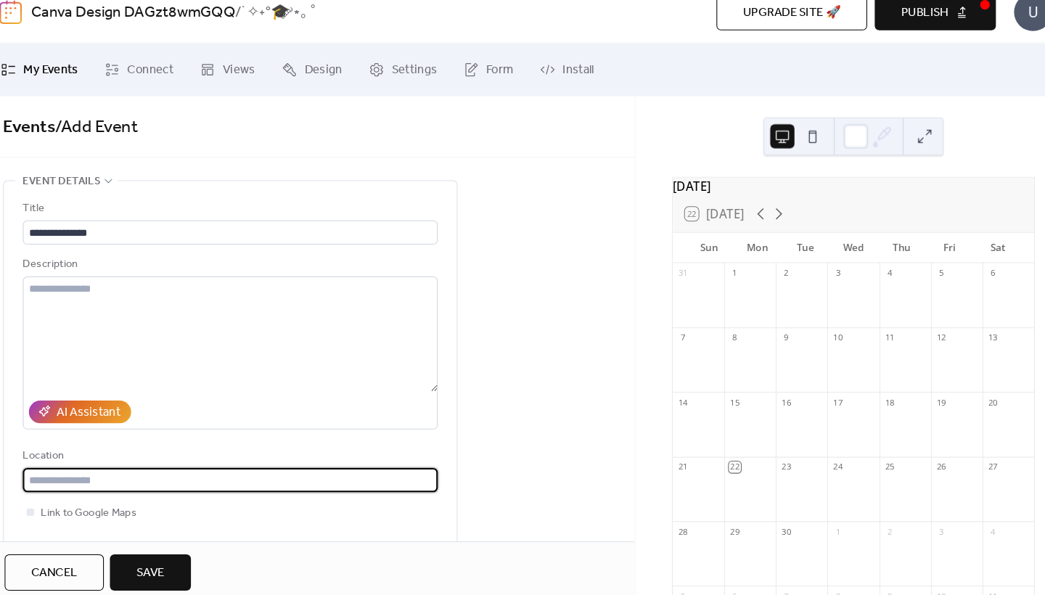
click at [132, 466] on input "text" at bounding box center [240, 477] width 398 height 23
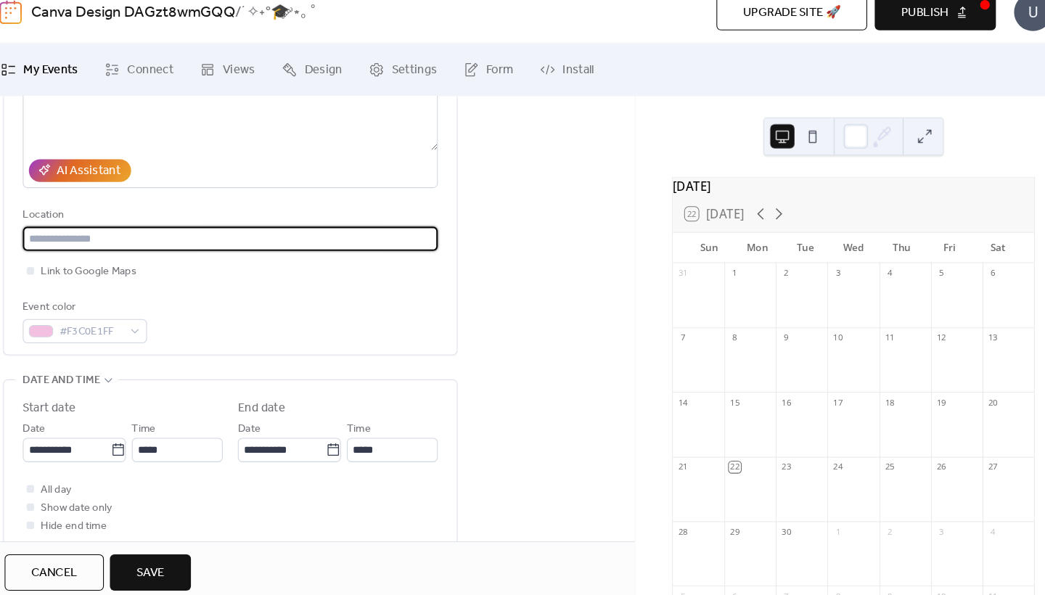
scroll to position [259, 0]
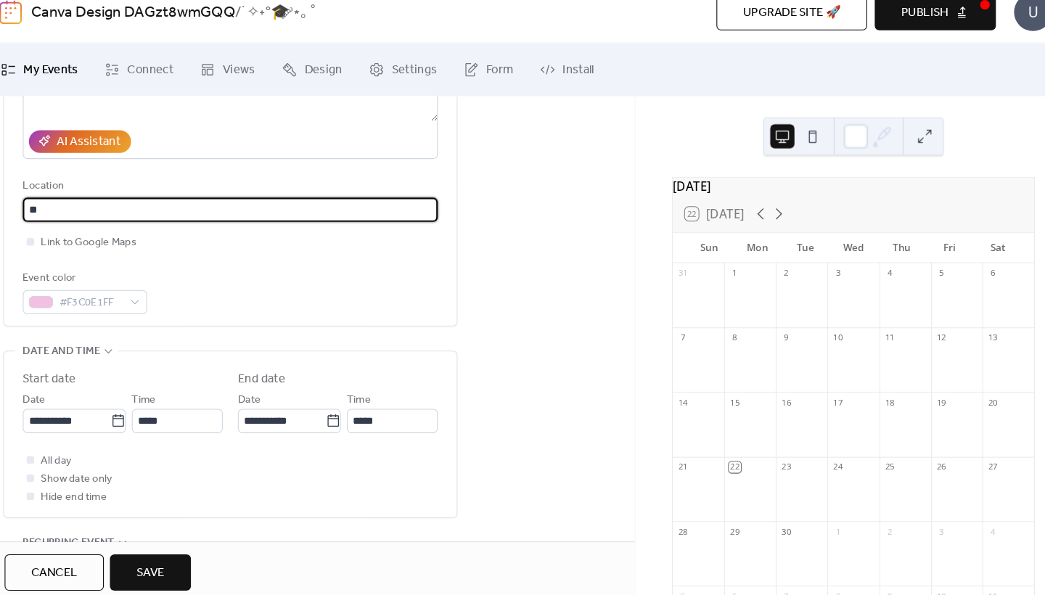
type input "**"
click at [157, 558] on span "Save" at bounding box center [163, 566] width 27 height 17
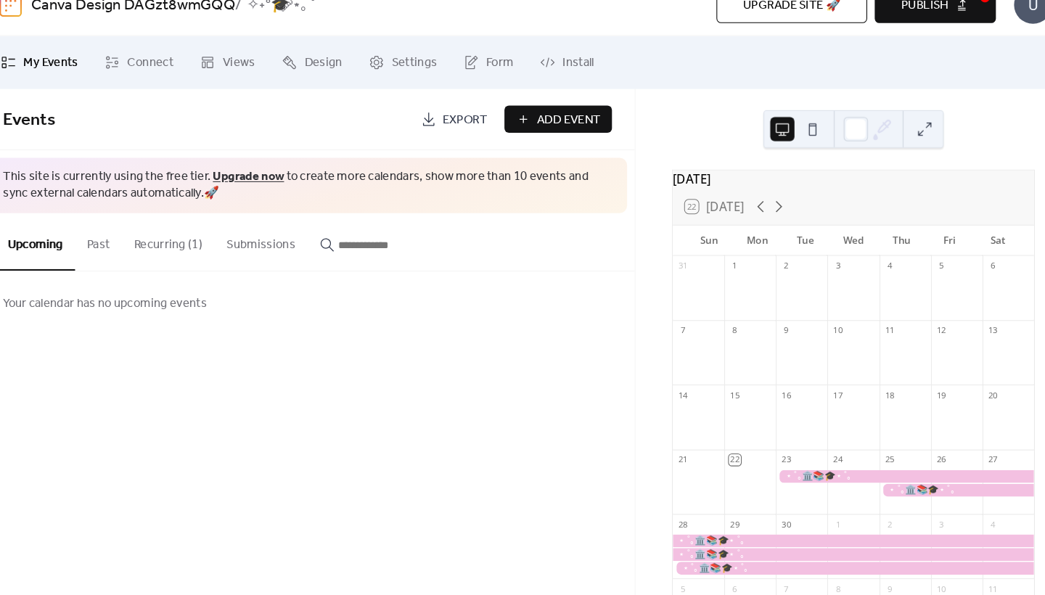
click at [786, 537] on div at bounding box center [837, 543] width 346 height 12
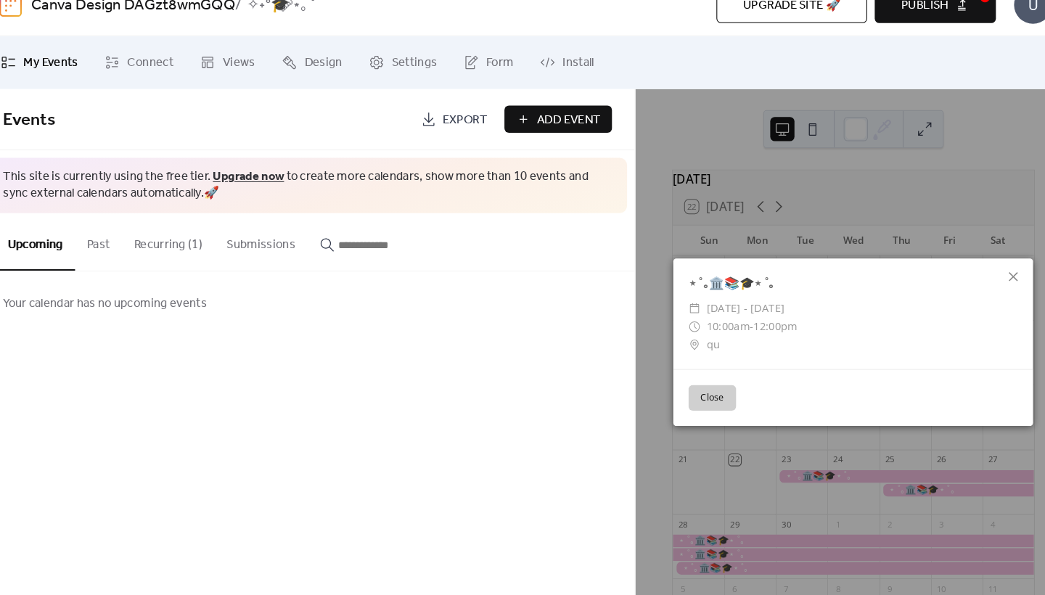
click at [690, 393] on button "Close" at bounding box center [702, 405] width 46 height 25
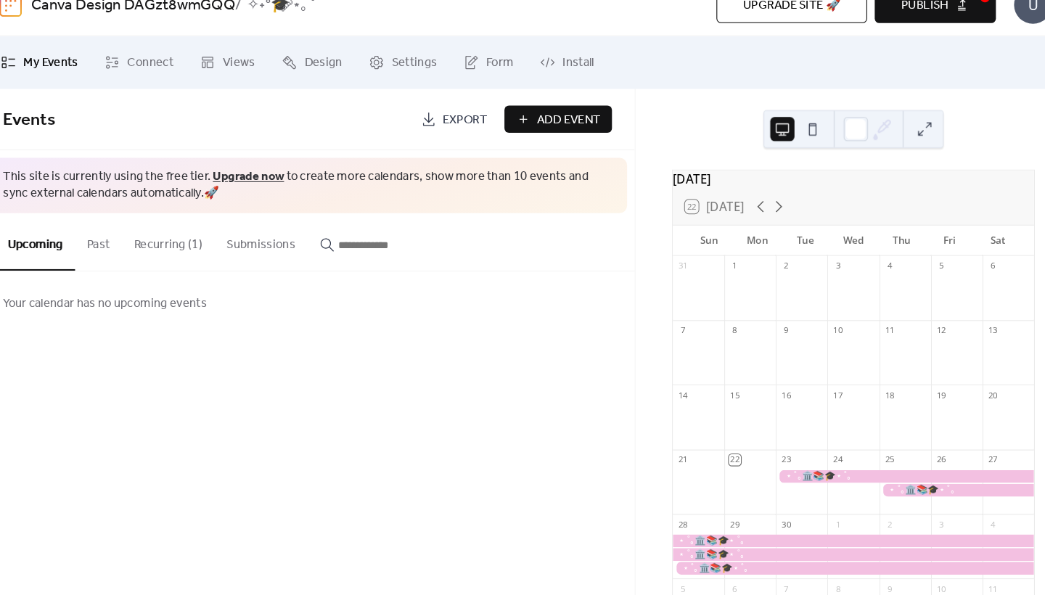
click at [894, 136] on button at bounding box center [905, 147] width 23 height 23
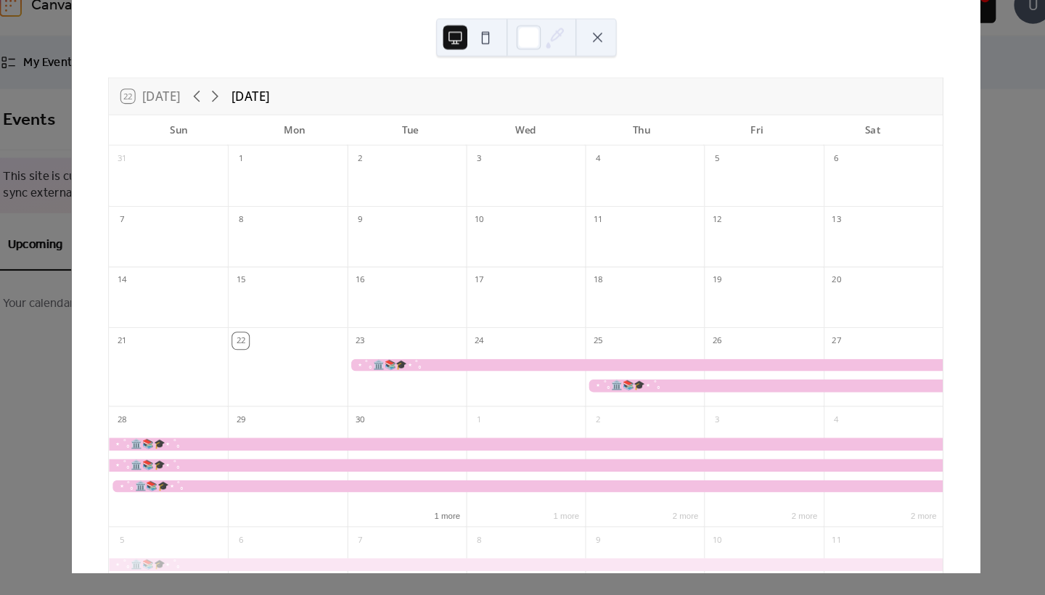
click at [612, 362] on div at bounding box center [637, 386] width 114 height 48
click at [604, 363] on div at bounding box center [637, 386] width 114 height 48
